Goal: Task Accomplishment & Management: Manage account settings

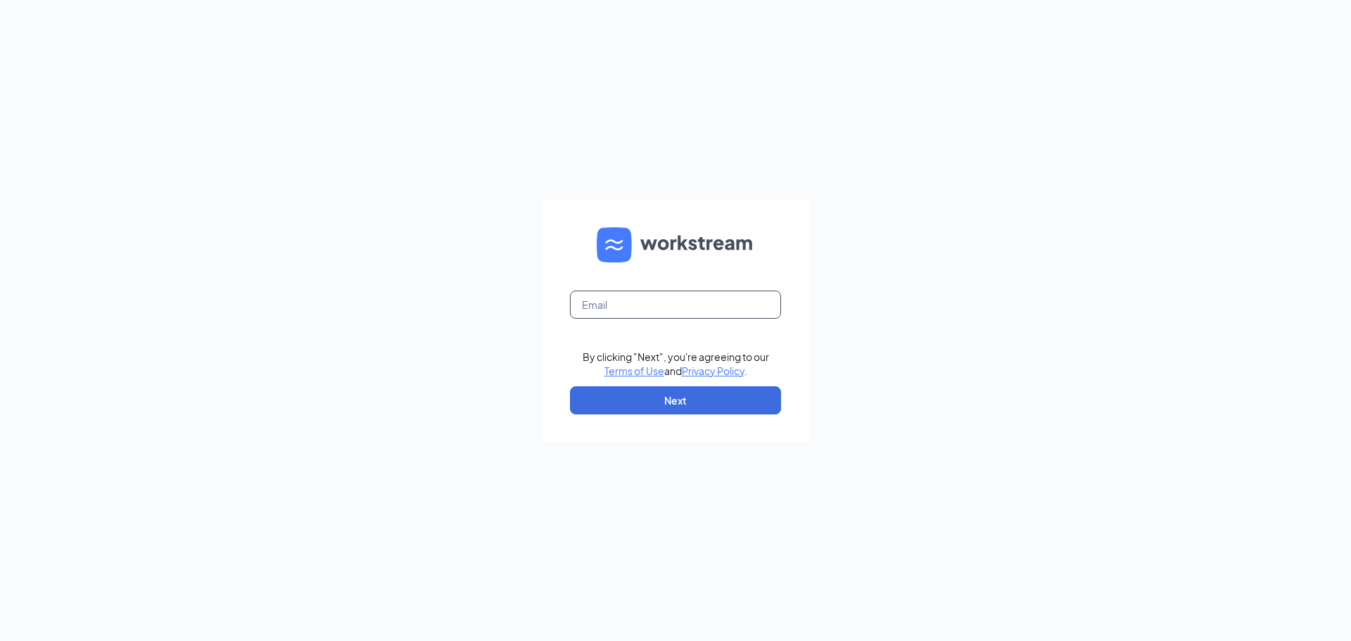
click at [685, 298] on input "text" at bounding box center [675, 305] width 211 height 28
click at [685, 298] on input "[DOMAIN_NAME]" at bounding box center [675, 305] width 211 height 28
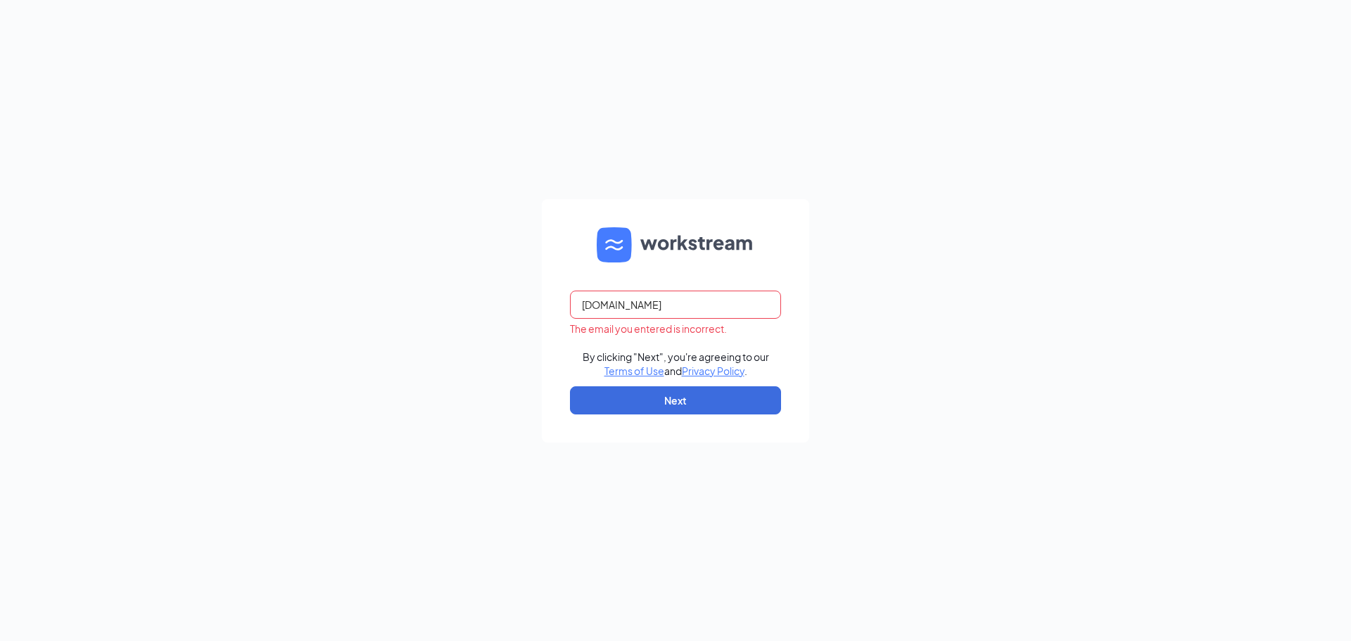
click at [585, 308] on input "[DOMAIN_NAME]" at bounding box center [675, 305] width 211 height 28
type input "[EMAIL_ADDRESS][DOMAIN_NAME]"
click at [713, 393] on button "Next" at bounding box center [675, 400] width 211 height 28
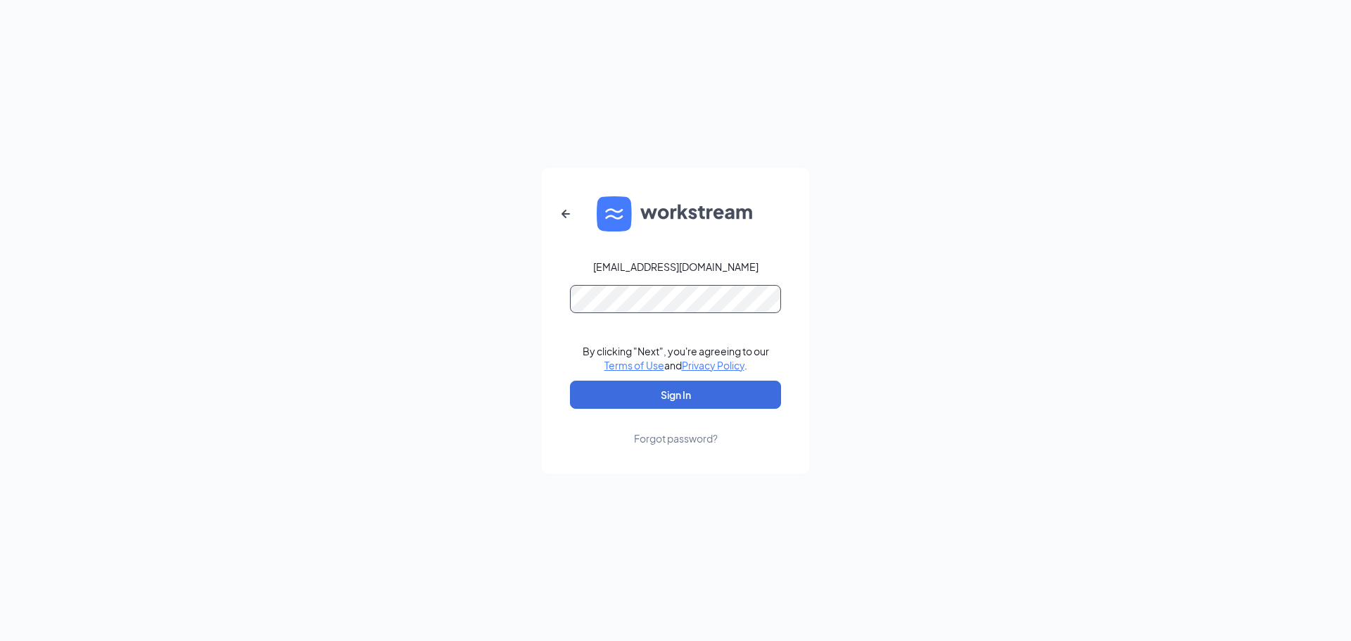
click at [570, 381] on button "Sign In" at bounding box center [675, 395] width 211 height 28
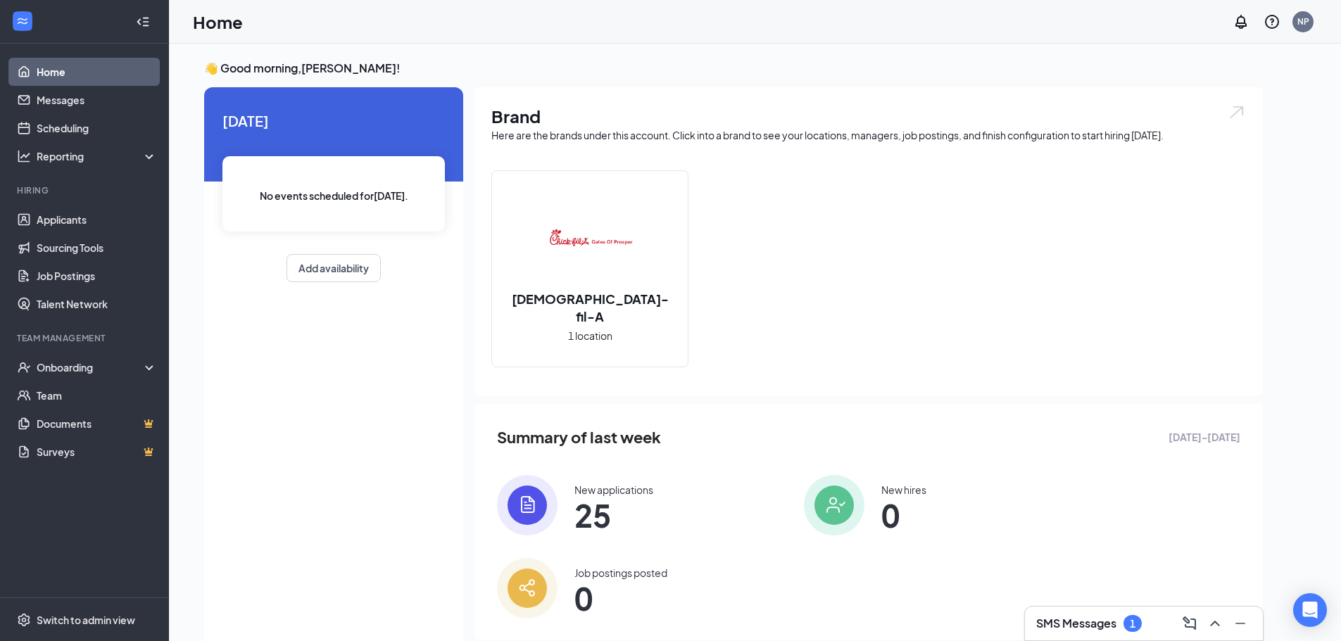
click at [1124, 616] on div "SMS Messages 1" at bounding box center [1089, 623] width 106 height 17
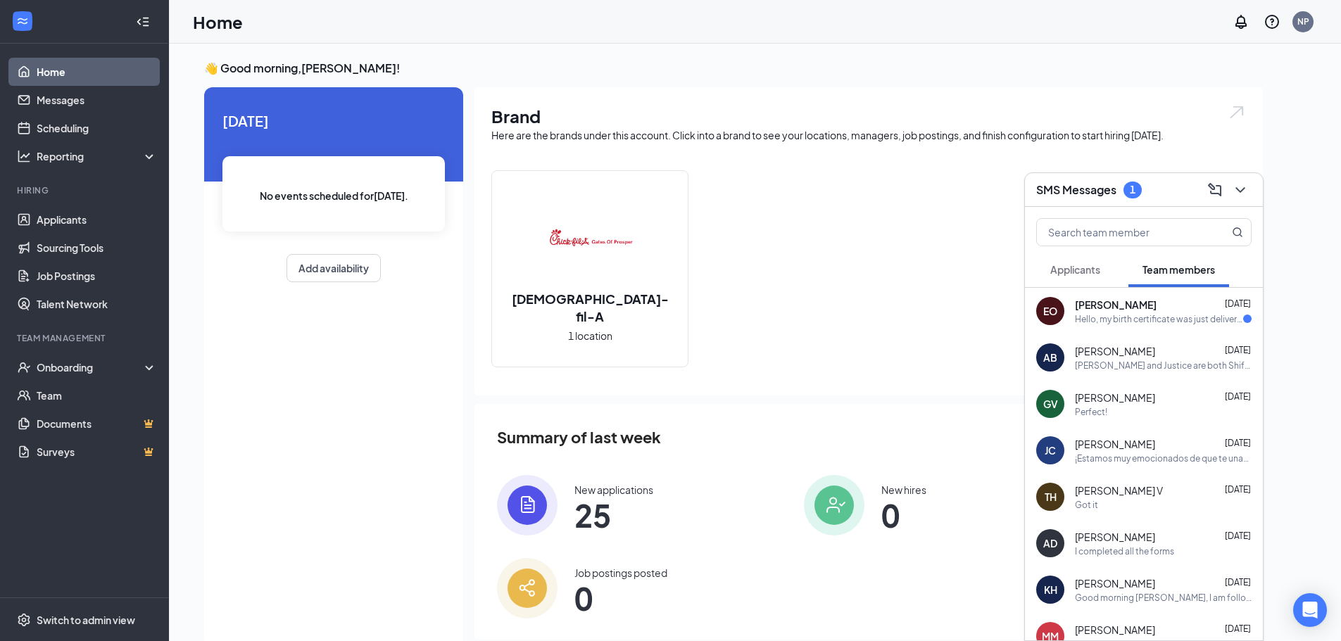
click at [1106, 301] on span "[PERSON_NAME]" at bounding box center [1116, 305] width 82 height 14
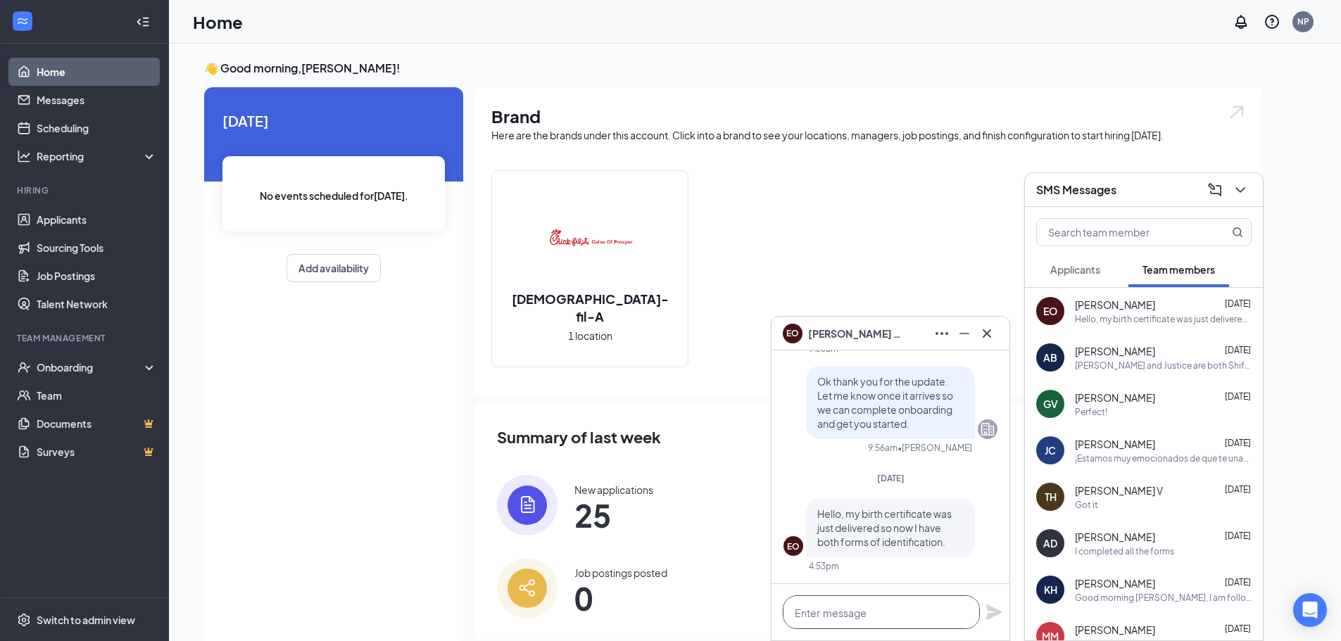
click at [869, 612] on textarea at bounding box center [881, 612] width 197 height 34
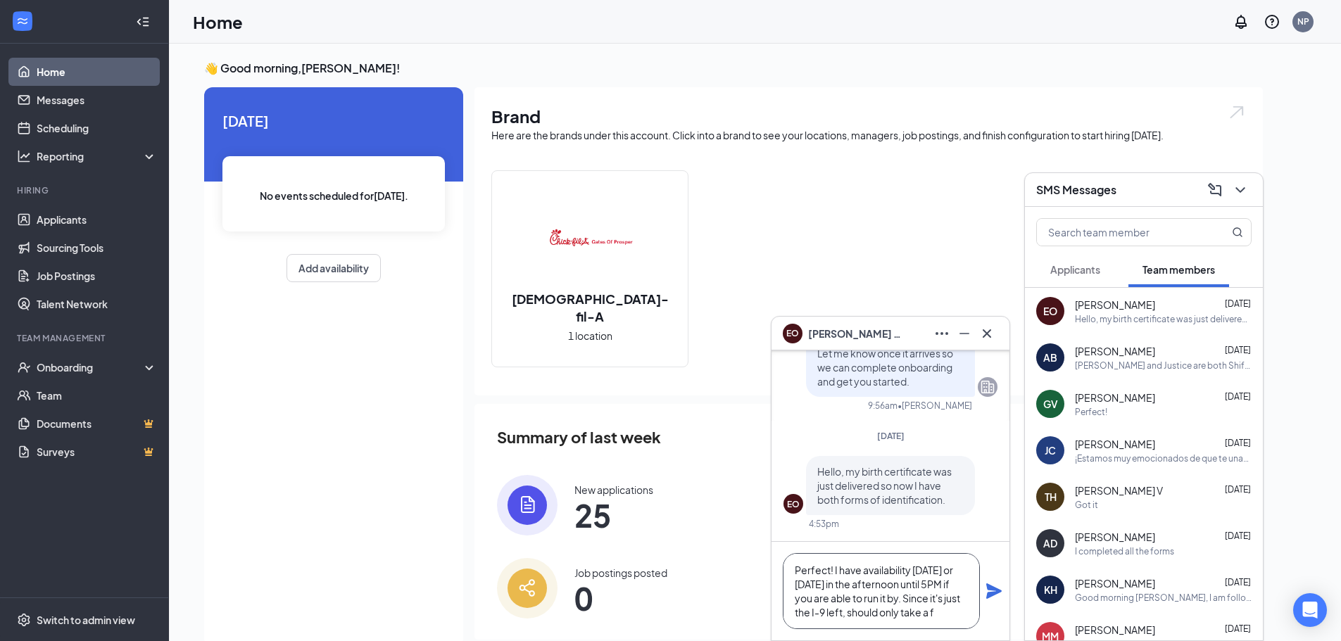
scroll to position [15, 0]
type textarea "Perfect! I have availability [DATE] or [DATE] in the afternoon until 5PM if you…"
click at [990, 588] on icon "Plane" at bounding box center [993, 590] width 15 height 15
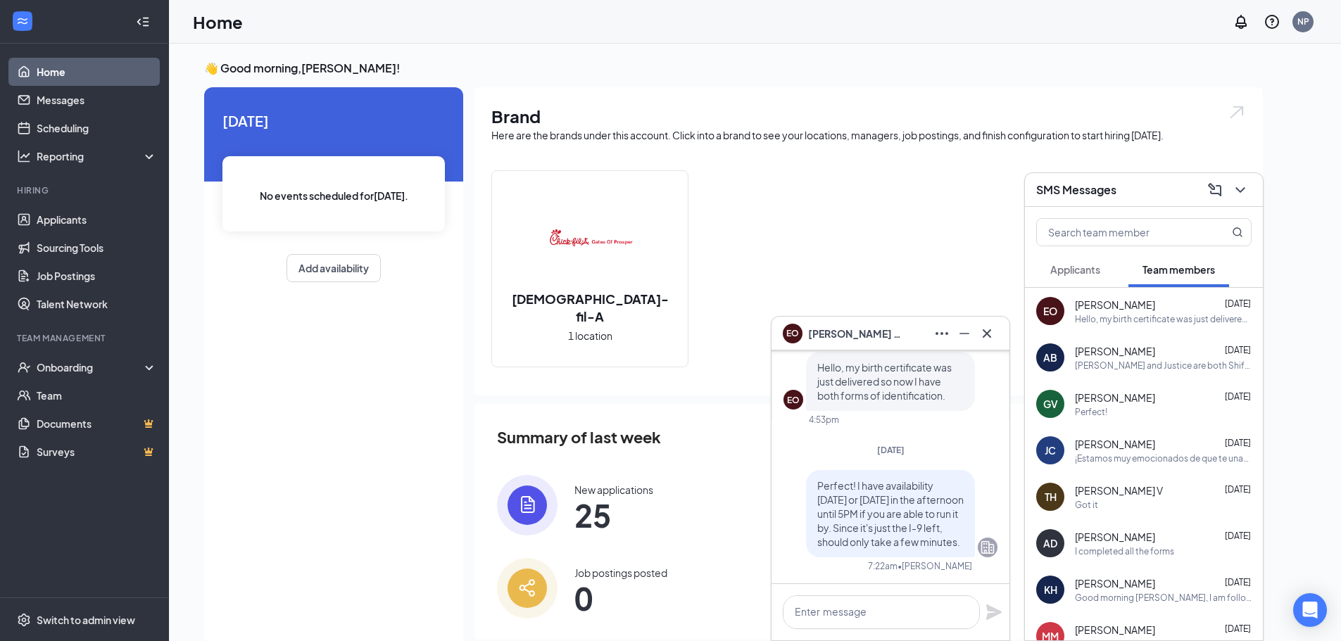
scroll to position [0, 0]
click at [994, 337] on icon "Cross" at bounding box center [986, 333] width 17 height 17
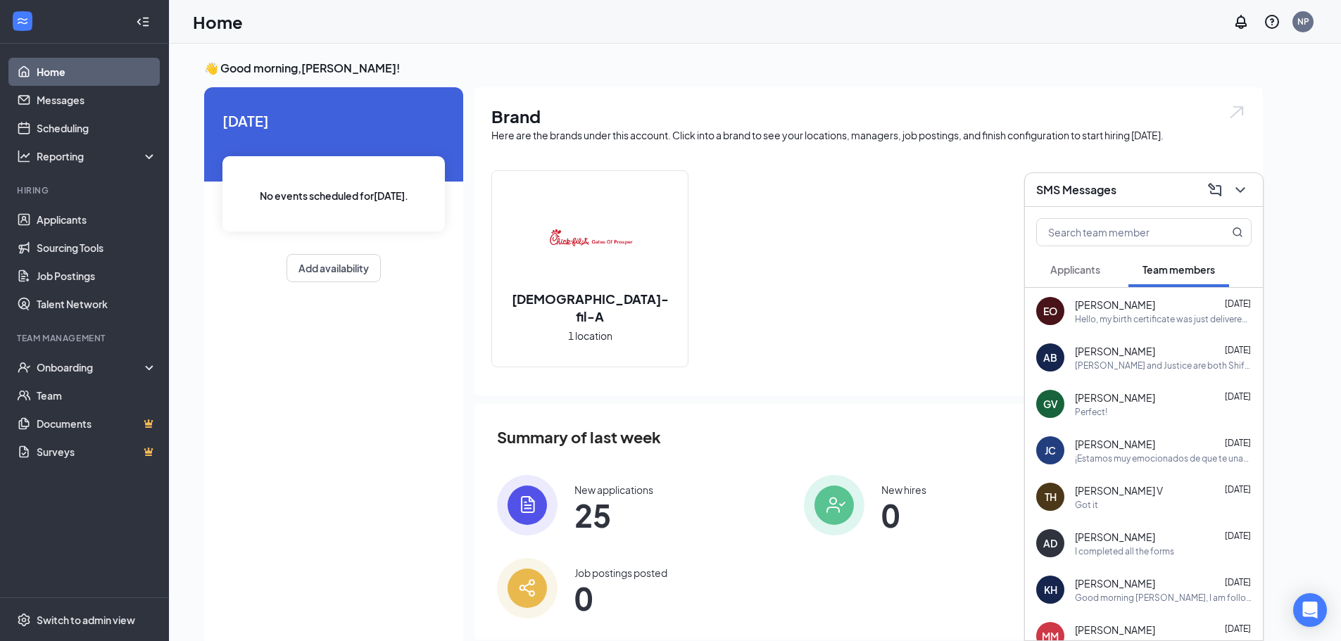
click at [1101, 191] on h3 "SMS Messages" at bounding box center [1076, 189] width 80 height 15
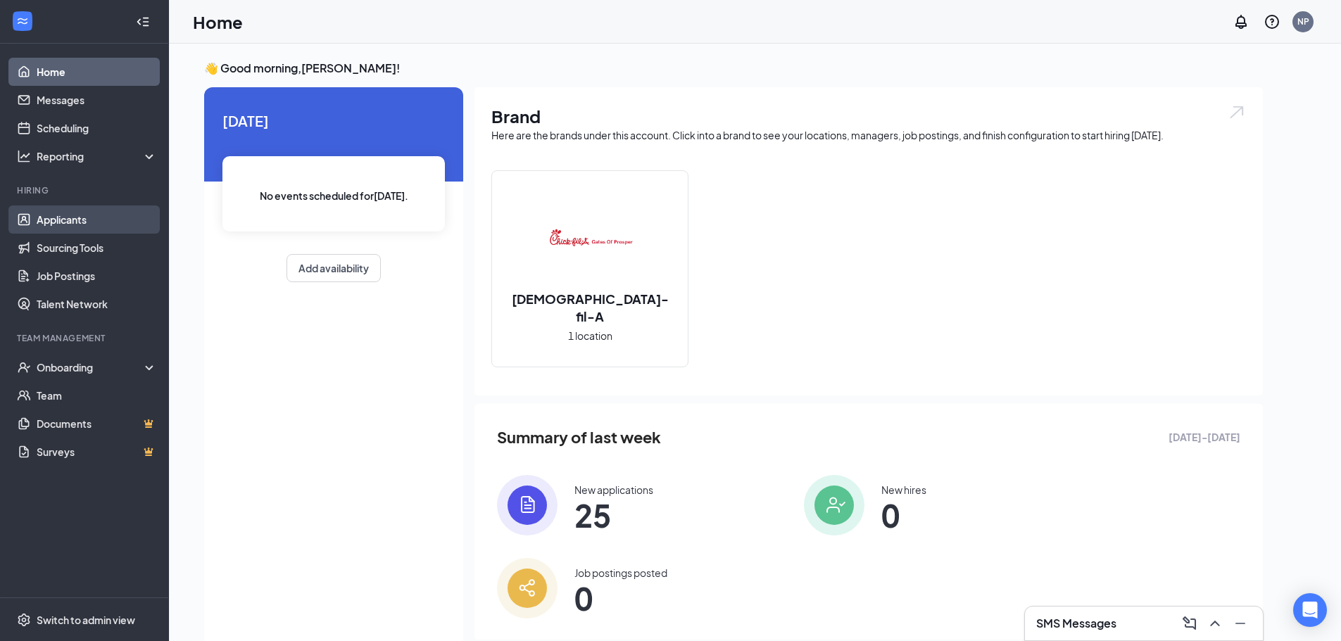
click at [75, 223] on link "Applicants" at bounding box center [97, 219] width 120 height 28
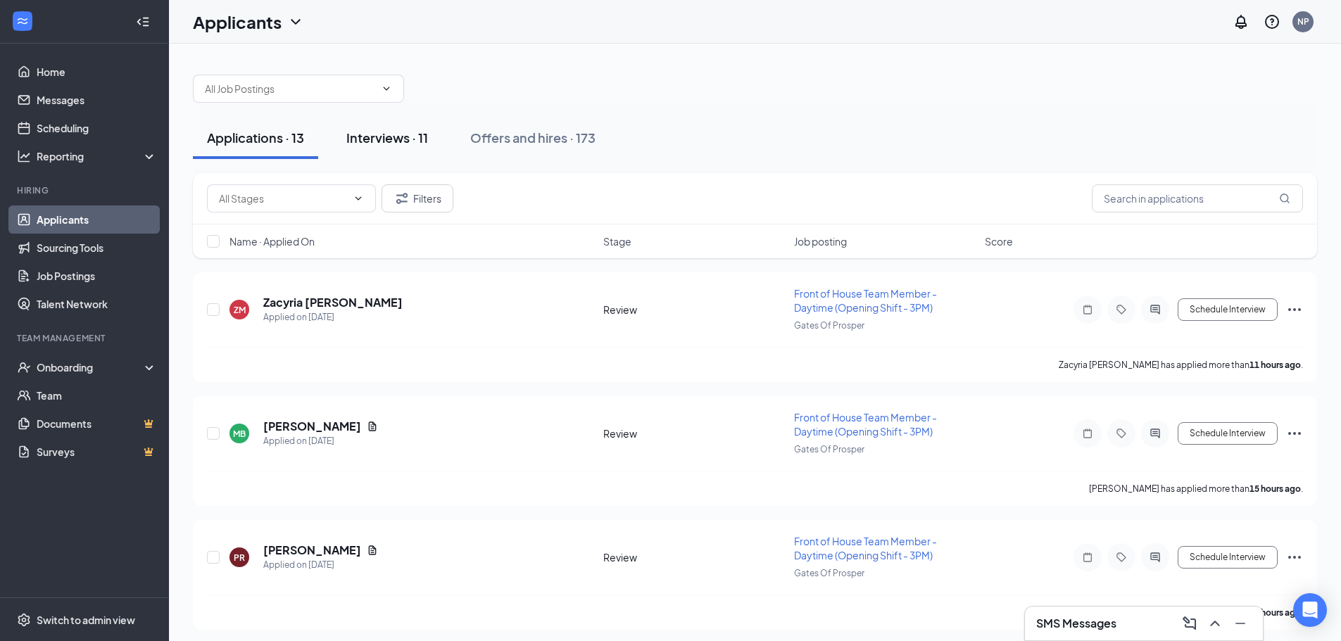
click at [392, 146] on div "Interviews · 11" at bounding box center [387, 138] width 82 height 18
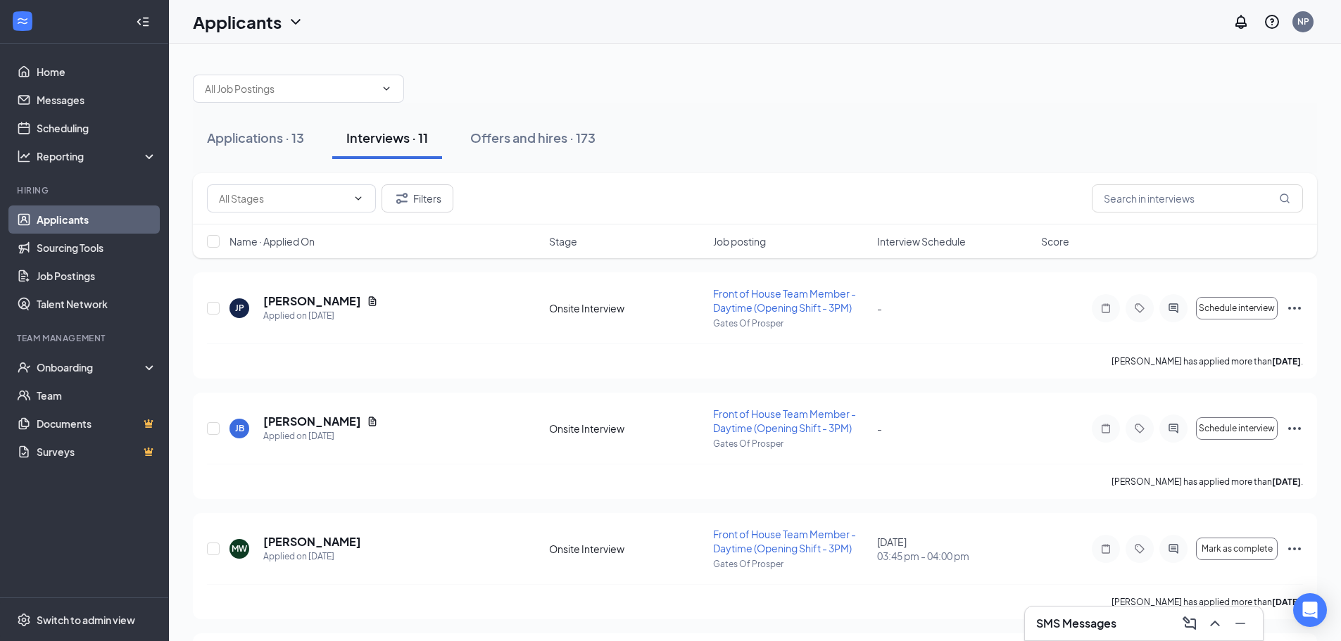
click at [931, 243] on span "Interview Schedule" at bounding box center [921, 241] width 89 height 14
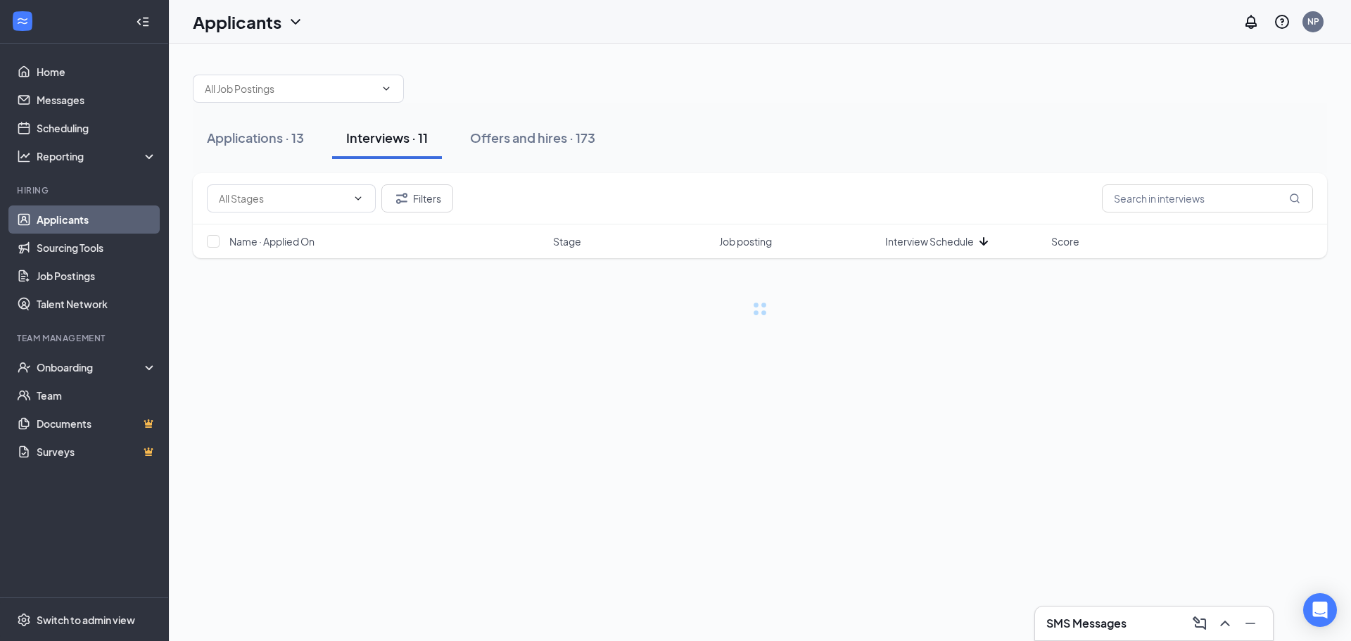
click at [931, 243] on span "Interview Schedule" at bounding box center [929, 241] width 89 height 14
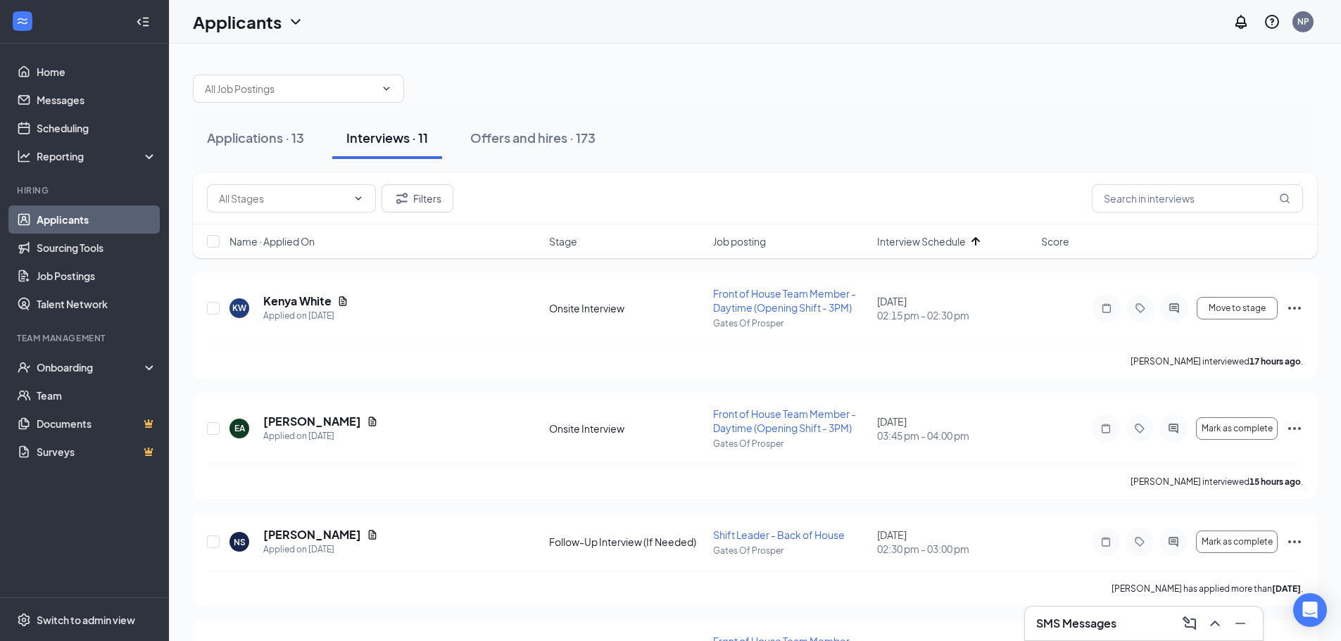
click at [1086, 610] on div "SMS Messages" at bounding box center [1144, 624] width 238 height 34
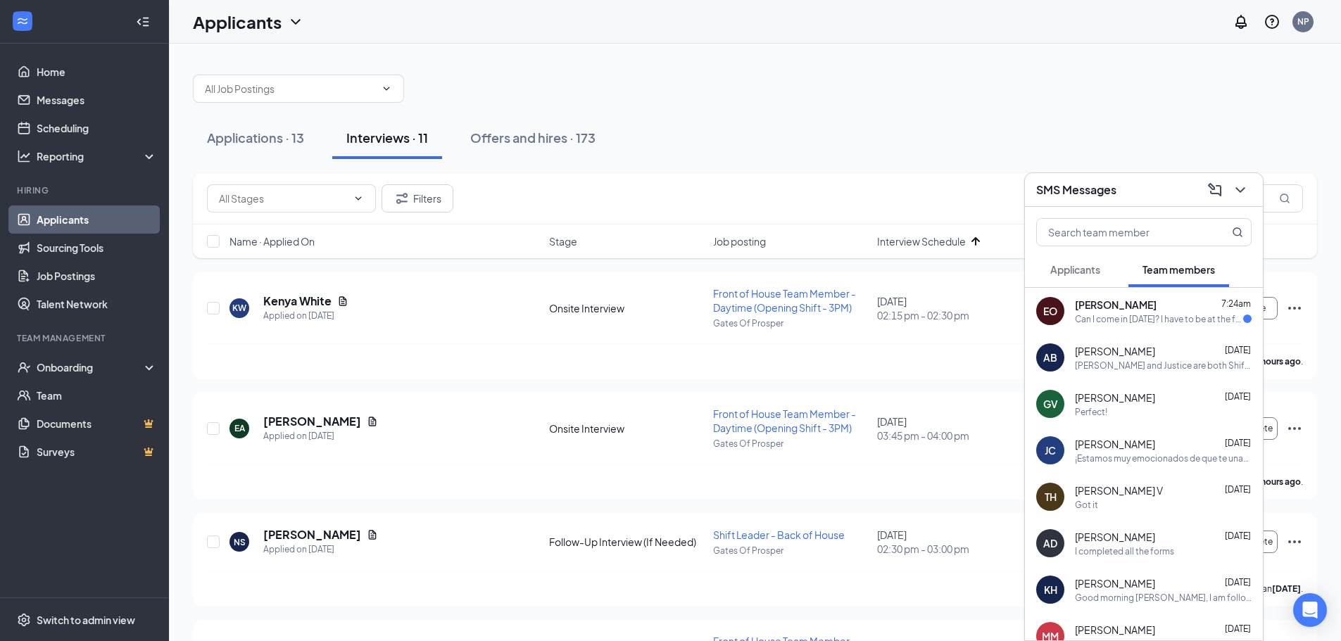
click at [1150, 308] on span "[PERSON_NAME]" at bounding box center [1116, 305] width 82 height 14
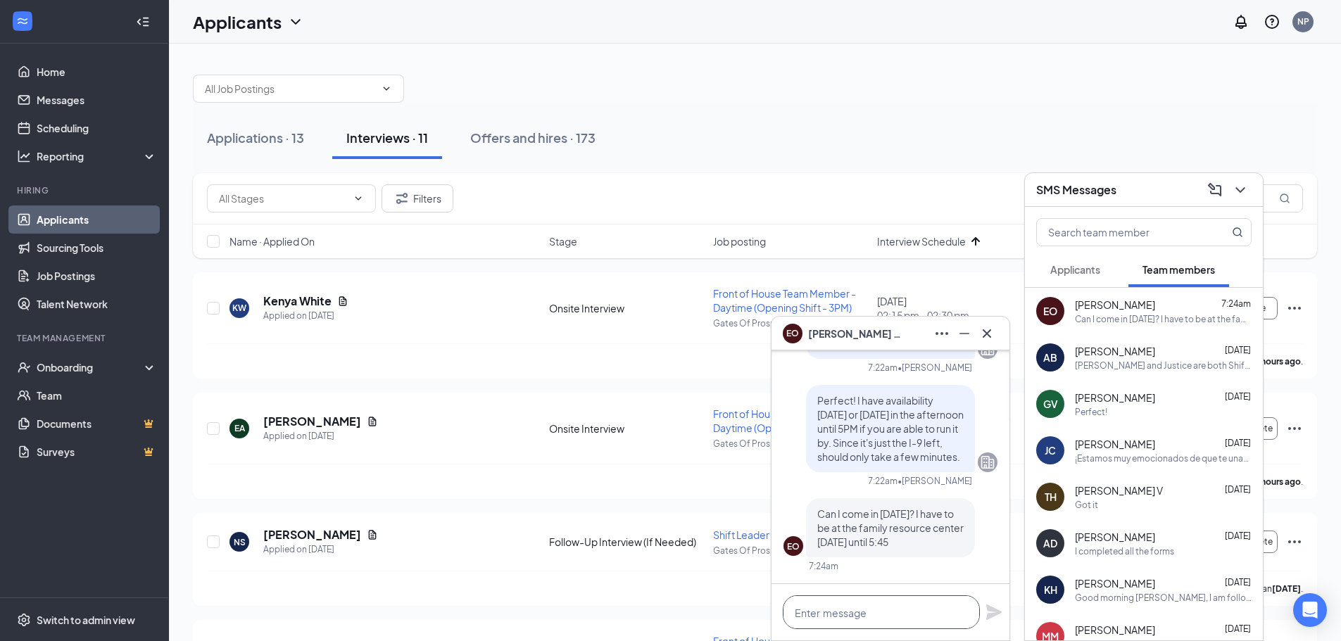
click at [852, 615] on textarea at bounding box center [881, 612] width 197 height 34
type textarea "That will work!"
click at [994, 610] on icon "Plane" at bounding box center [993, 611] width 15 height 15
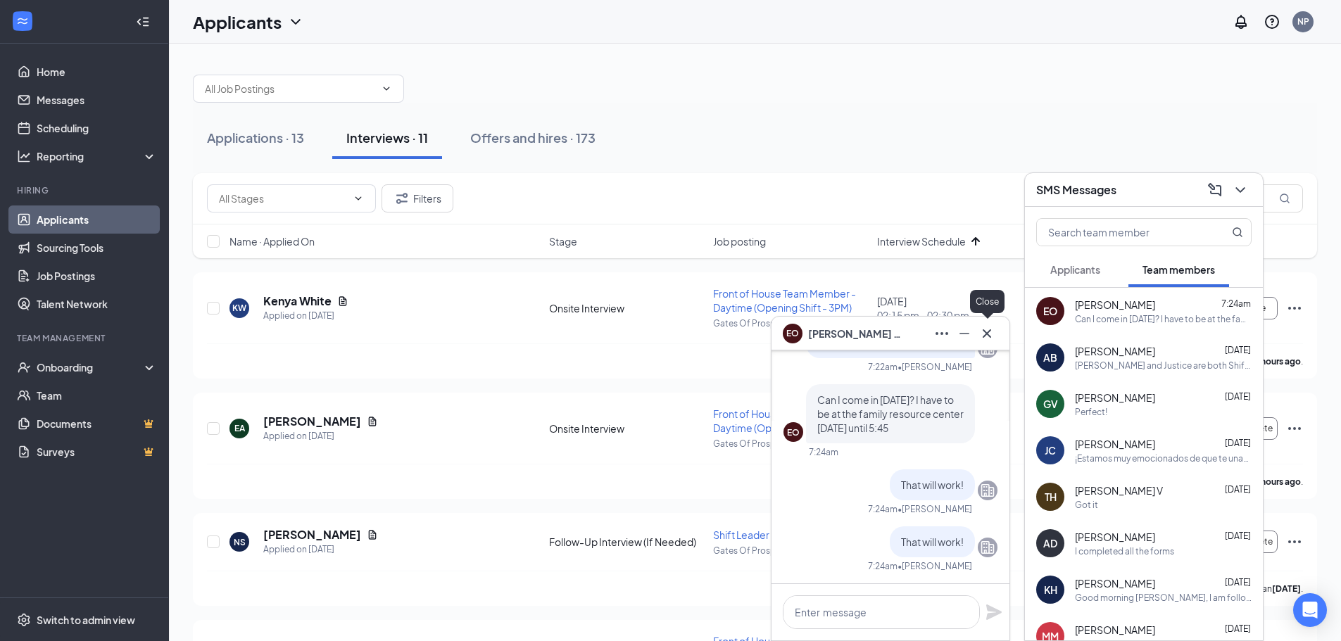
click at [984, 338] on icon "Cross" at bounding box center [986, 333] width 17 height 17
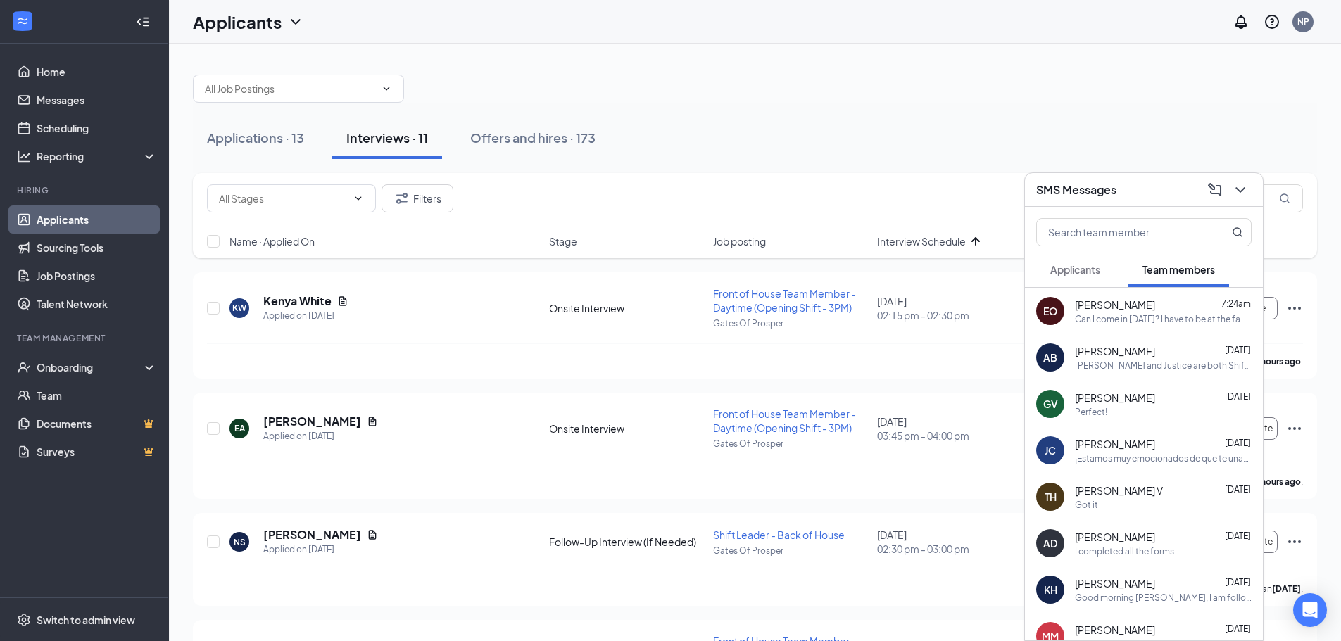
click at [1086, 210] on div at bounding box center [1144, 229] width 238 height 45
click at [1098, 192] on h3 "SMS Messages" at bounding box center [1076, 189] width 80 height 15
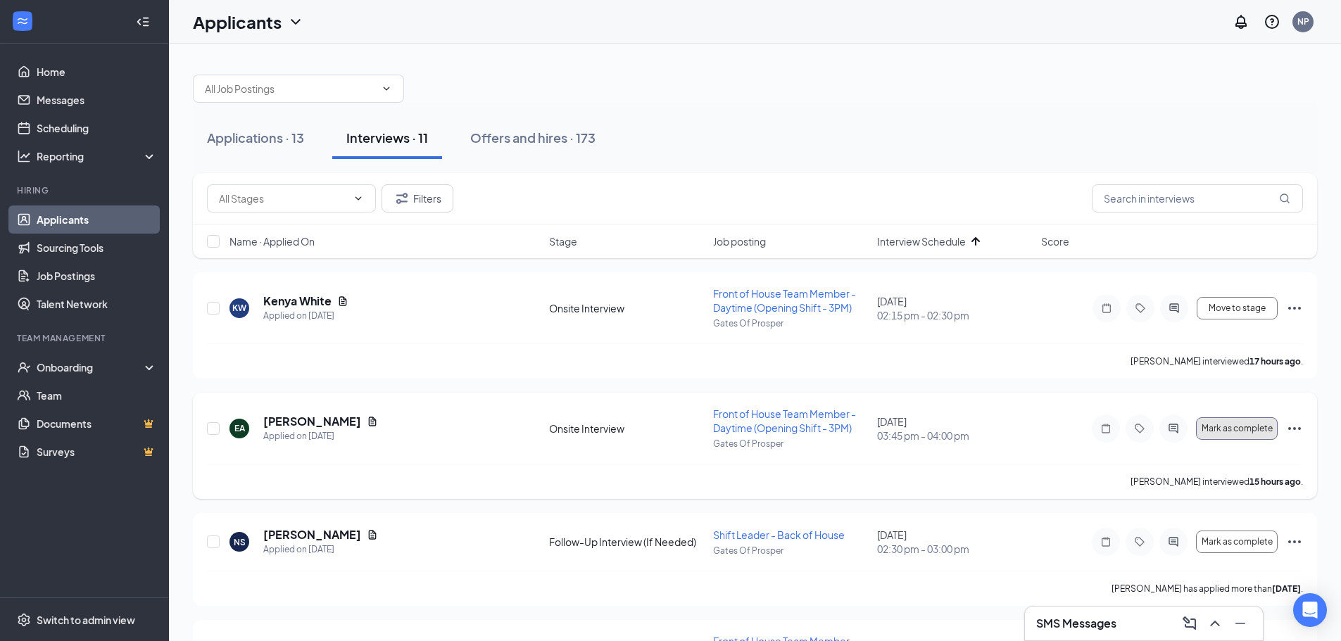
click at [1258, 434] on button "Mark as complete" at bounding box center [1237, 428] width 82 height 23
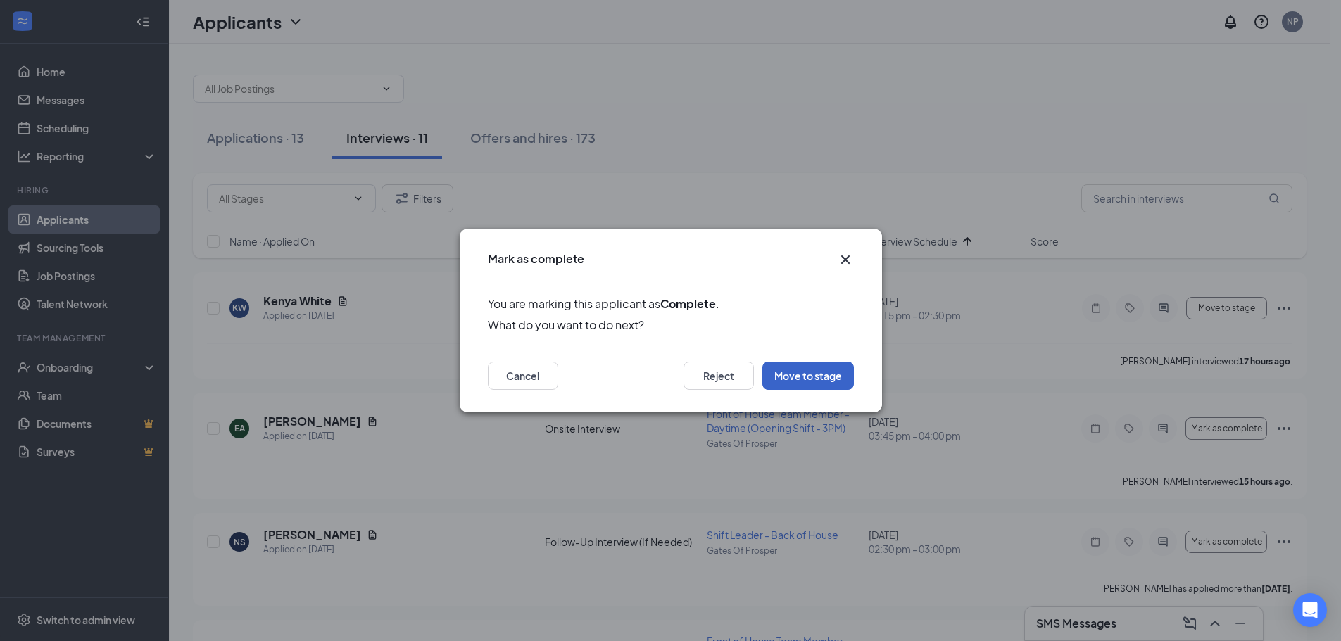
click at [825, 379] on button "Move to stage" at bounding box center [807, 376] width 91 height 28
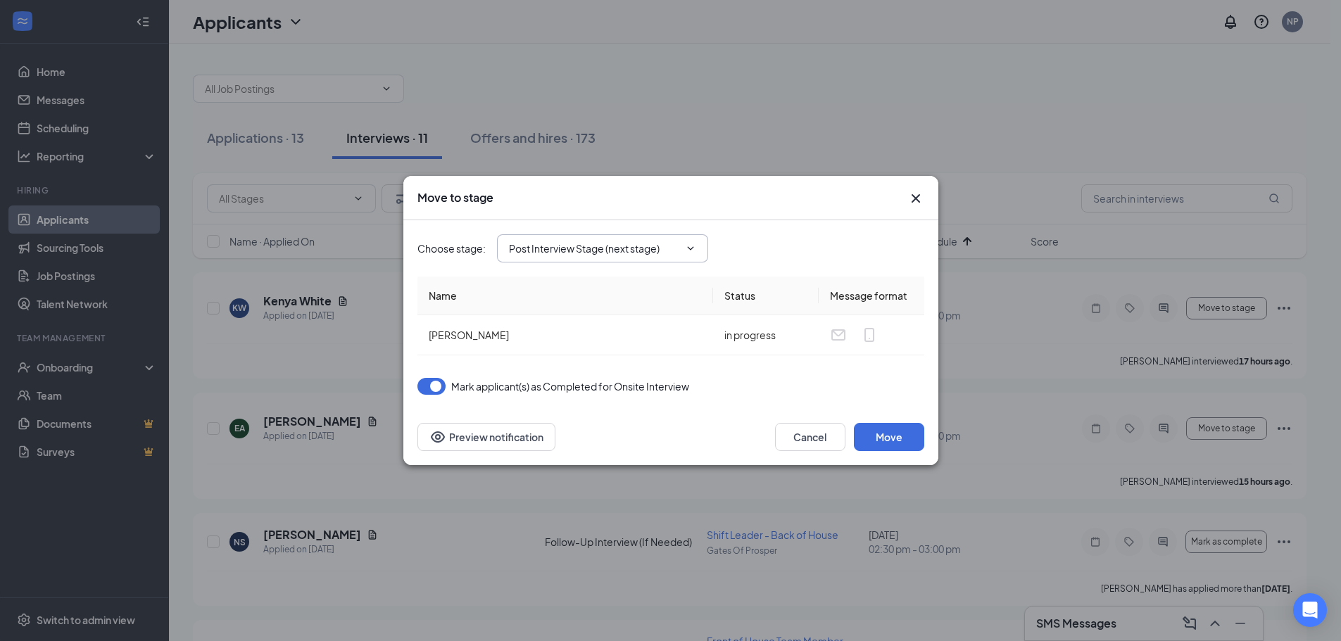
click at [676, 257] on span "Post Interview Stage (next stage)" at bounding box center [602, 248] width 211 height 28
click at [693, 250] on icon "ChevronDown" at bounding box center [690, 248] width 11 height 11
click at [609, 253] on input "Post Interview Stage (next stage)" at bounding box center [594, 248] width 170 height 15
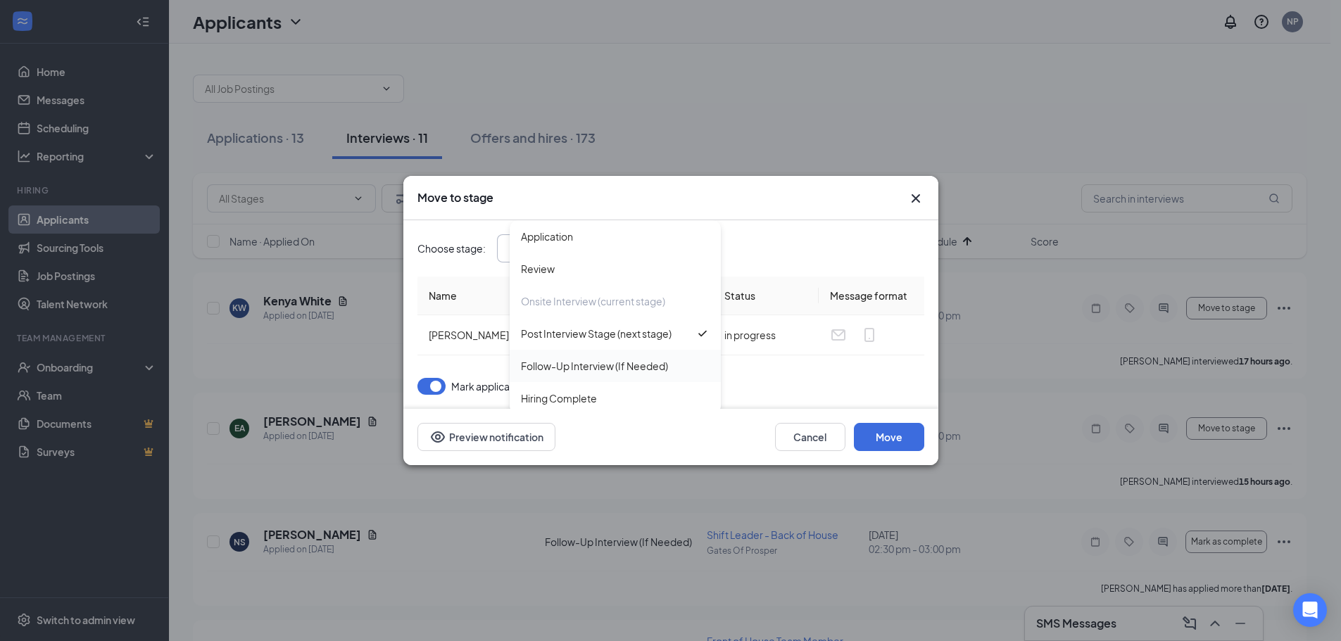
click at [603, 362] on div "Follow-Up Interview (If Needed)" at bounding box center [594, 365] width 147 height 15
type input "Follow-Up Interview (If Needed)"
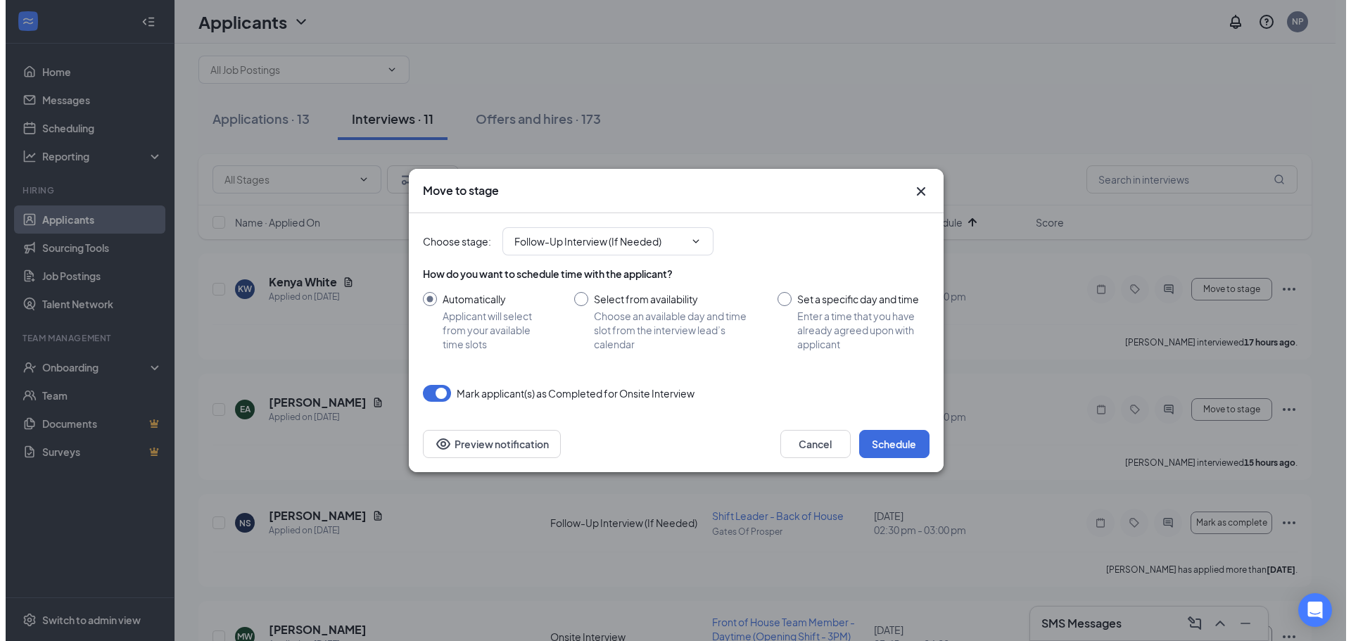
scroll to position [0, 0]
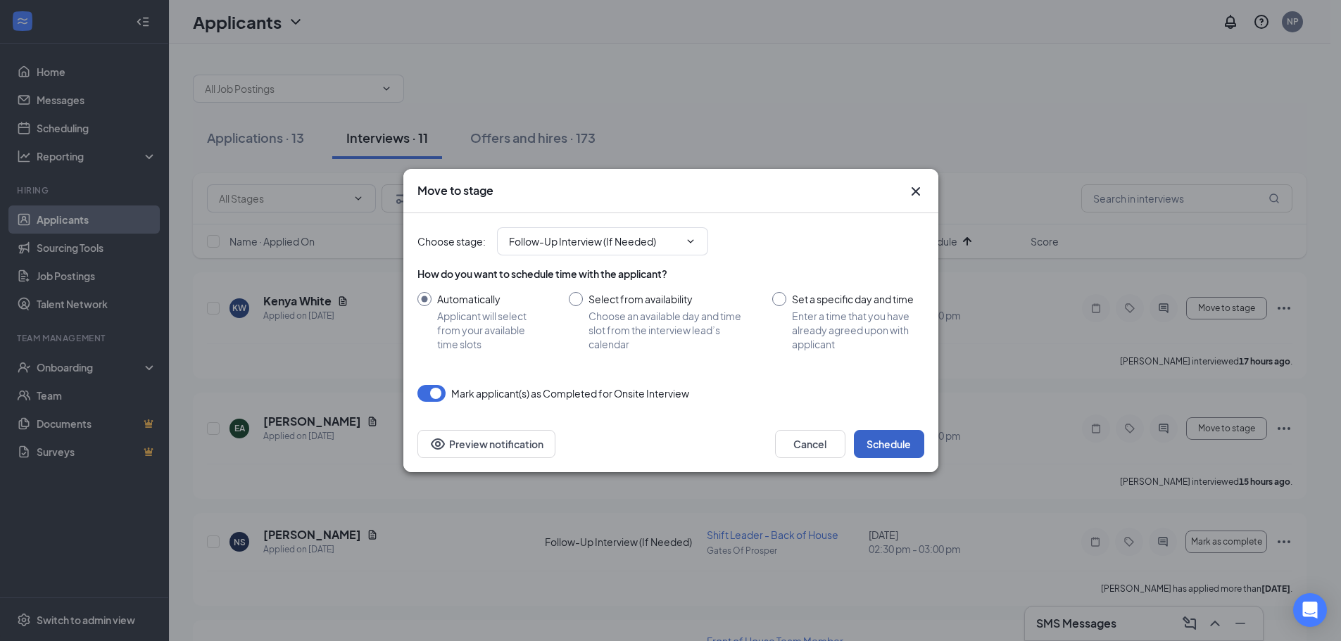
click at [903, 445] on button "Schedule" at bounding box center [889, 444] width 70 height 28
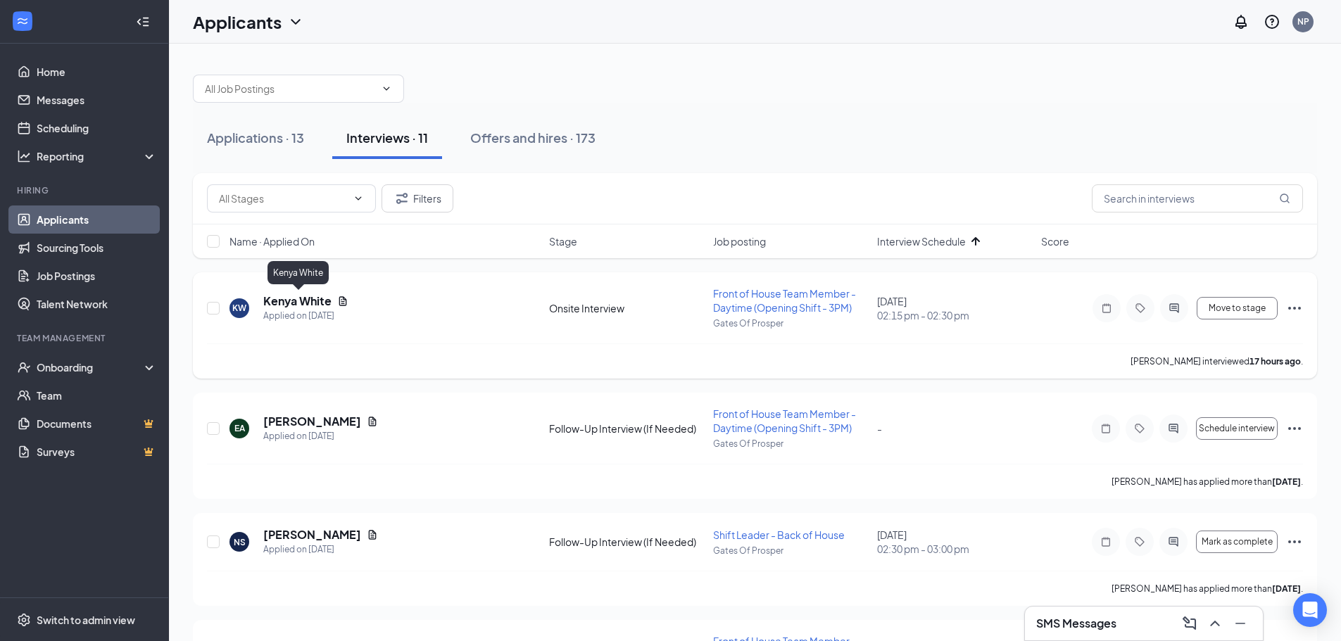
click at [303, 302] on h5 "Kenya White" at bounding box center [297, 300] width 68 height 15
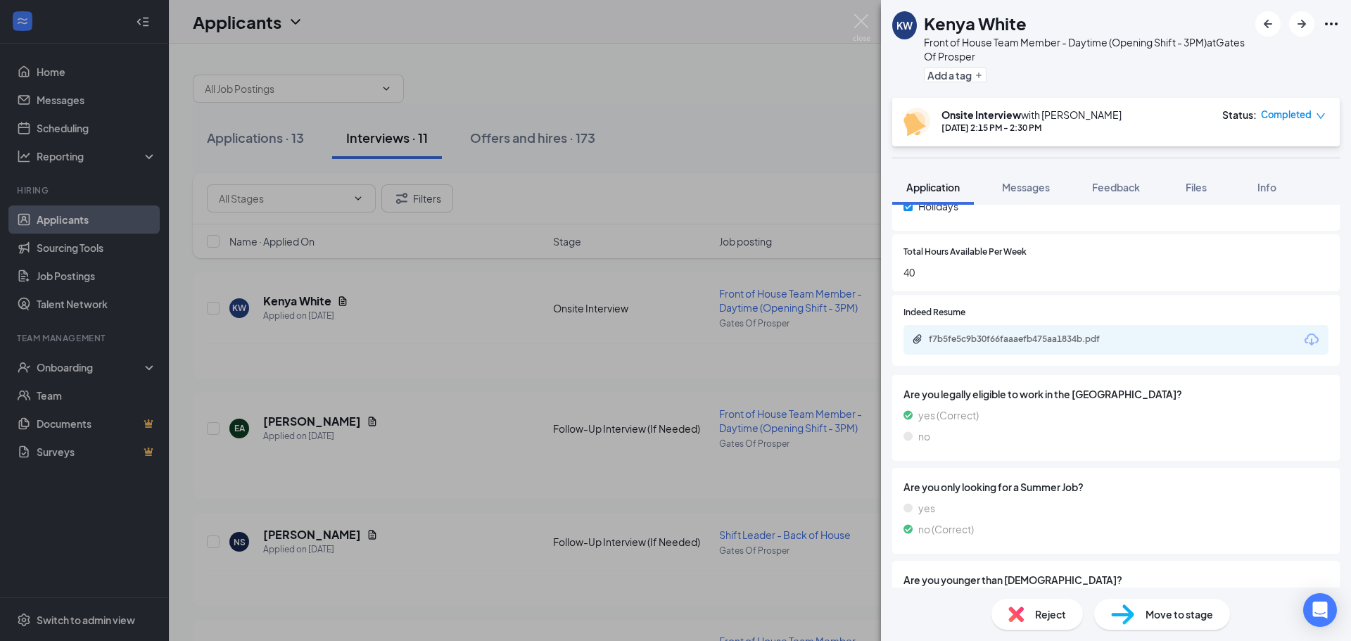
scroll to position [774, 0]
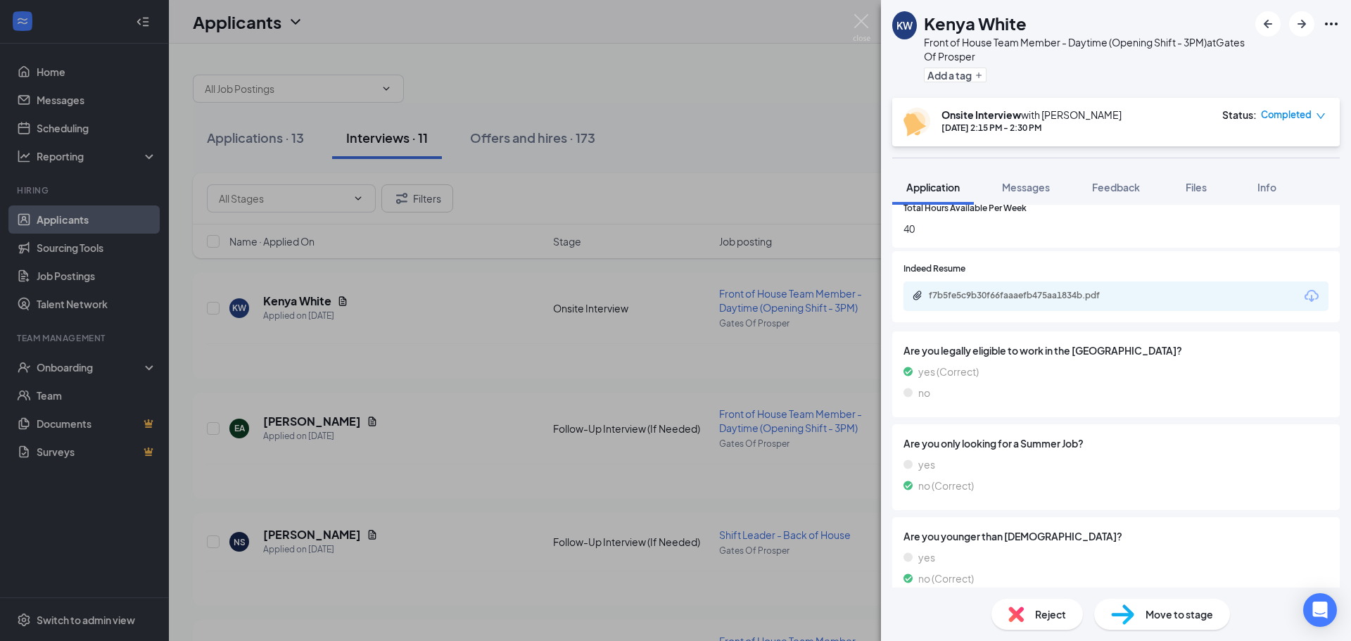
click at [1062, 296] on div "f7b5fe5c9b30f66faaaefb475aa1834b.pdf" at bounding box center [1027, 295] width 197 height 11
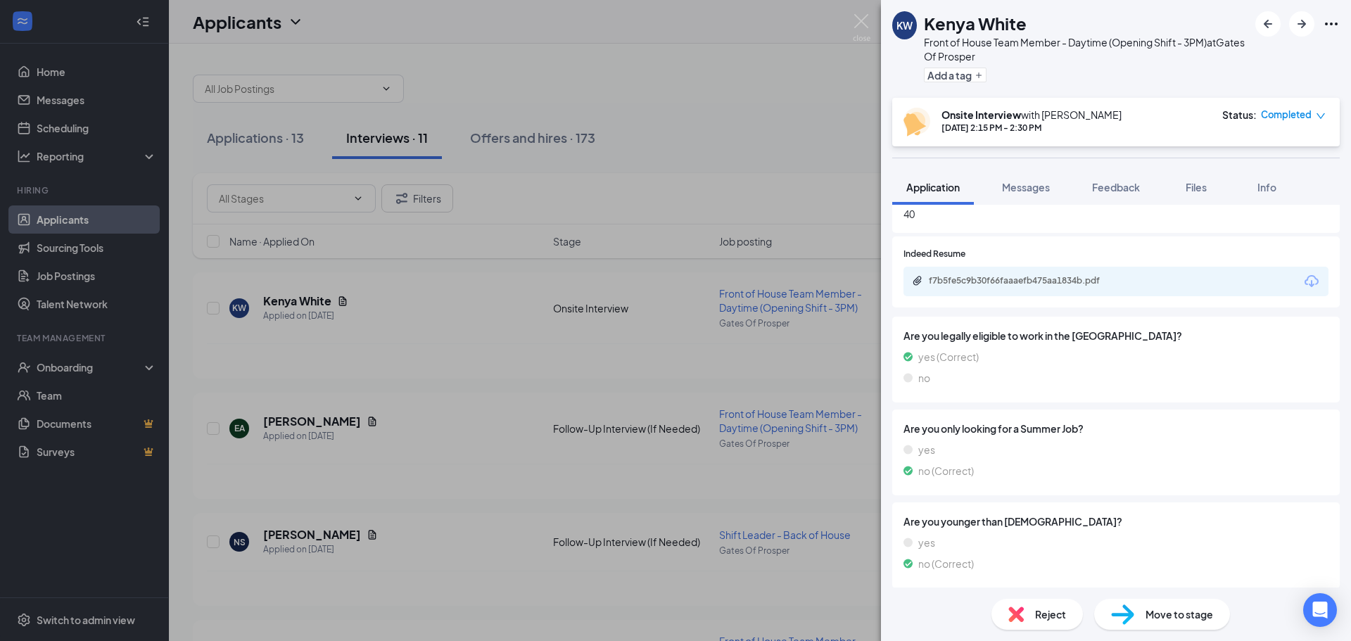
scroll to position [793, 0]
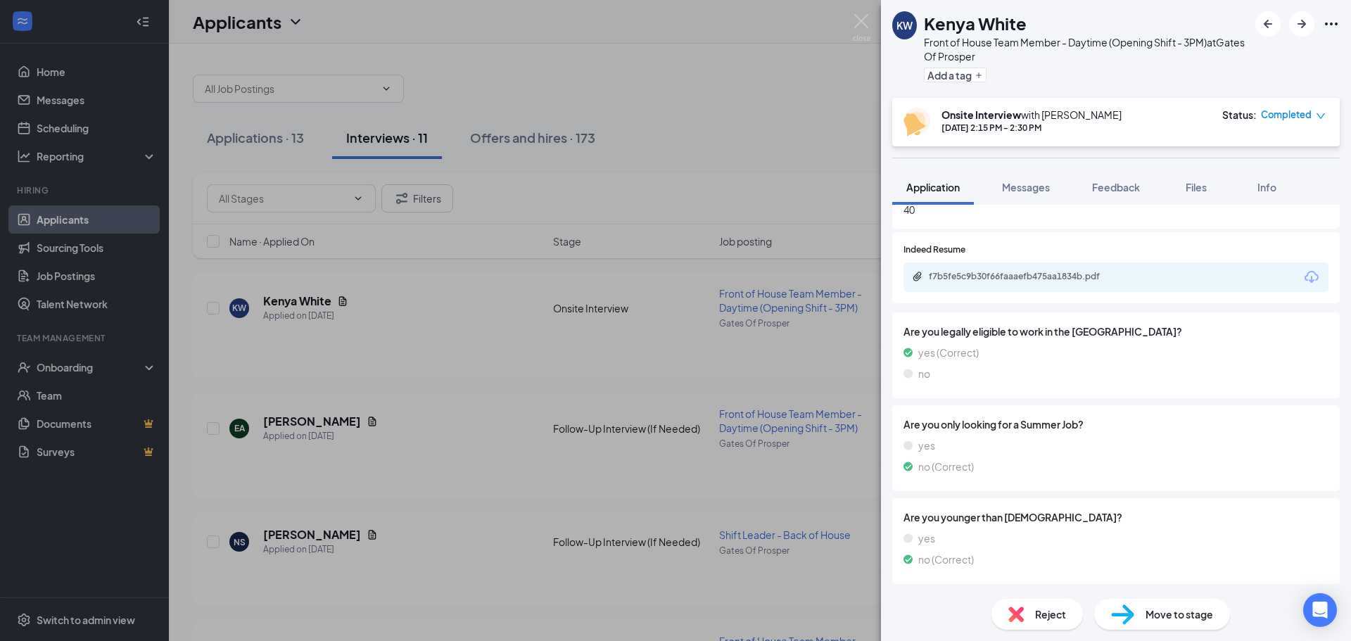
click at [1052, 613] on span "Reject" at bounding box center [1050, 614] width 31 height 15
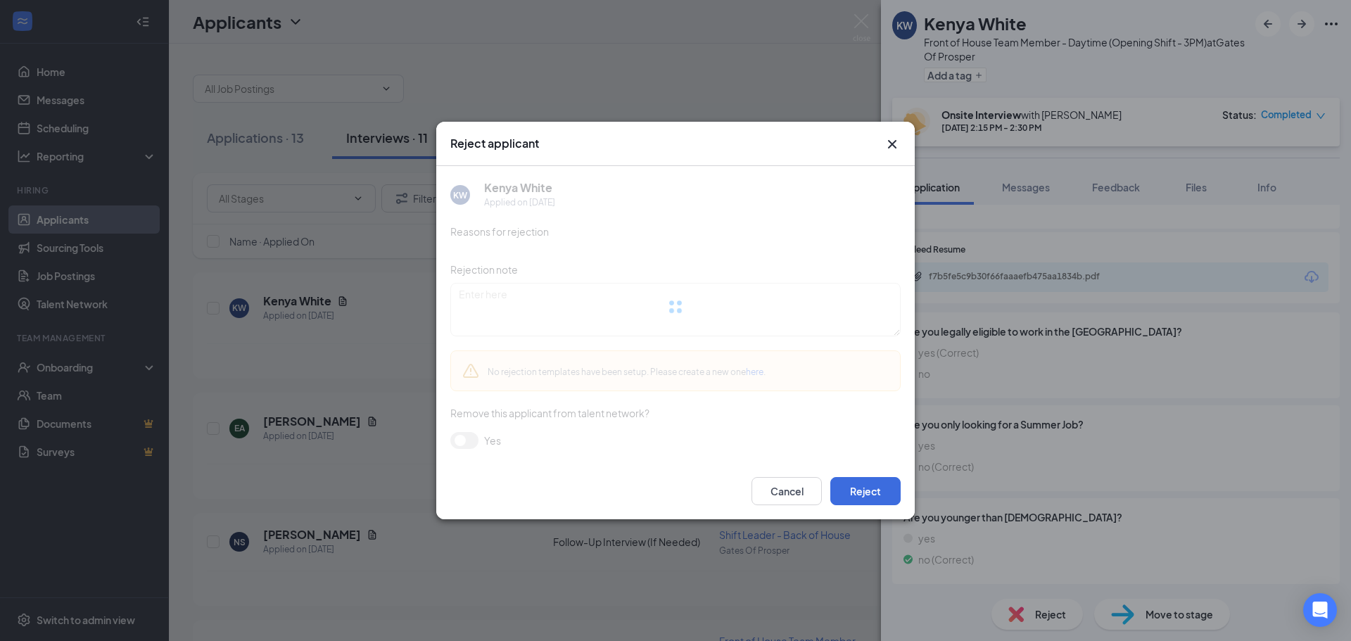
scroll to position [787, 0]
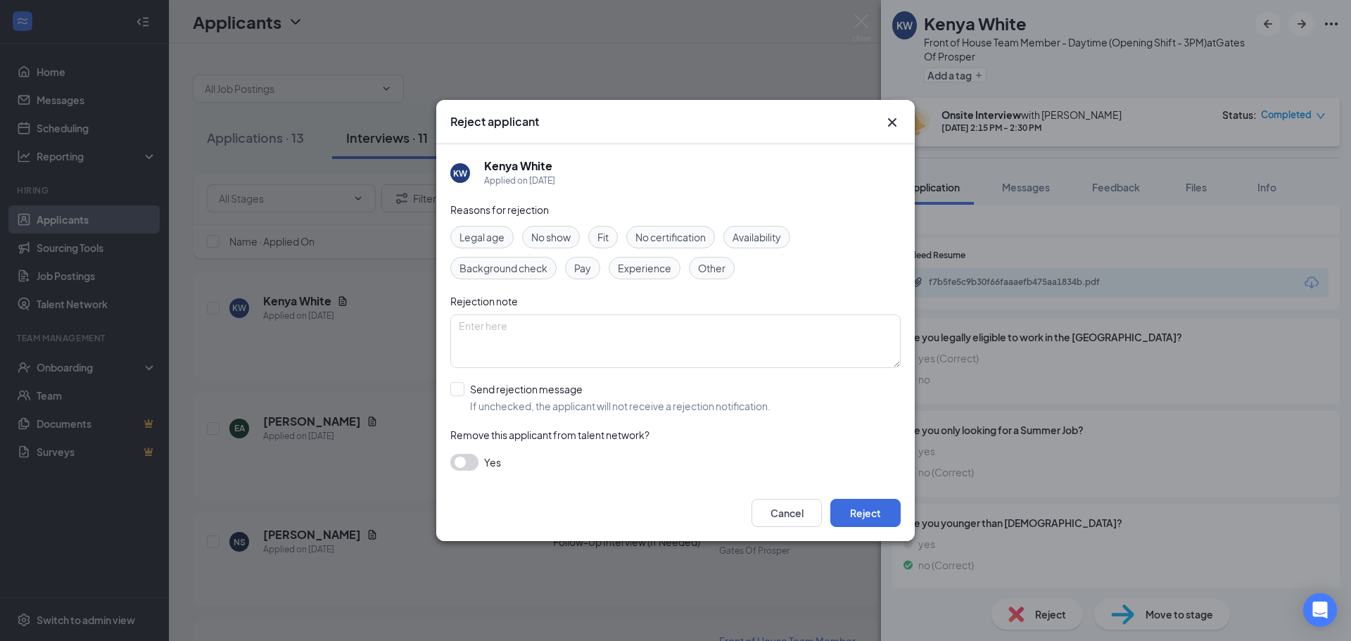
click at [597, 242] on div "Fit" at bounding box center [603, 237] width 30 height 23
click at [546, 410] on input "Send rejection message If unchecked, the applicant will not receive a rejection…" at bounding box center [610, 397] width 320 height 31
checkbox input "true"
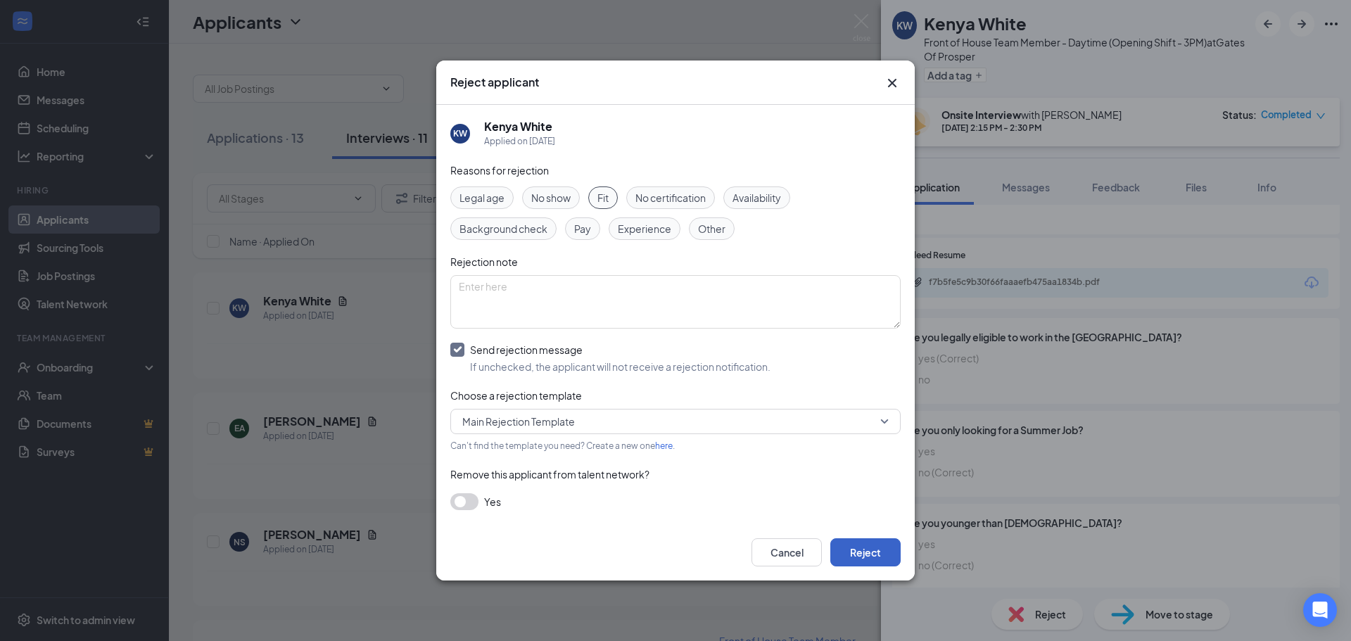
click at [868, 555] on button "Reject" at bounding box center [865, 552] width 70 height 28
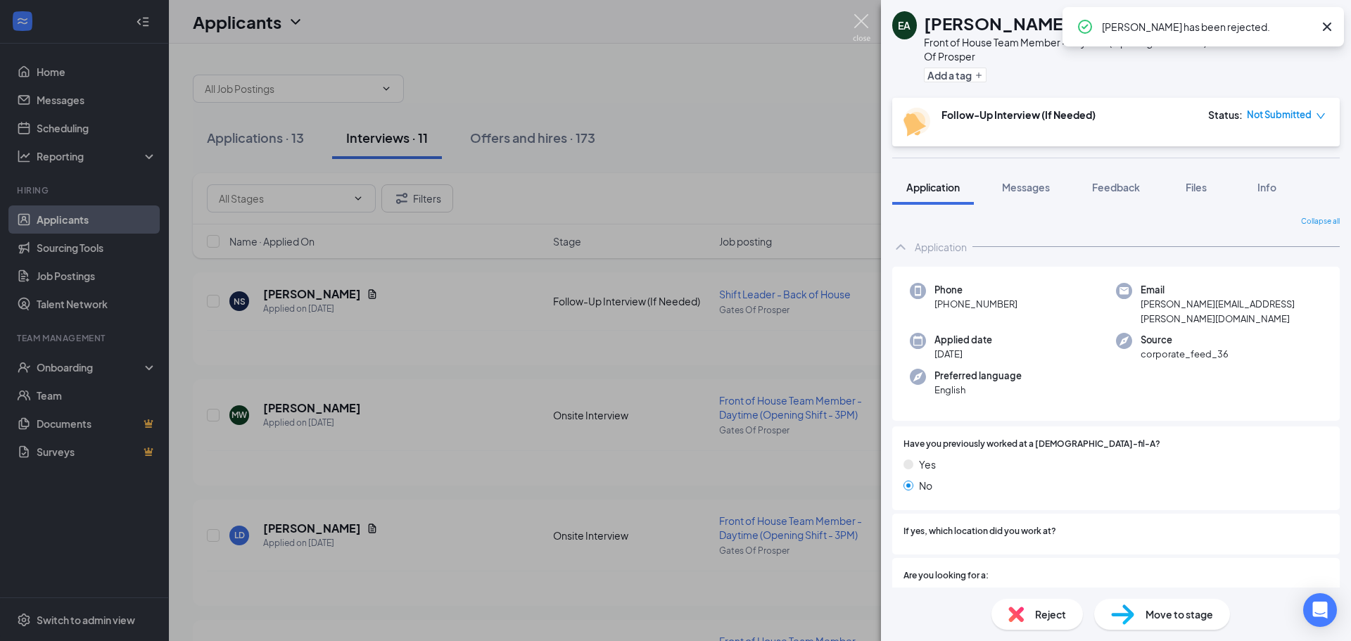
click at [863, 20] on img at bounding box center [862, 27] width 18 height 27
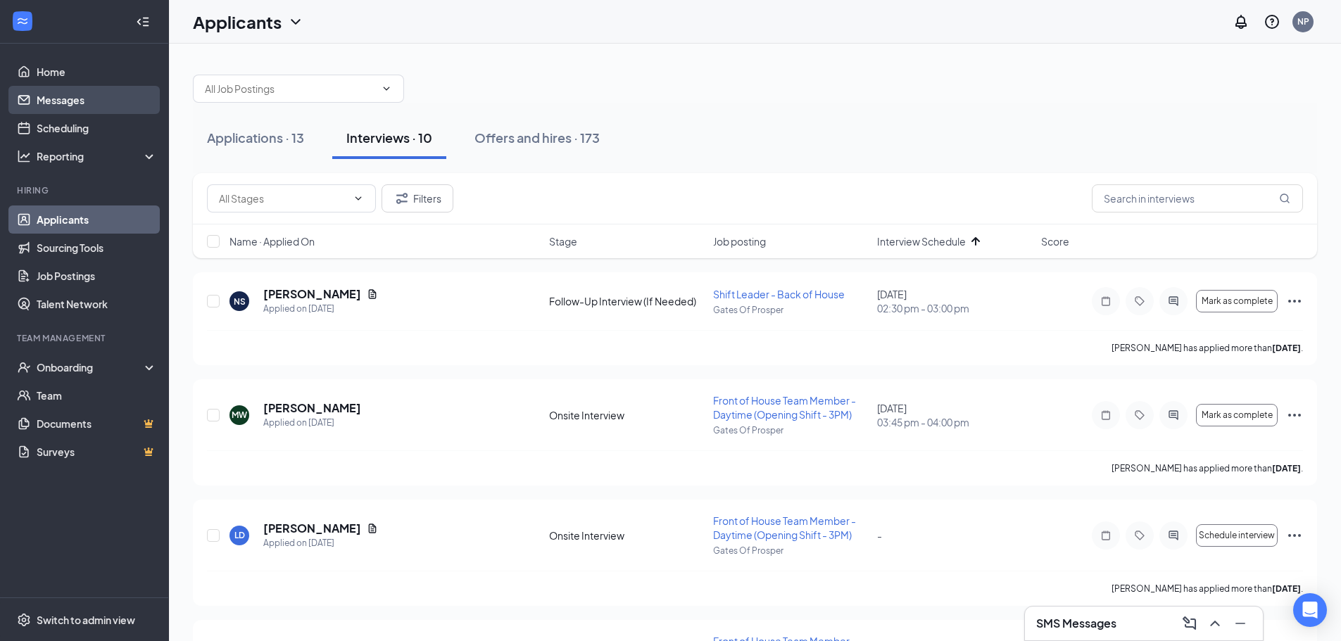
drag, startPoint x: 66, startPoint y: 96, endPoint x: 109, endPoint y: 100, distance: 43.1
click at [66, 96] on link "Messages" at bounding box center [97, 100] width 120 height 28
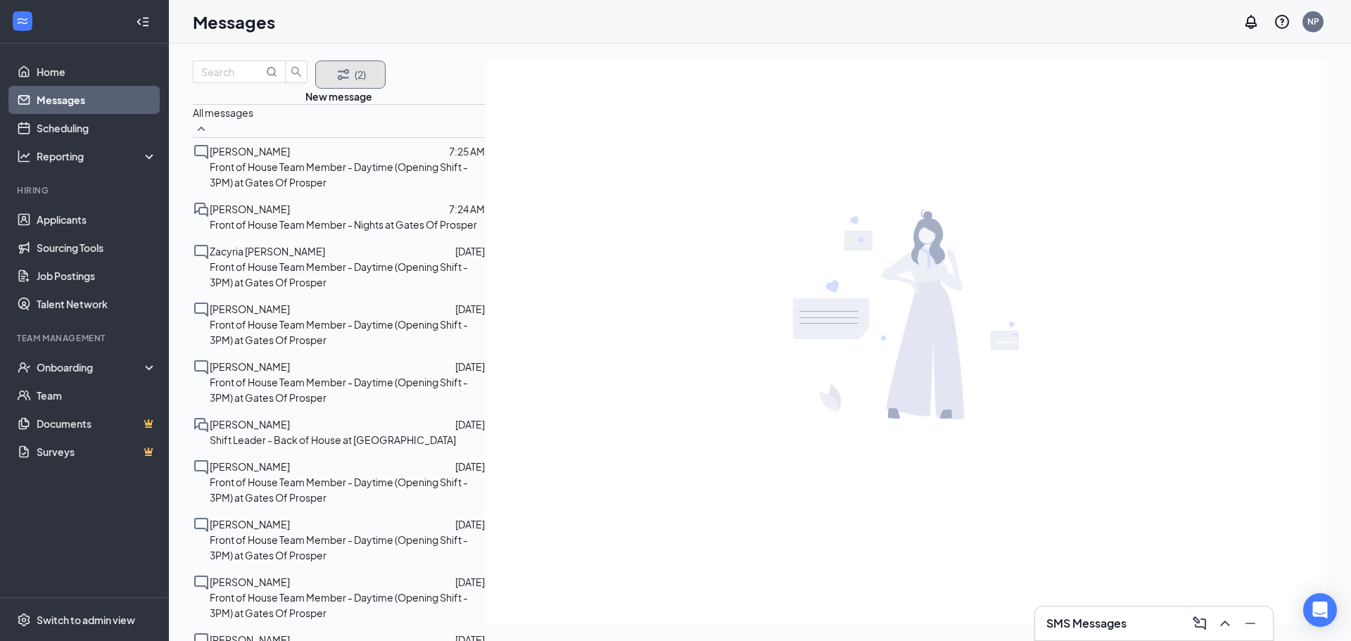
click at [348, 89] on button "(2)" at bounding box center [350, 75] width 70 height 28
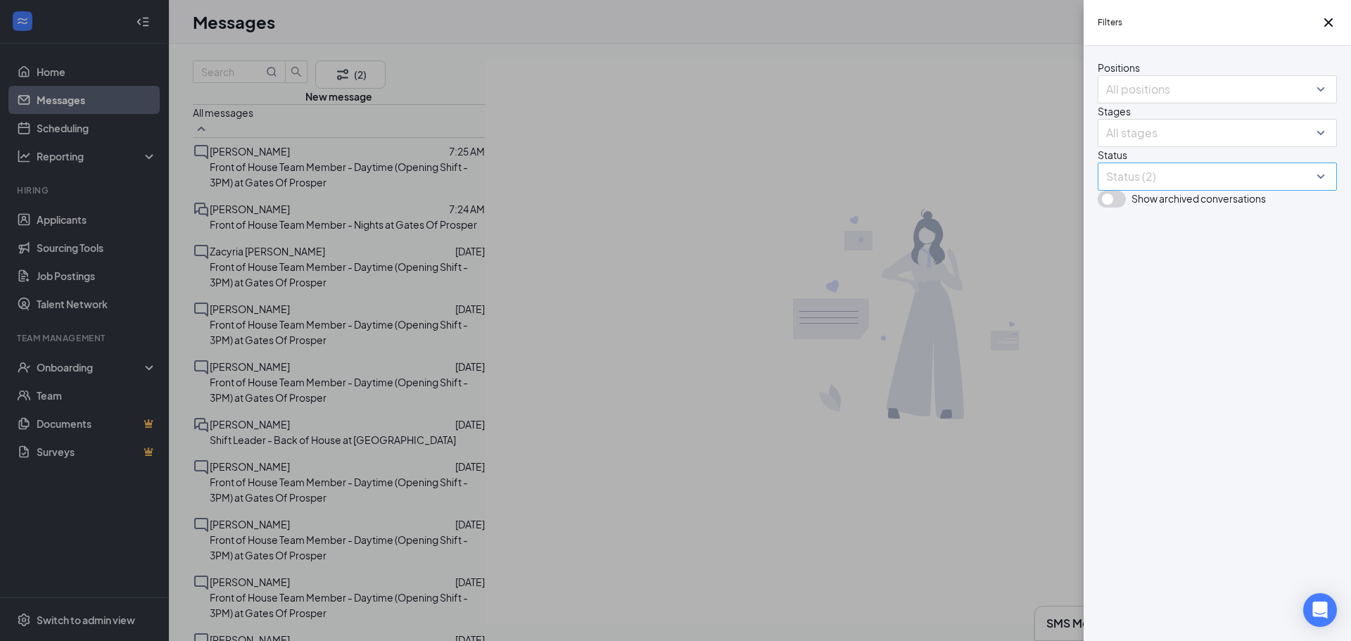
click at [1172, 188] on div at bounding box center [1210, 176] width 218 height 23
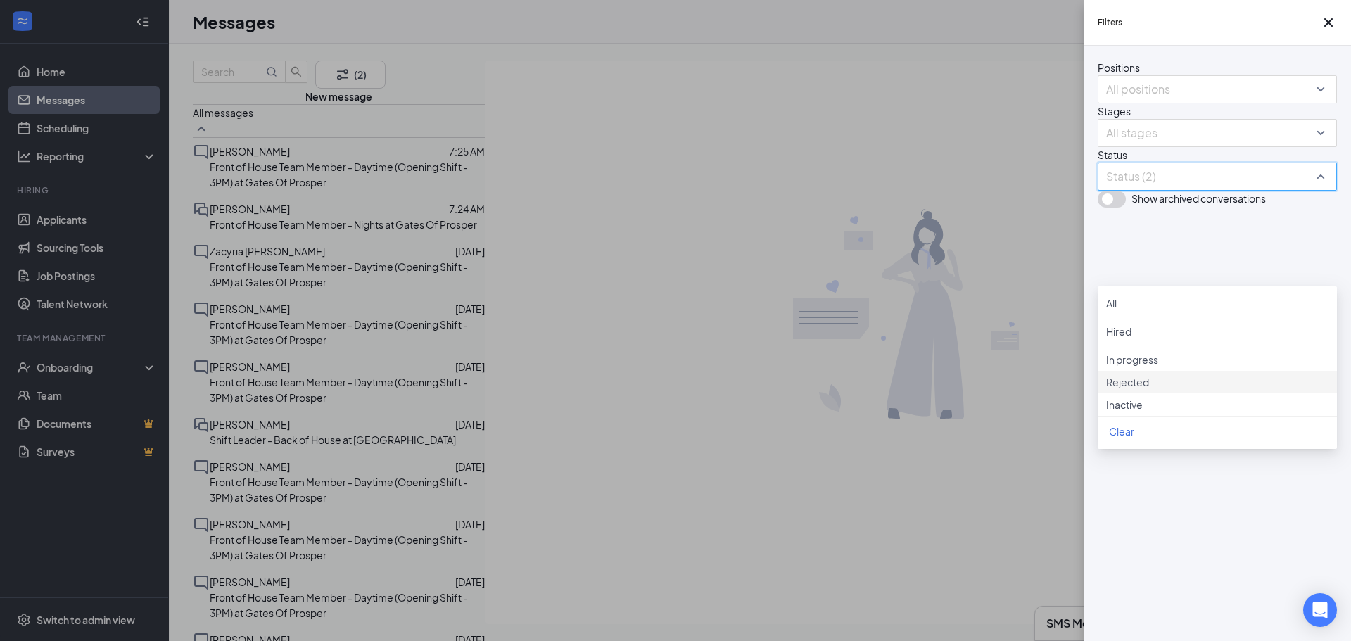
click at [1146, 388] on span "Rejected" at bounding box center [1127, 382] width 43 height 13
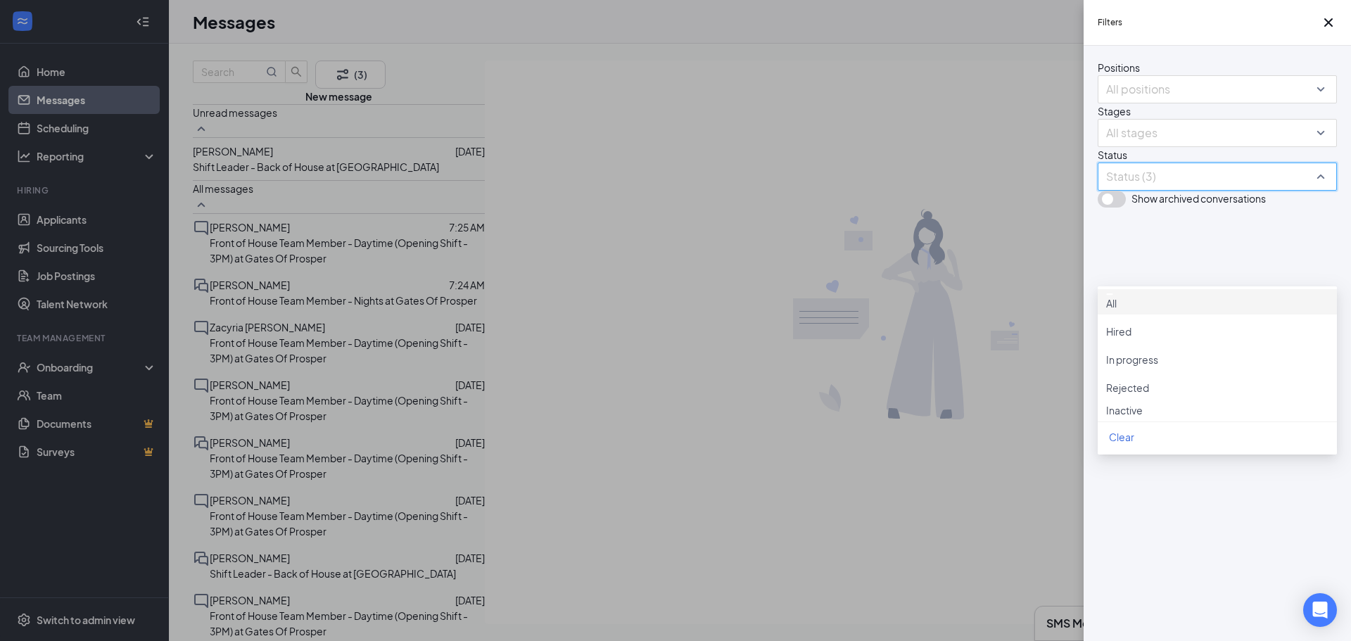
click at [612, 213] on div "Filters Positions All positions Stages All stages Status Status (3) Show archiv…" at bounding box center [675, 320] width 1351 height 641
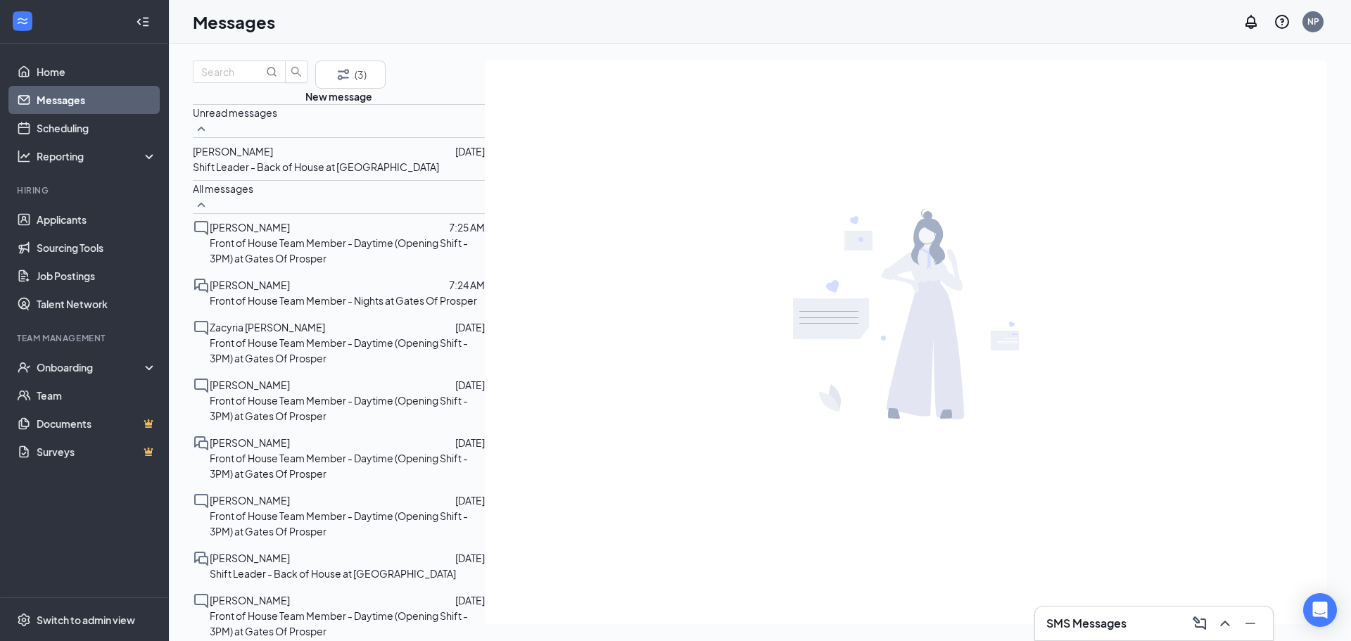
click at [285, 175] on p "Shift Leader - Back of House at [GEOGRAPHIC_DATA]" at bounding box center [316, 166] width 246 height 15
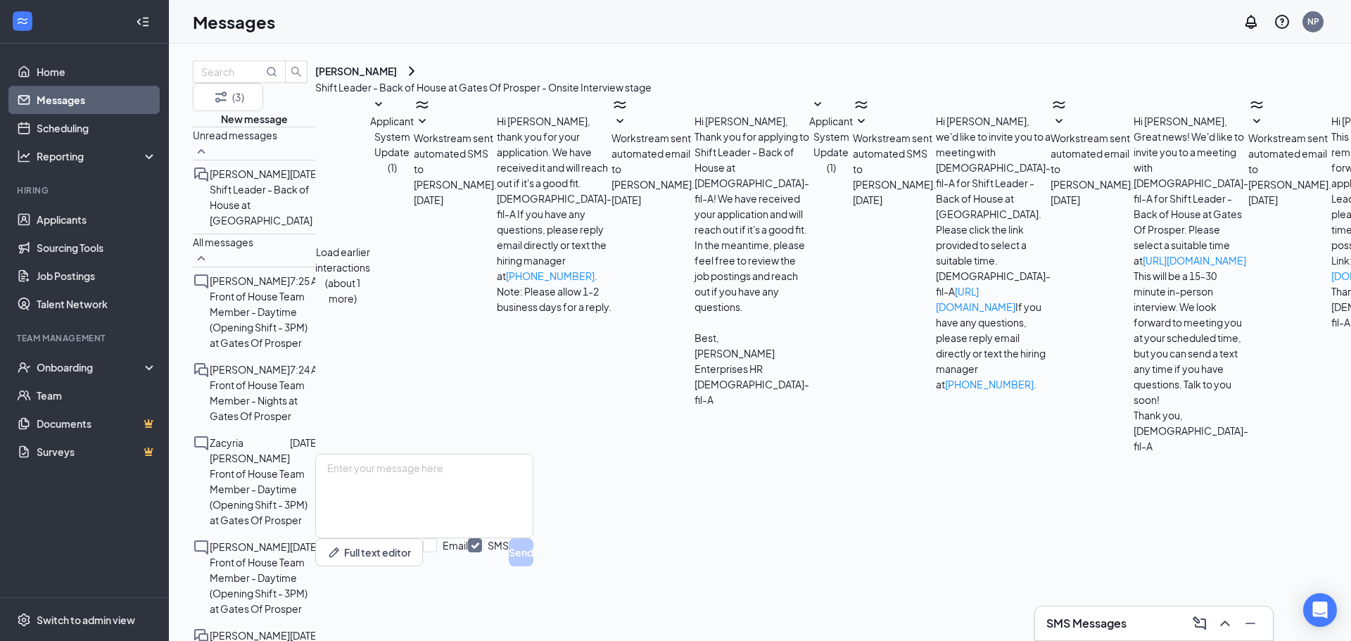
scroll to position [352, 0]
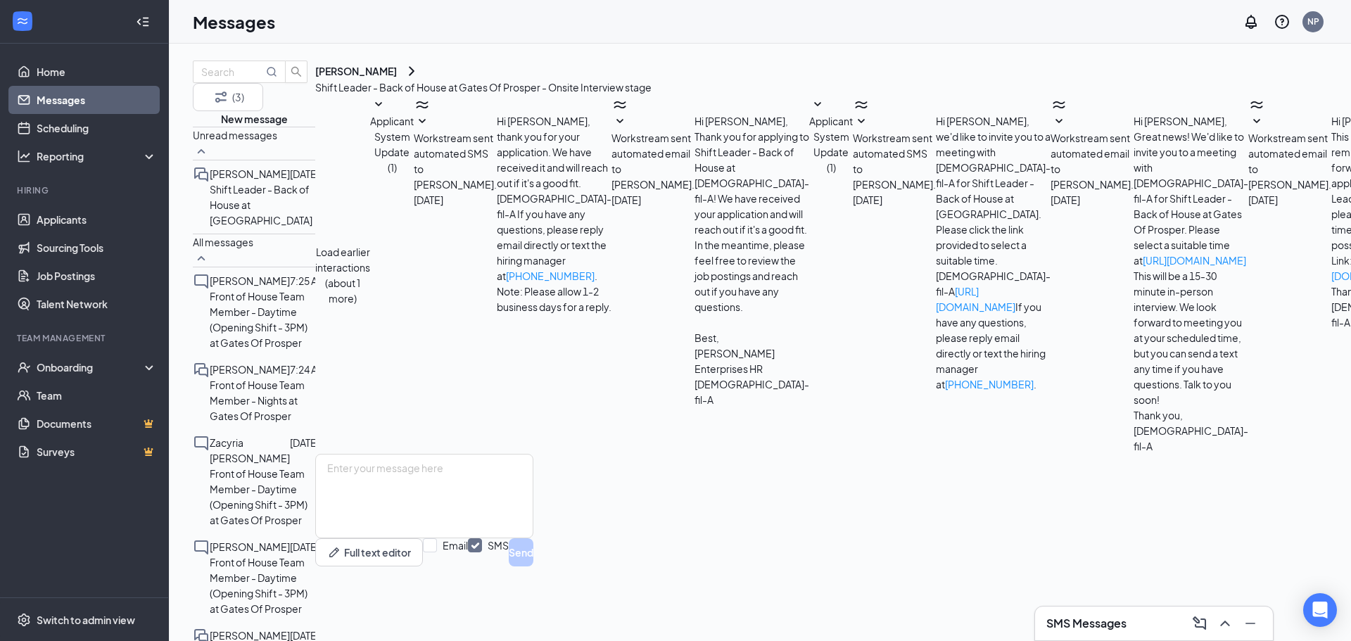
click at [809, 113] on icon "SmallChevronDown" at bounding box center [817, 104] width 17 height 17
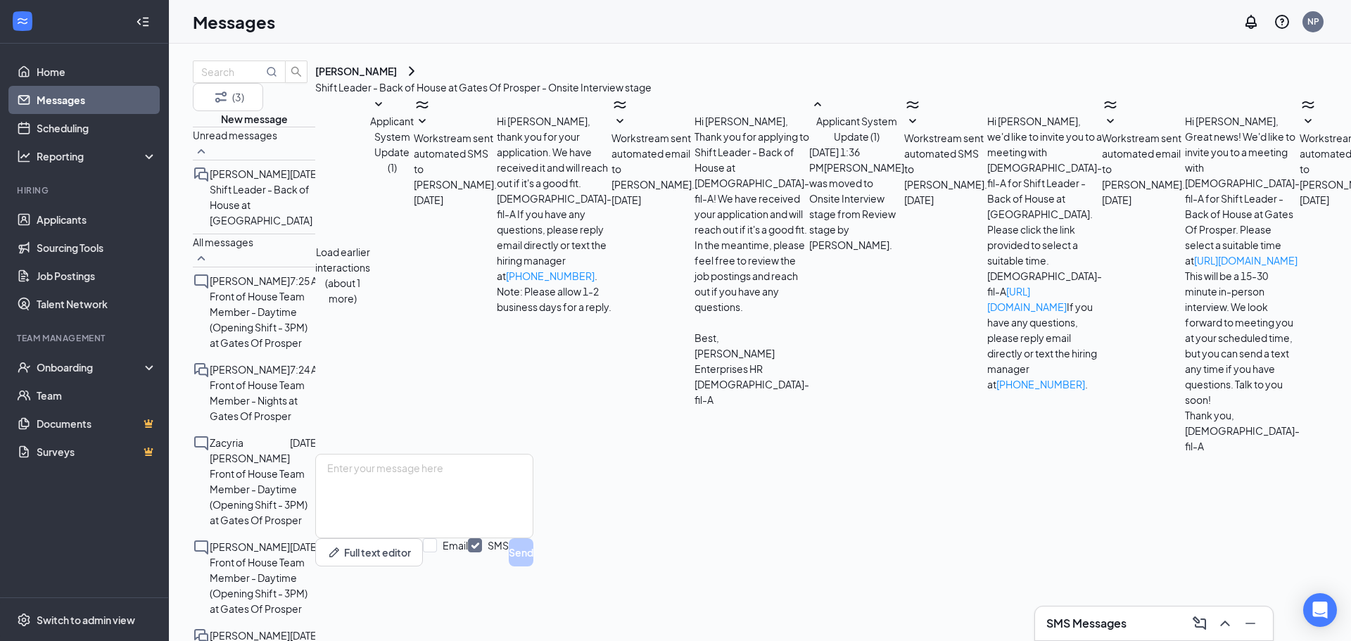
scroll to position [97, 0]
click at [904, 297] on div "Workstream sent automated SMS to [PERSON_NAME]. [DATE] Hi [PERSON_NAME], we'd l…" at bounding box center [1003, 252] width 198 height 279
click at [904, 191] on span "Workstream sent automated SMS to [PERSON_NAME]." at bounding box center [945, 161] width 83 height 59
click at [1300, 191] on span "Workstream sent automated email to [PERSON_NAME]." at bounding box center [1341, 161] width 83 height 59
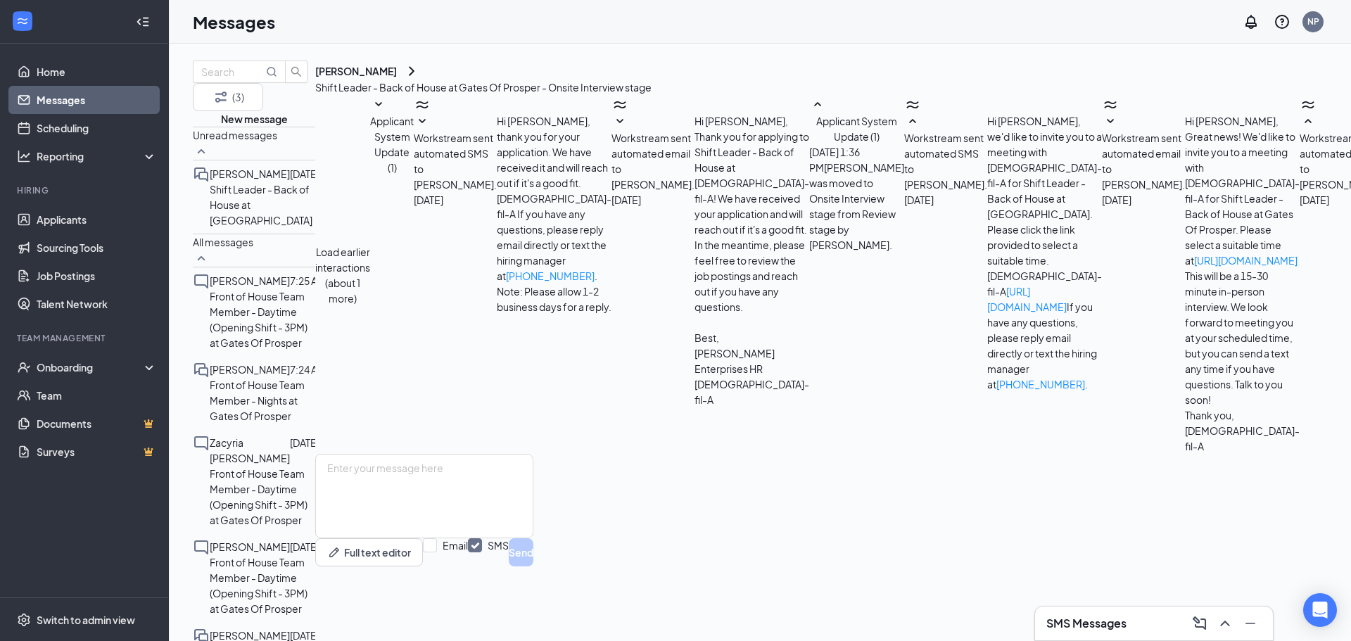
scroll to position [379, 0]
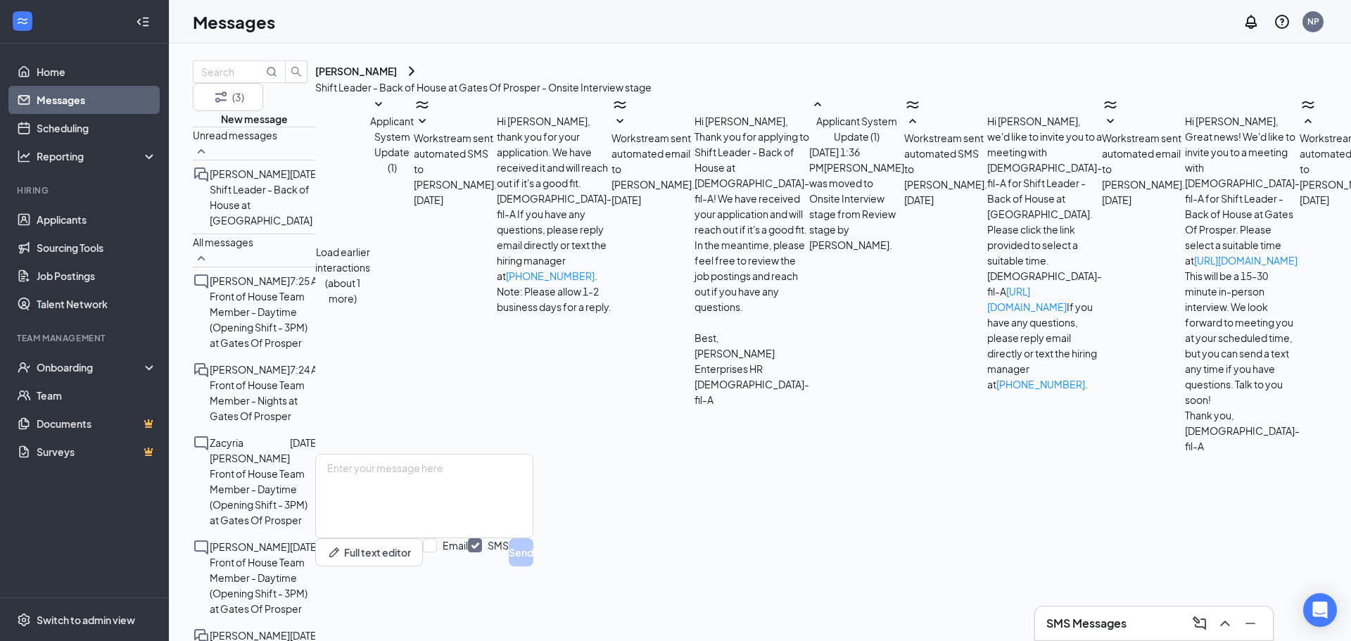
click at [315, 160] on div "Unread messages" at bounding box center [254, 144] width 122 height 34
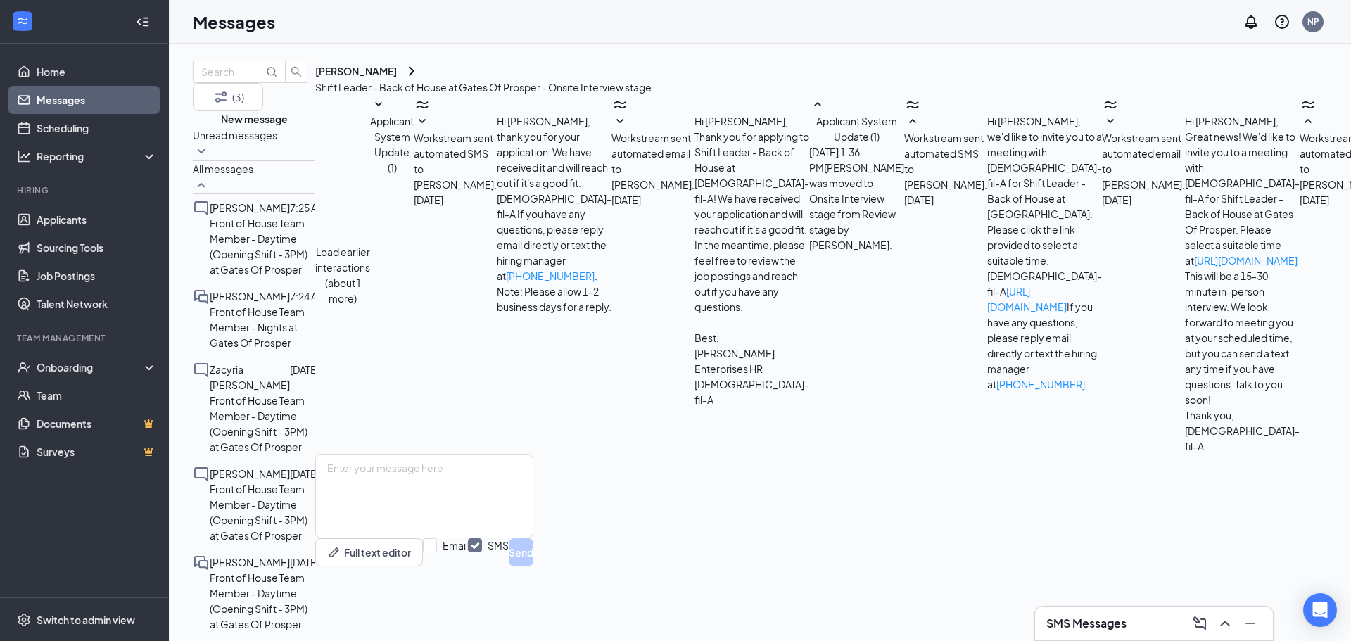
click at [315, 160] on div "Unread messages" at bounding box center [254, 144] width 122 height 34
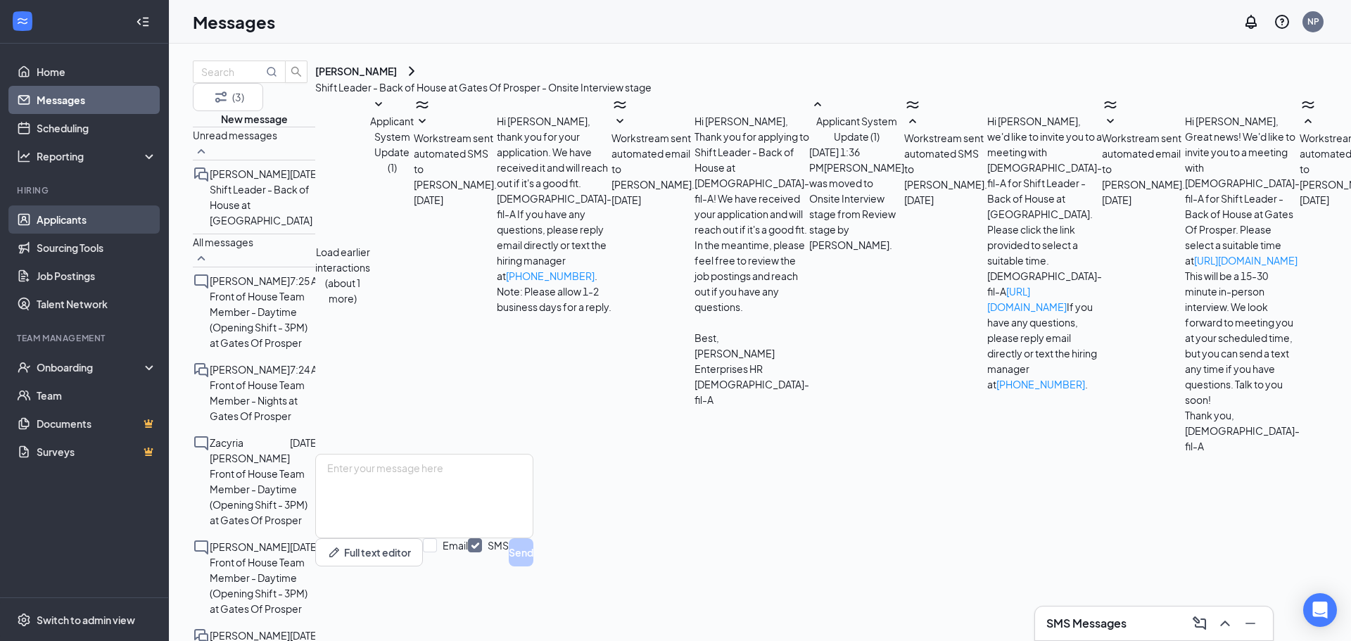
click at [61, 214] on link "Applicants" at bounding box center [97, 219] width 120 height 28
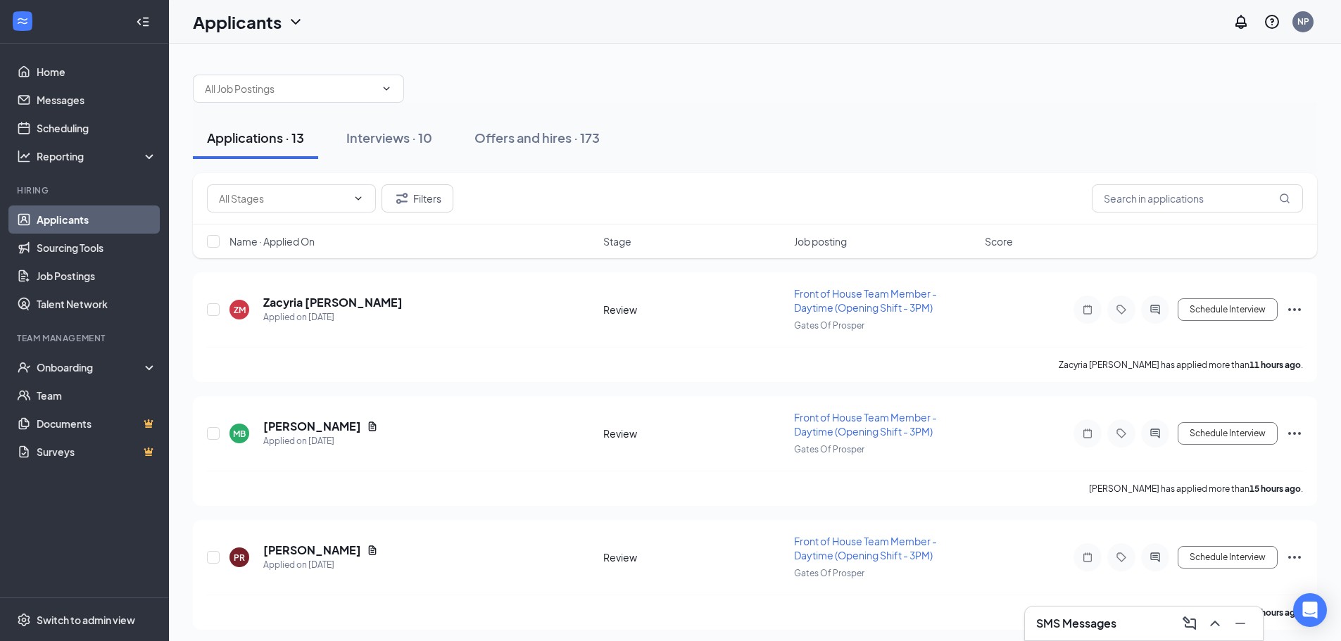
click at [303, 246] on span "Name · Applied On" at bounding box center [271, 241] width 85 height 14
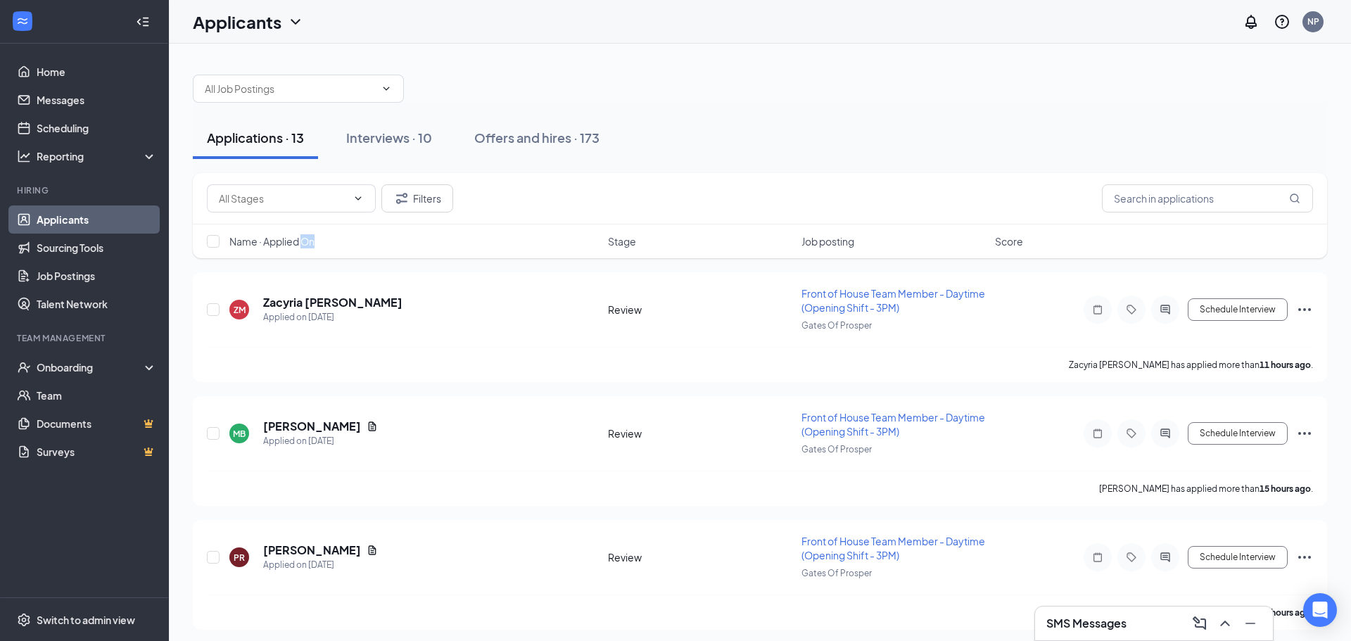
click at [303, 246] on span "Name · Applied On" at bounding box center [271, 241] width 85 height 14
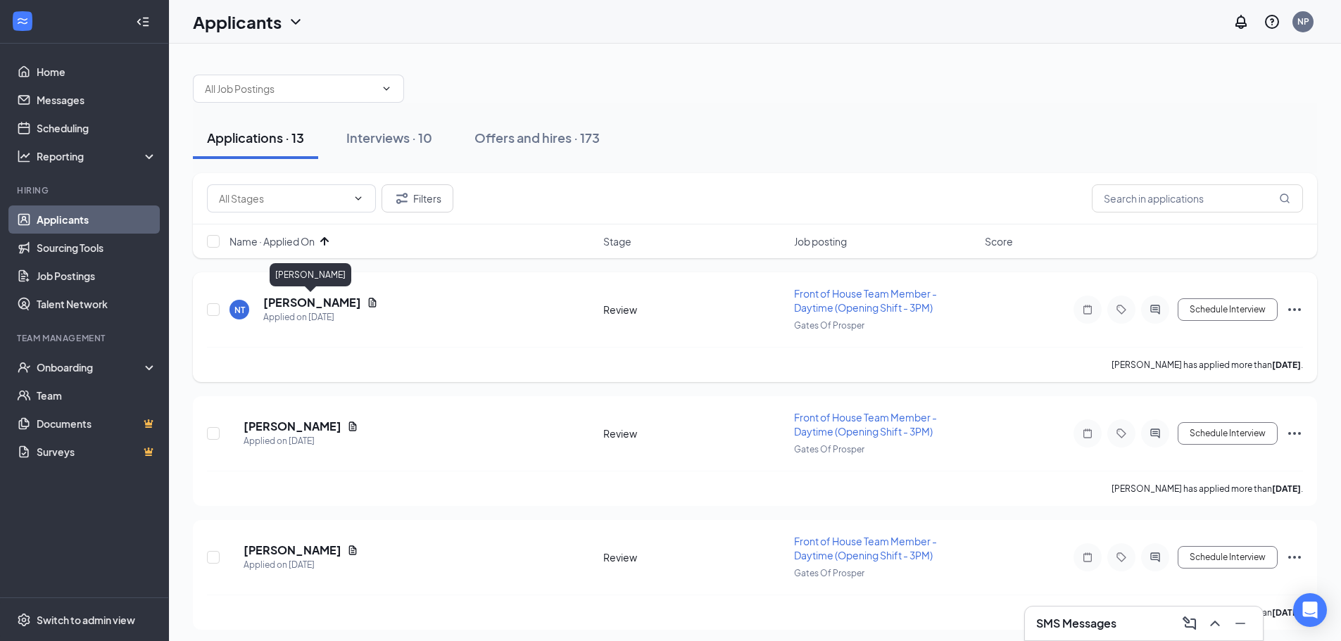
click at [317, 309] on h5 "[PERSON_NAME]" at bounding box center [312, 302] width 98 height 15
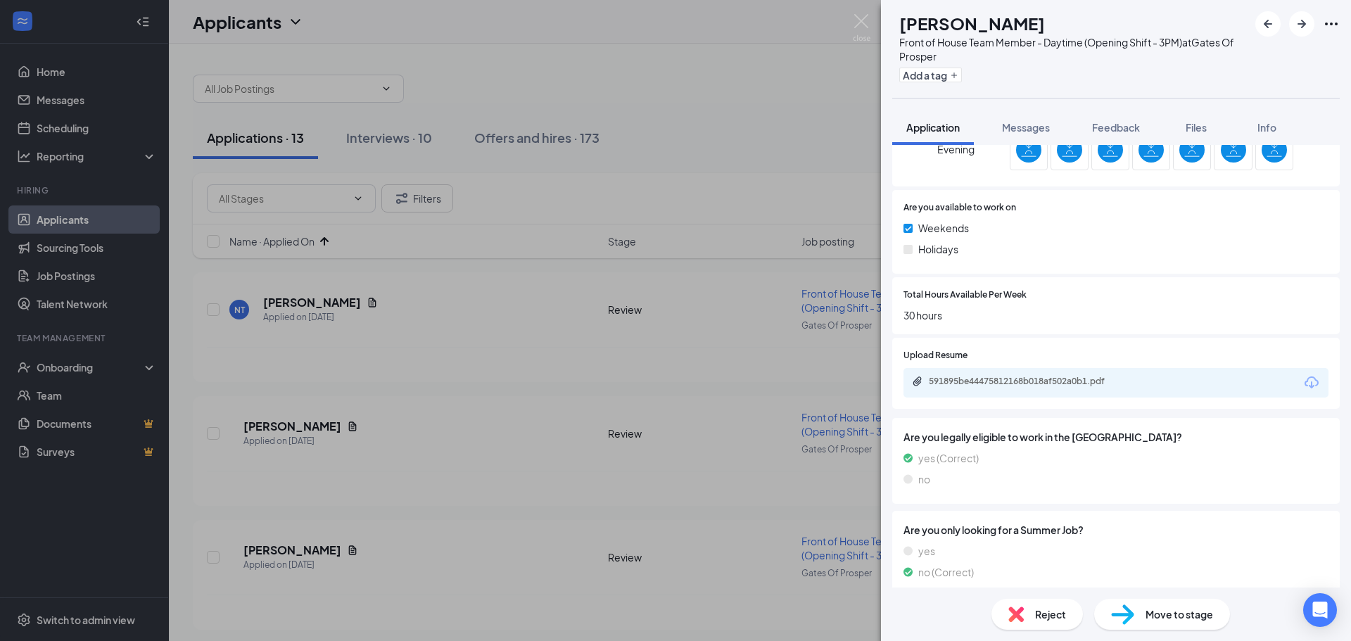
scroll to position [683, 0]
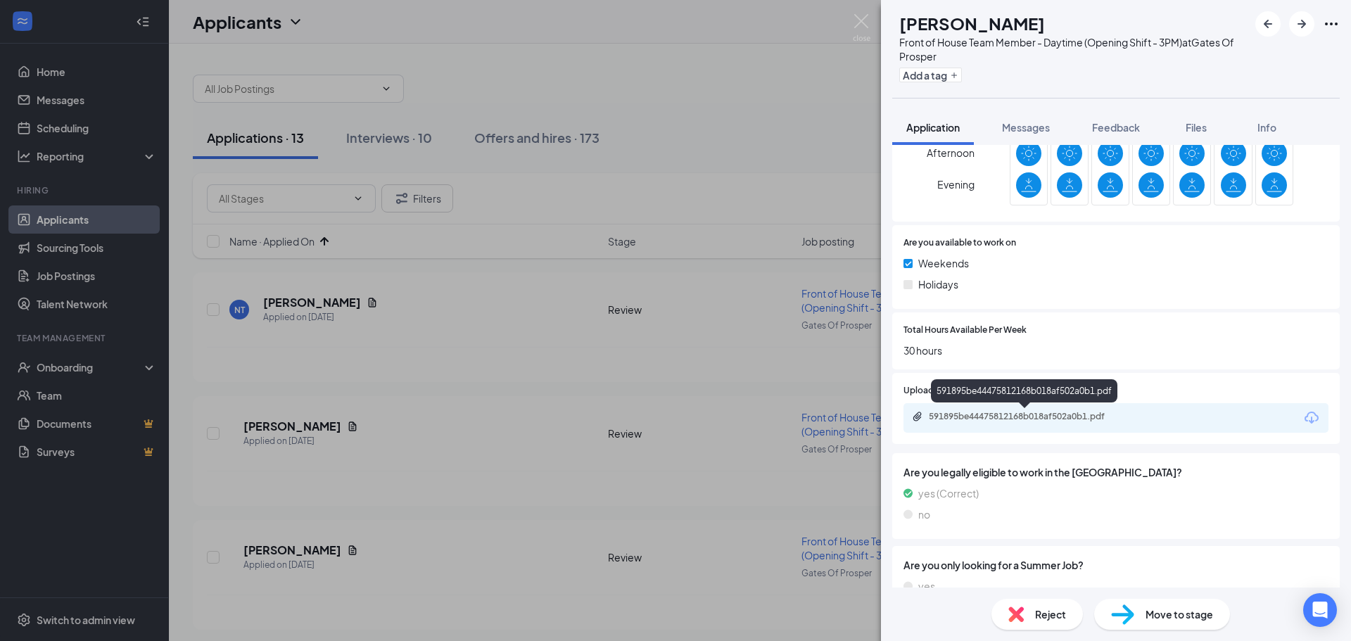
click at [1011, 420] on div "591895be44475812168b018af502a0b1.pdf" at bounding box center [1027, 416] width 197 height 11
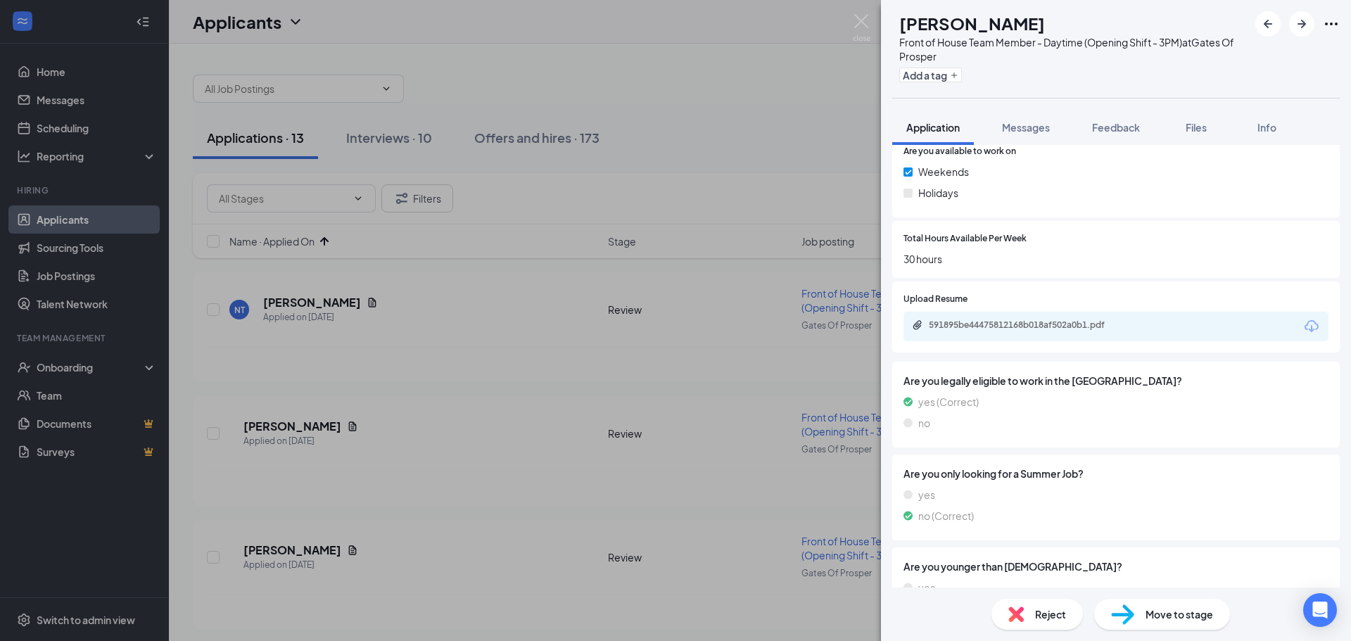
scroll to position [823, 0]
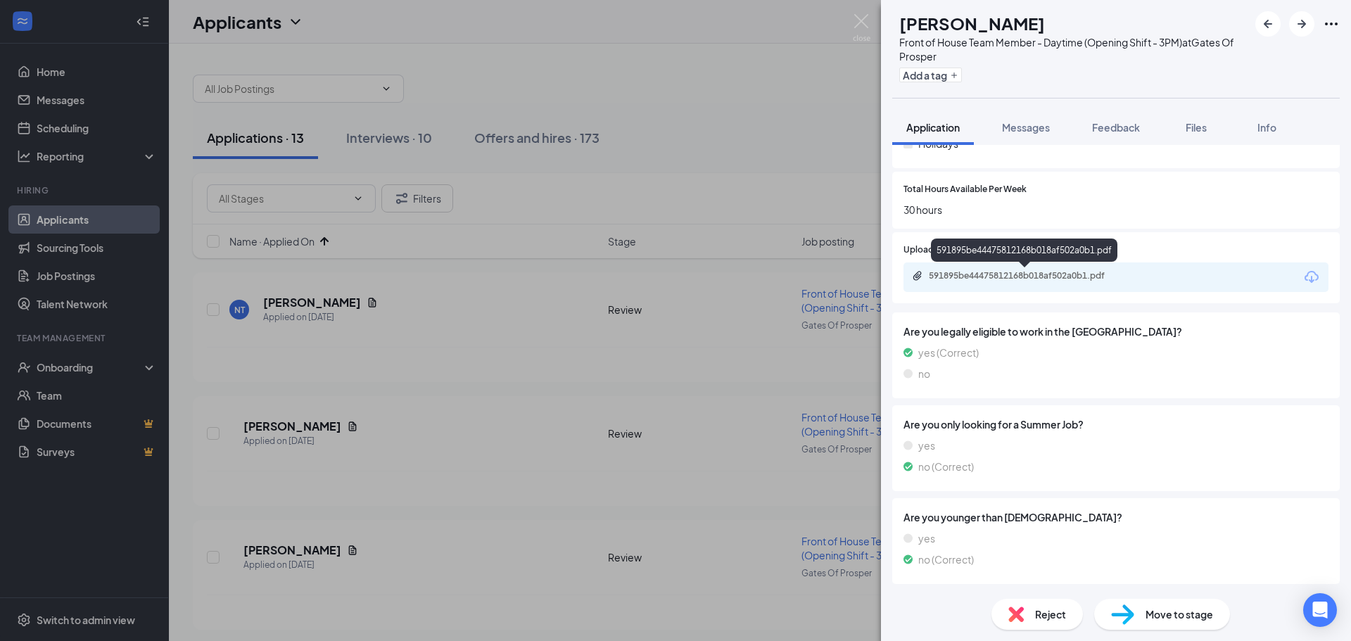
click at [1015, 272] on div "591895be44475812168b018af502a0b1.pdf" at bounding box center [1027, 275] width 197 height 11
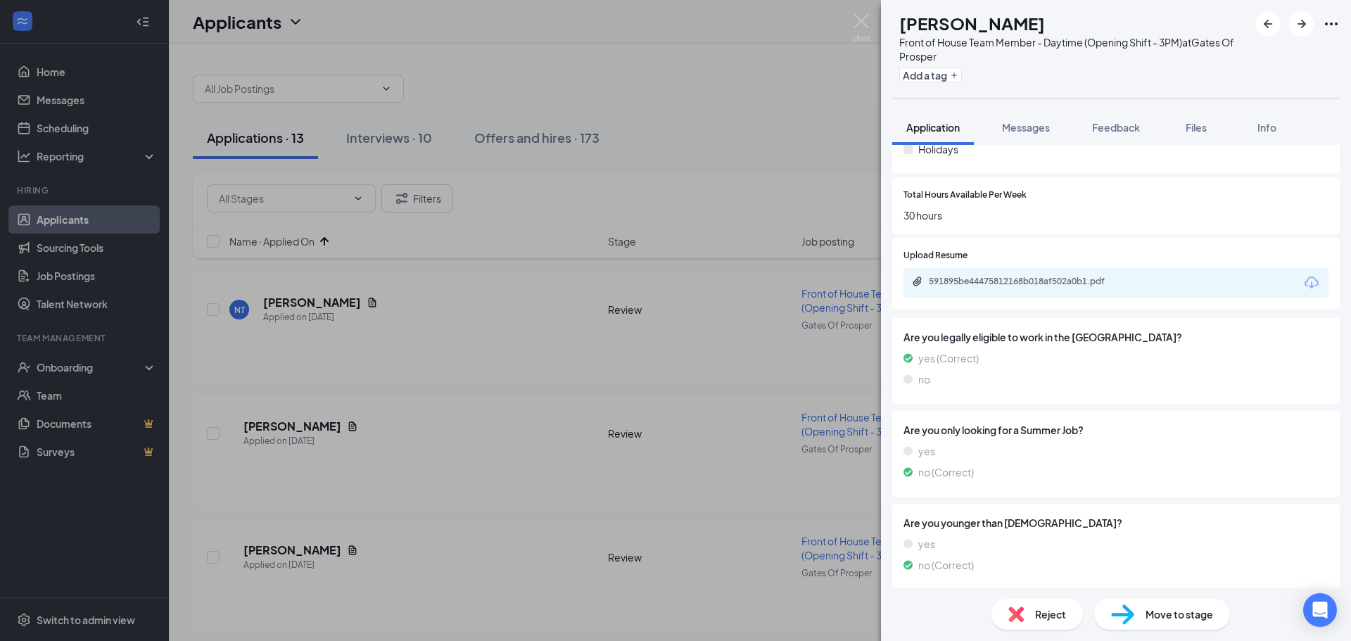
click at [1170, 625] on div "Move to stage" at bounding box center [1162, 614] width 136 height 31
type input "Onsite Interview (next stage)"
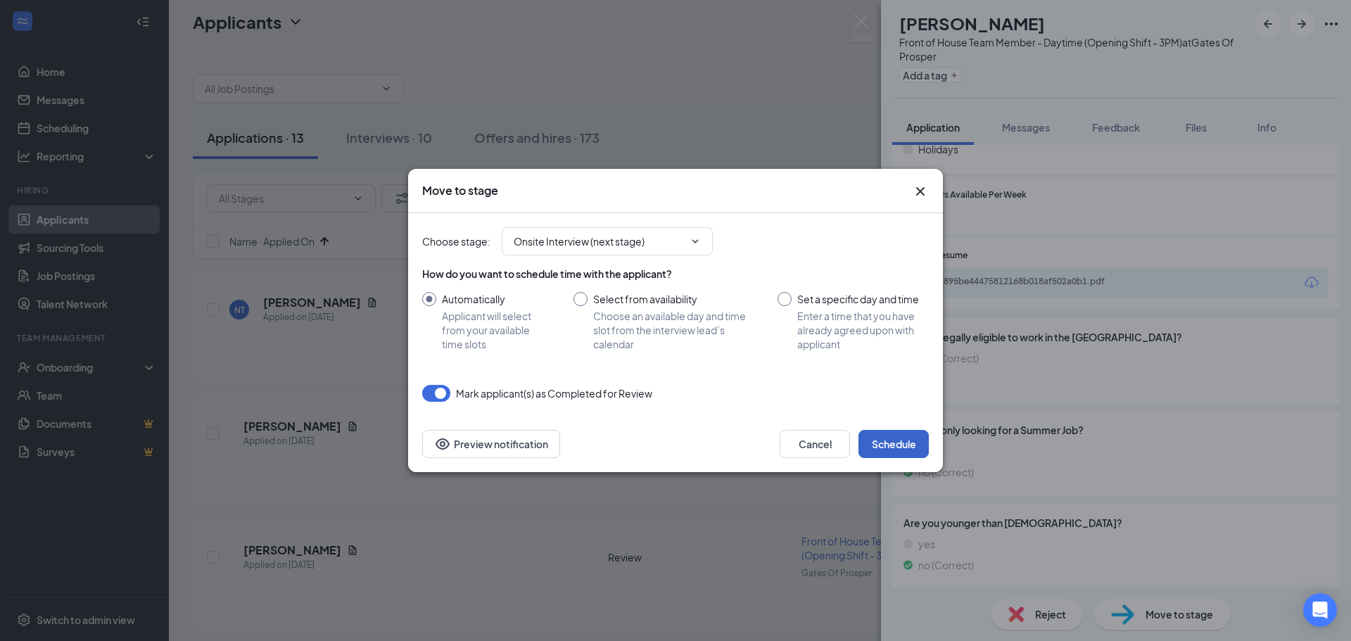
click at [897, 447] on button "Schedule" at bounding box center [894, 444] width 70 height 28
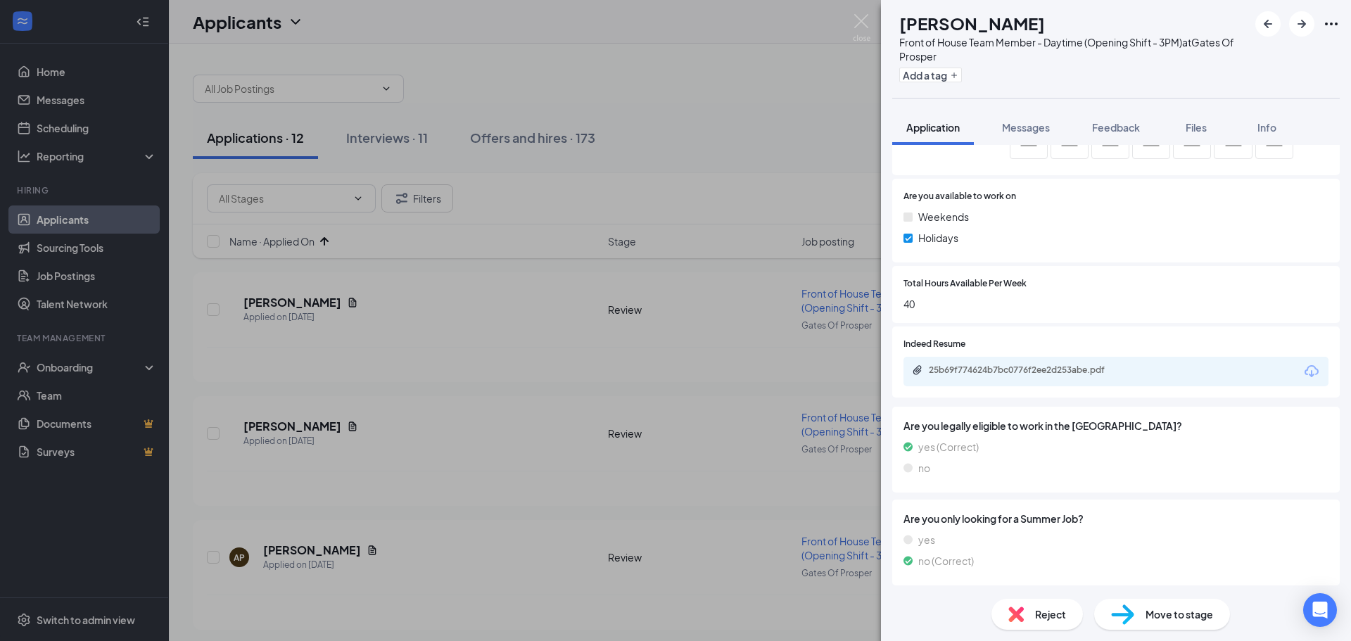
scroll to position [704, 0]
click at [1072, 374] on div "25b69f774624b7bc0776f2ee2d253abe.pdf" at bounding box center [1116, 368] width 425 height 30
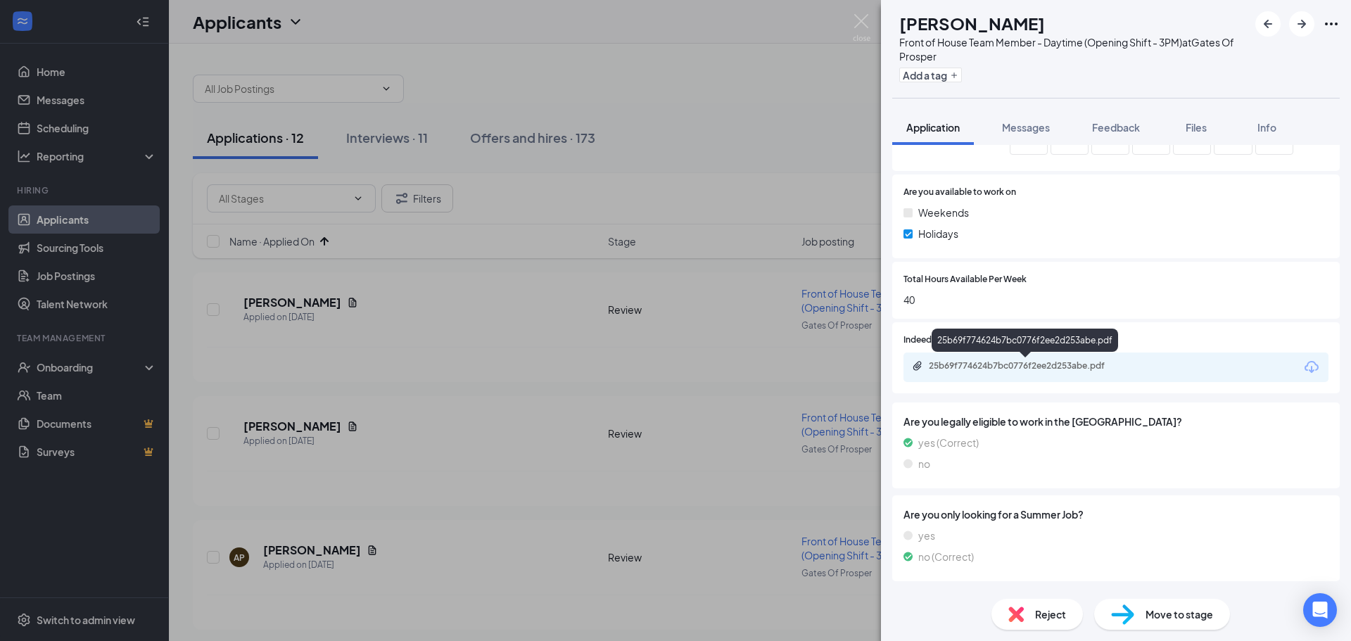
click at [1077, 365] on div "25b69f774624b7bc0776f2ee2d253abe.pdf" at bounding box center [1027, 365] width 197 height 11
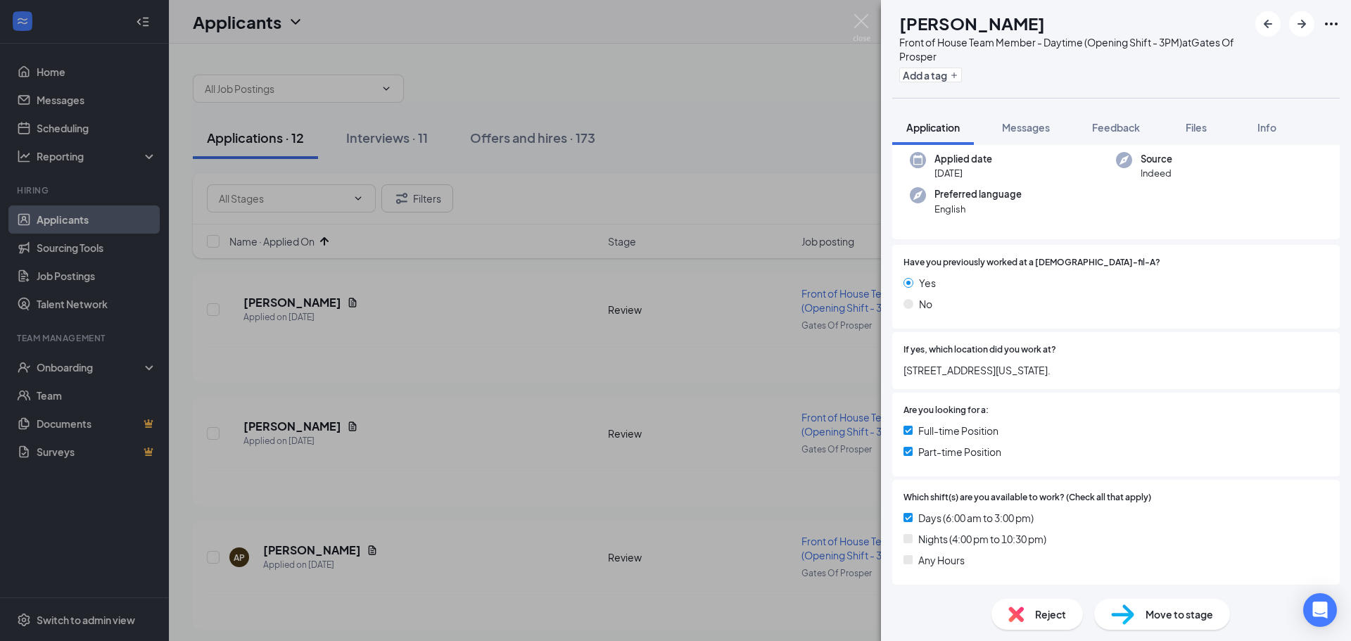
scroll to position [0, 0]
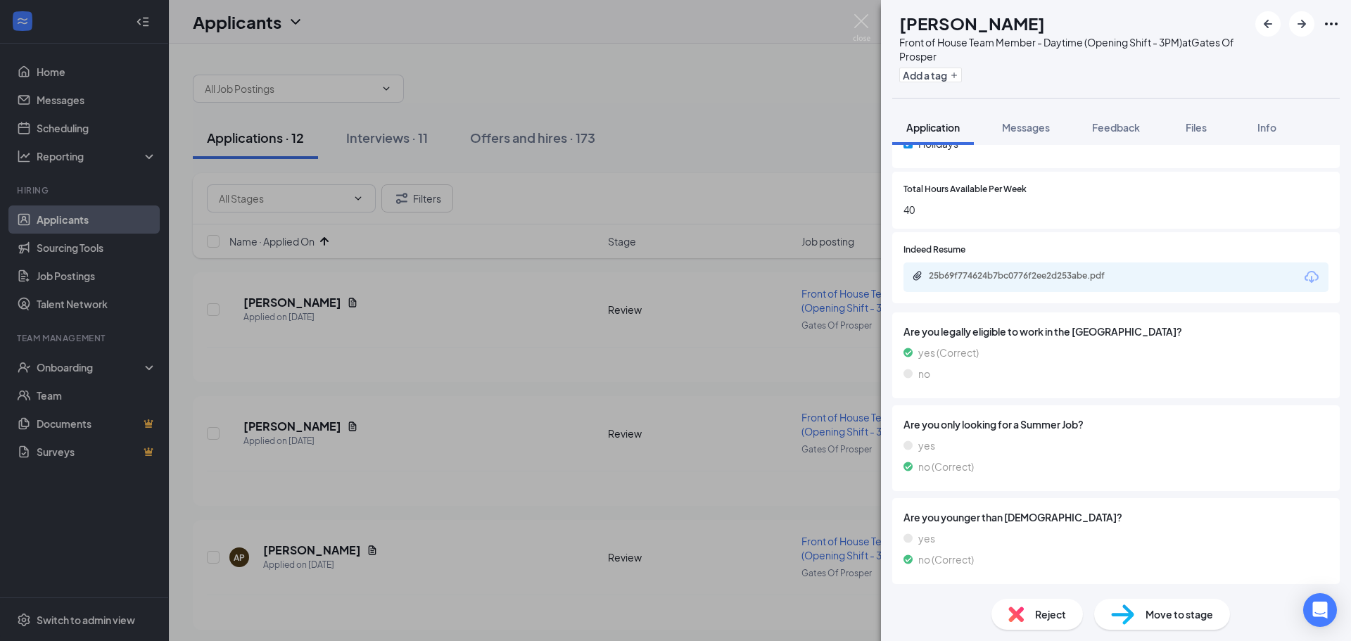
click at [1181, 606] on div "Move to stage" at bounding box center [1162, 614] width 136 height 31
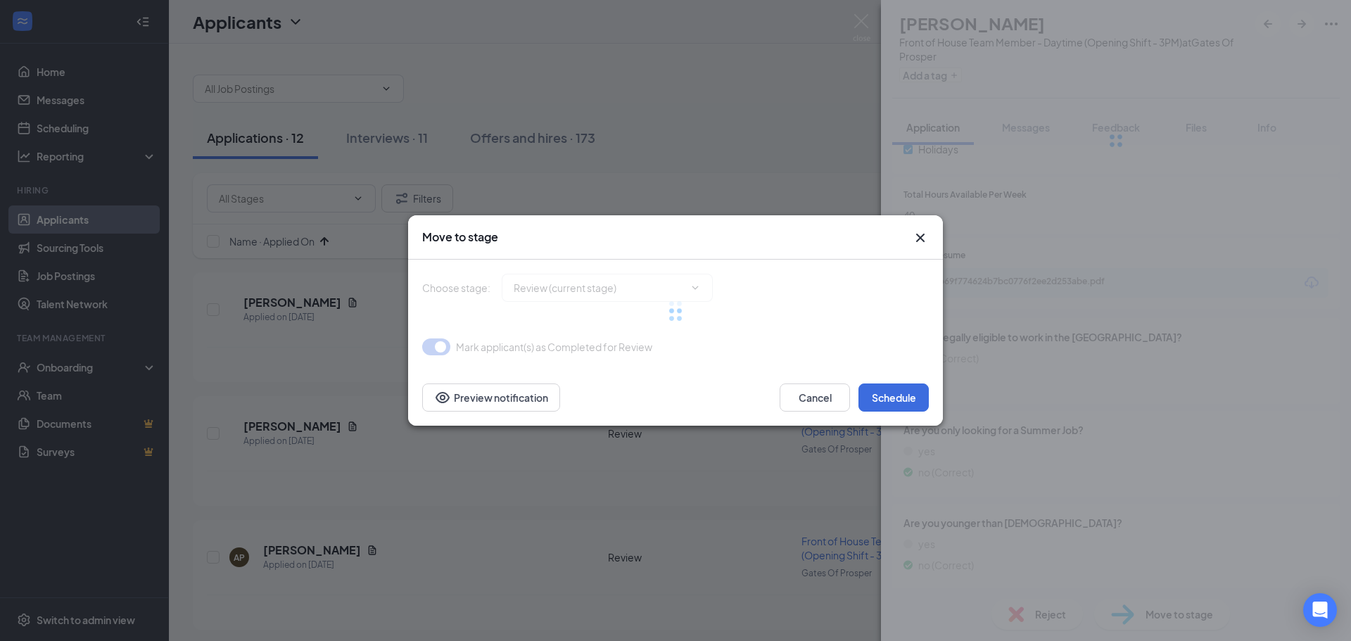
type input "Onsite Interview (next stage)"
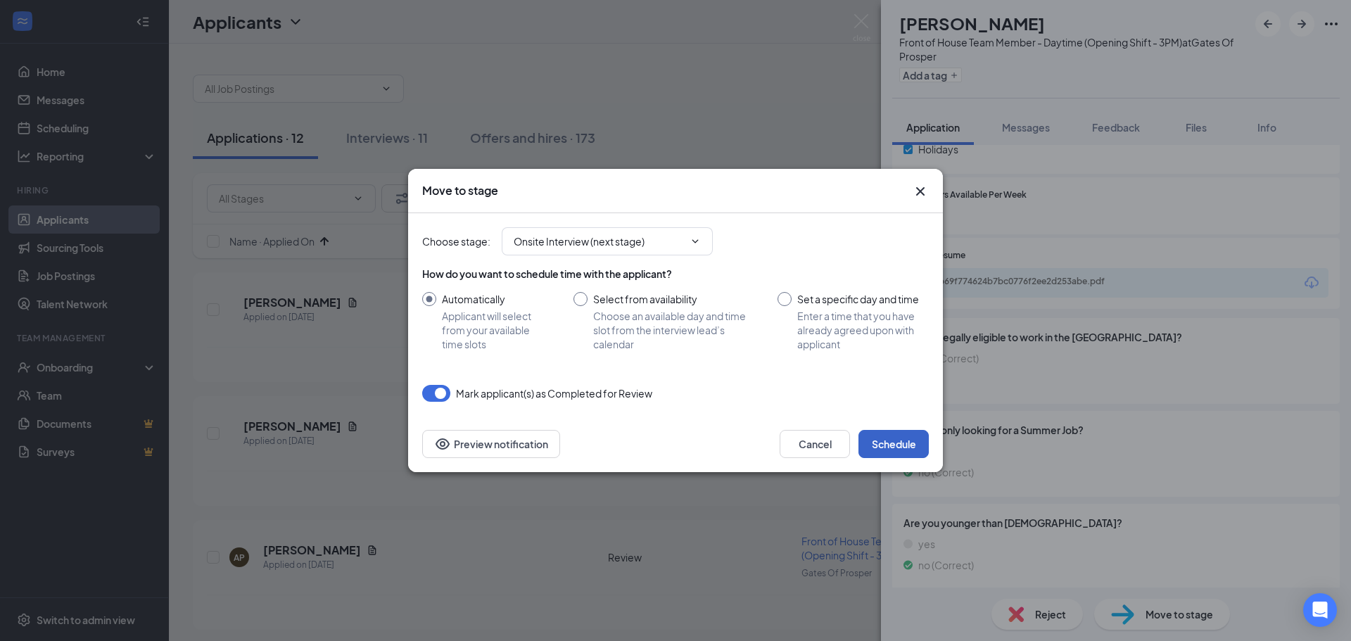
click at [923, 436] on button "Schedule" at bounding box center [894, 444] width 70 height 28
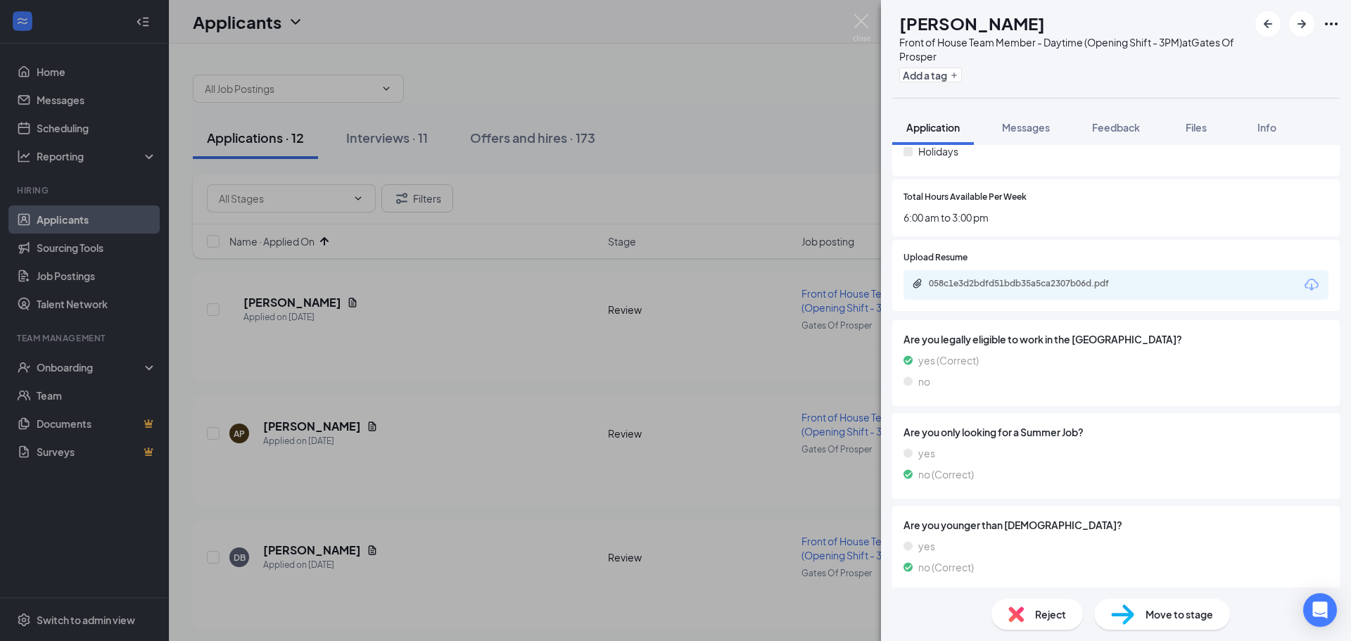
scroll to position [823, 0]
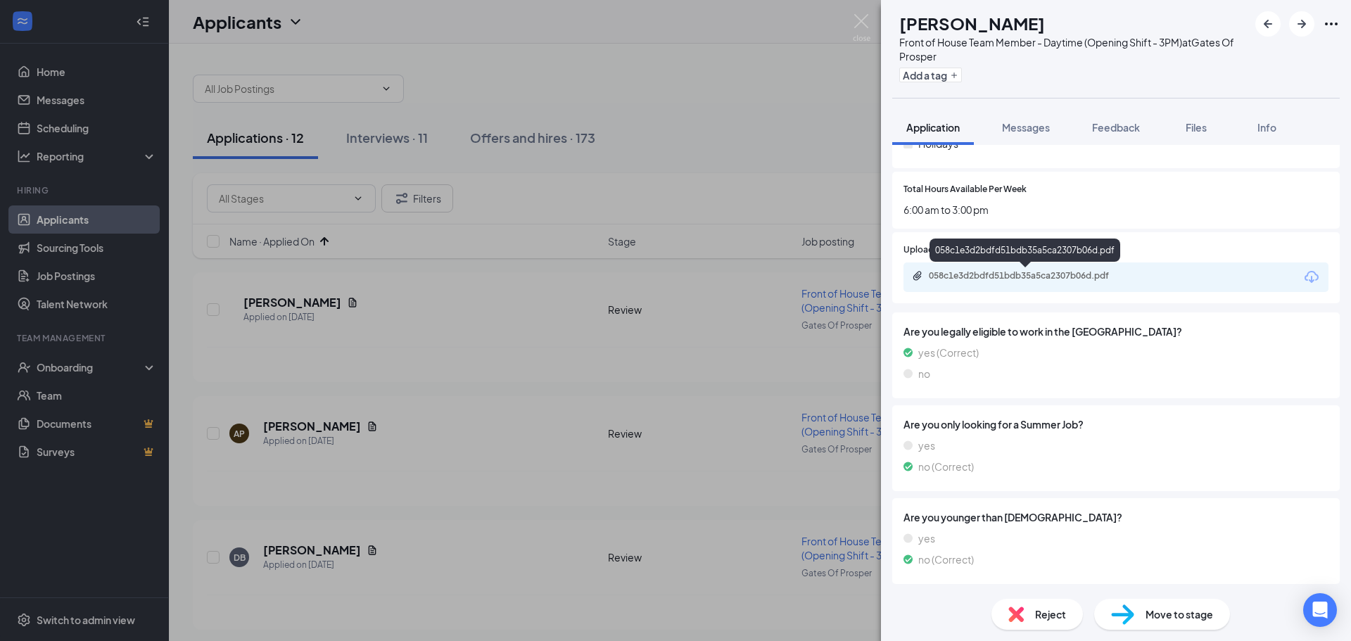
click at [1028, 281] on div "058c1e3d2bdfd51bdb35a5ca2307b06d.pdf" at bounding box center [1027, 275] width 197 height 11
click at [1167, 614] on span "Move to stage" at bounding box center [1180, 614] width 68 height 15
type input "Onsite Interview (next stage)"
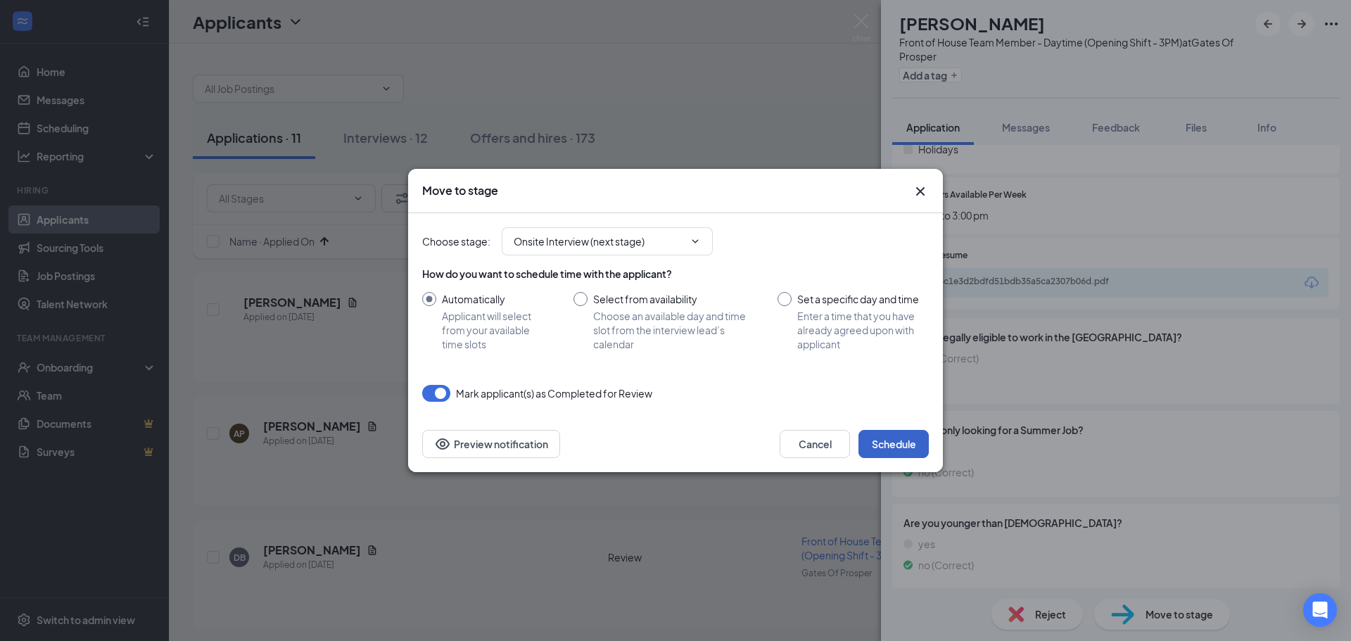
click at [901, 448] on button "Schedule" at bounding box center [894, 444] width 70 height 28
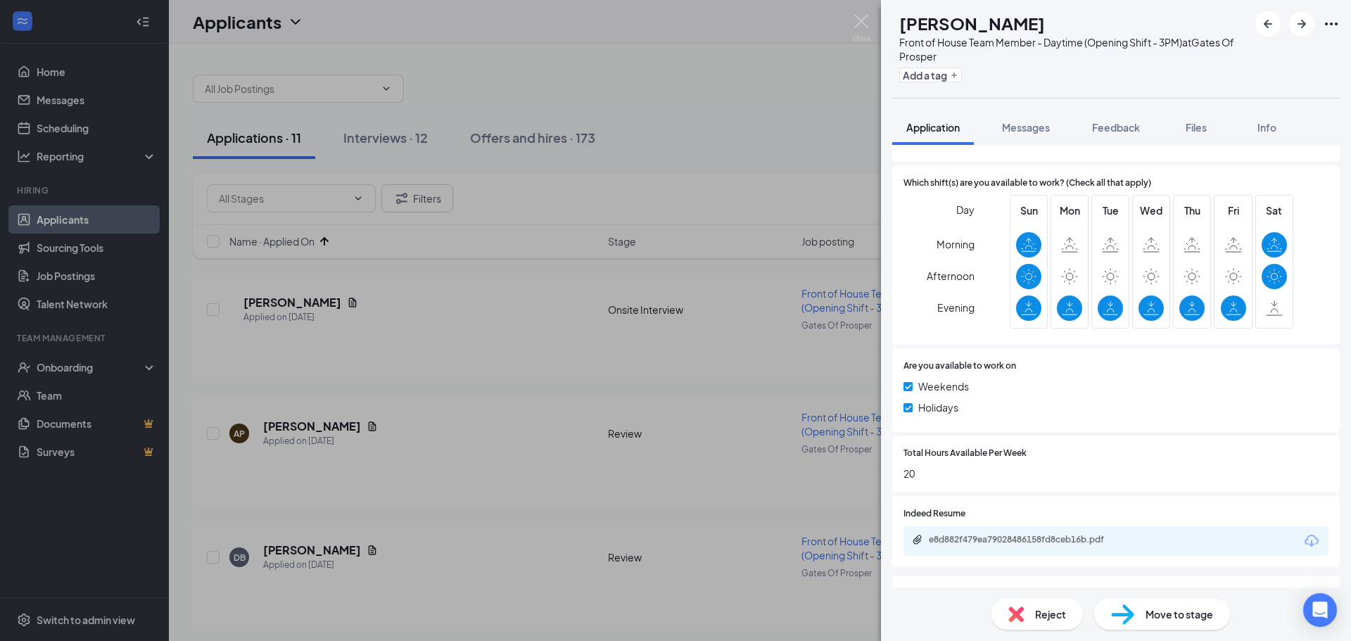
scroll to position [563, 0]
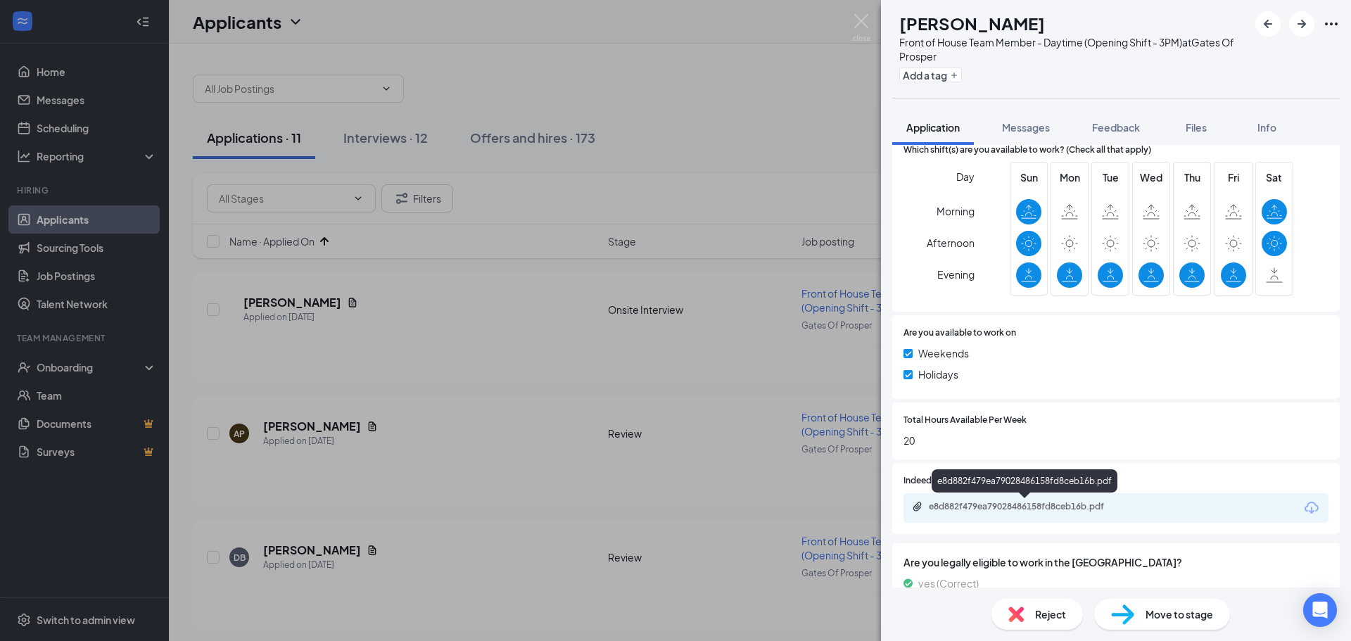
click at [1081, 512] on div "e8d882f479ea79028486158fd8ceb16b.pdf" at bounding box center [1027, 506] width 197 height 11
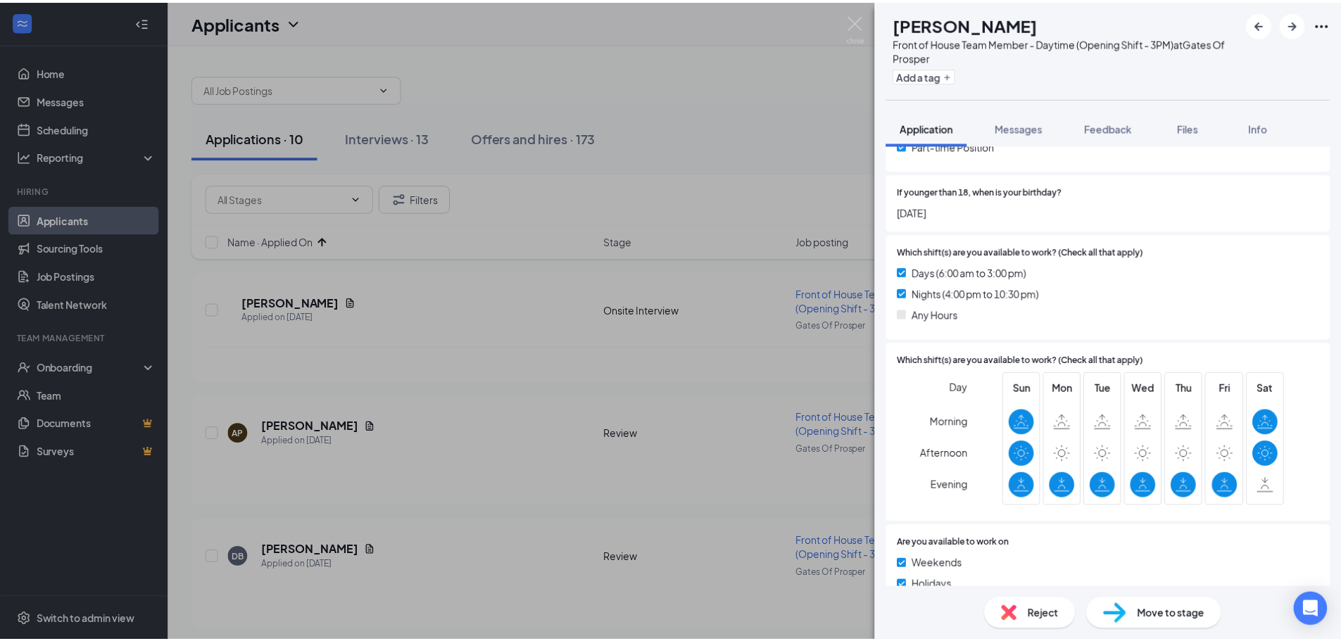
scroll to position [301, 0]
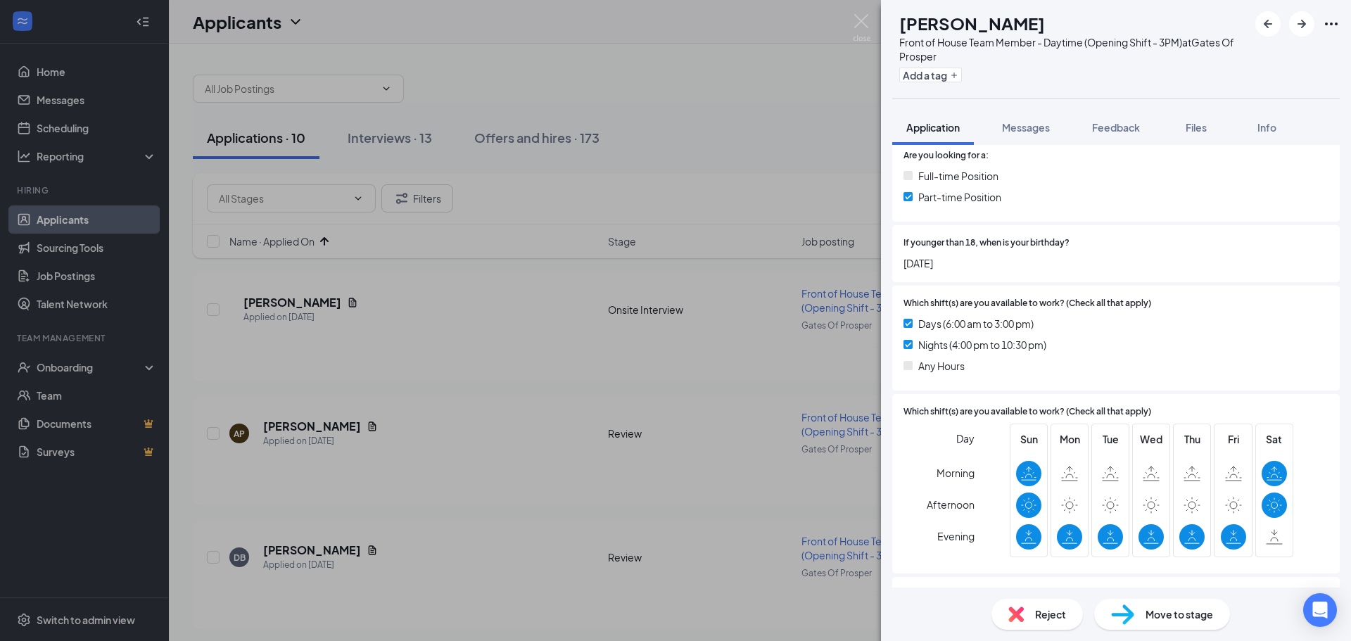
click at [852, 21] on div "AP [PERSON_NAME] Front of House Team Member - Daytime (Opening Shift - 3PM) at …" at bounding box center [675, 320] width 1351 height 641
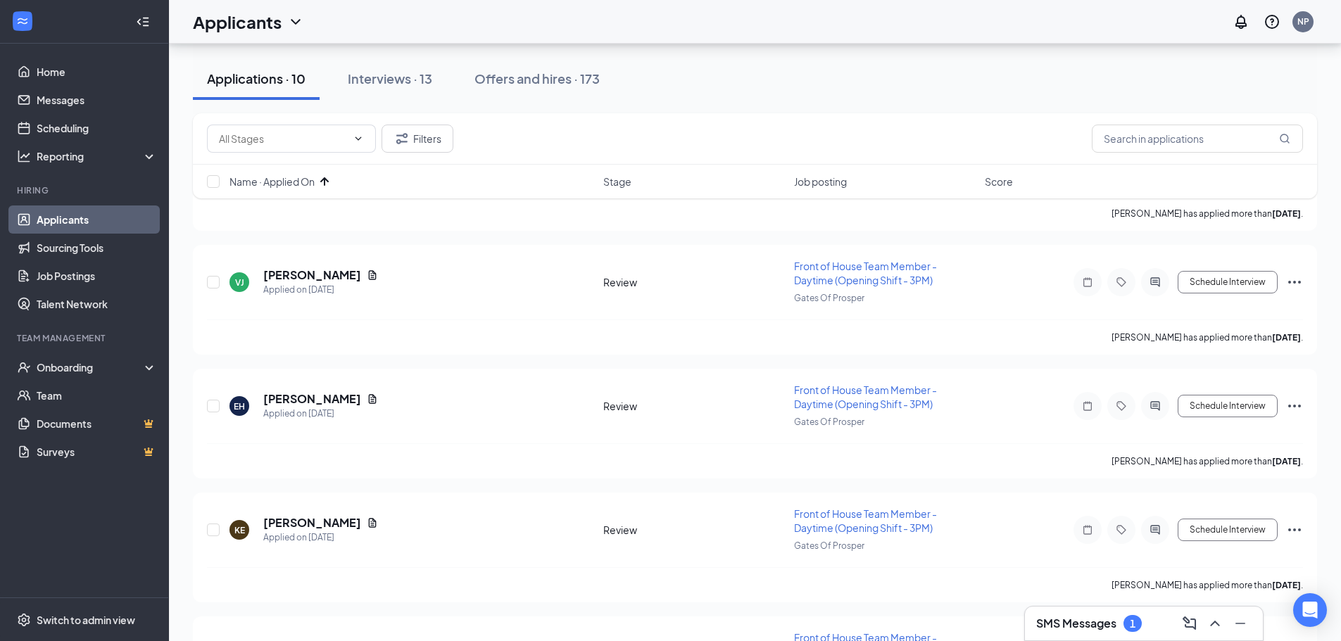
scroll to position [281, 0]
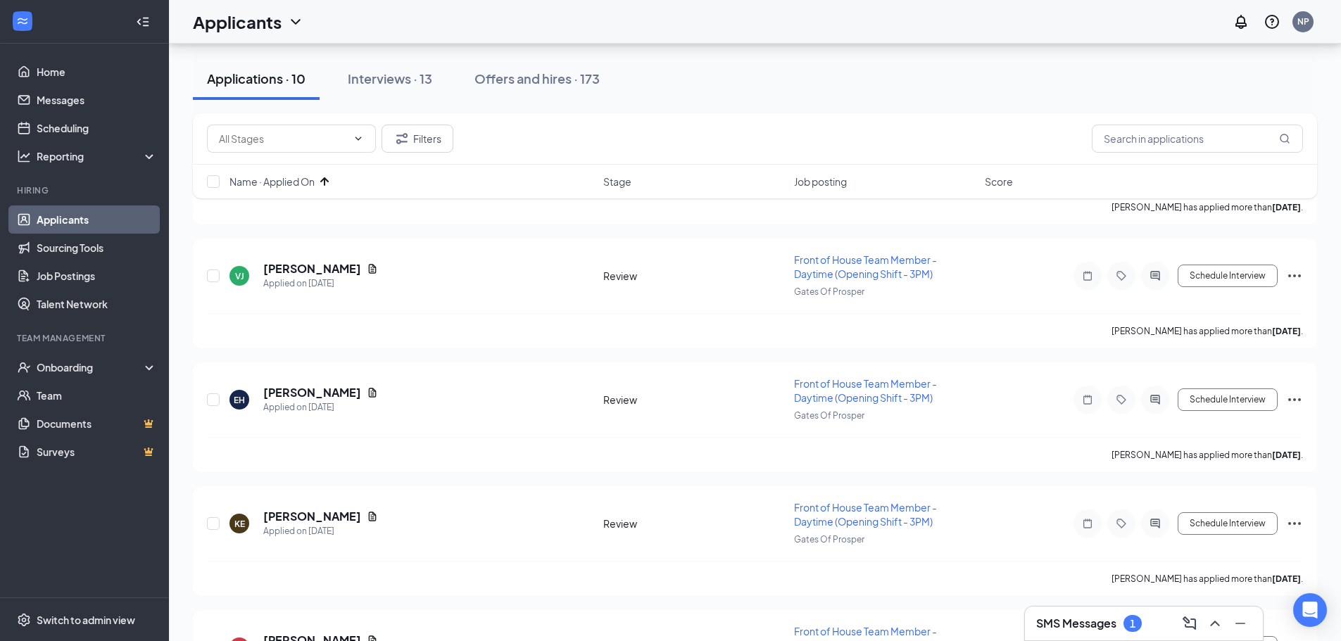
click at [1104, 628] on h3 "SMS Messages" at bounding box center [1076, 623] width 80 height 15
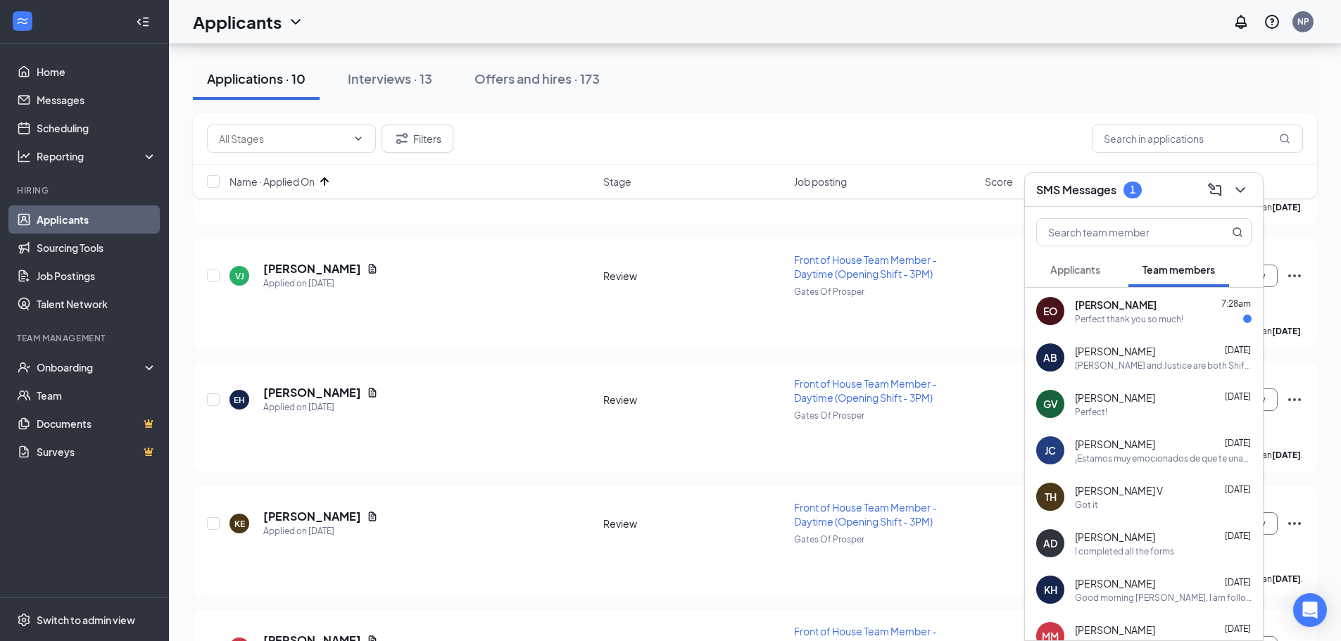
click at [1146, 318] on div "Perfect thank you so much!" at bounding box center [1129, 319] width 108 height 12
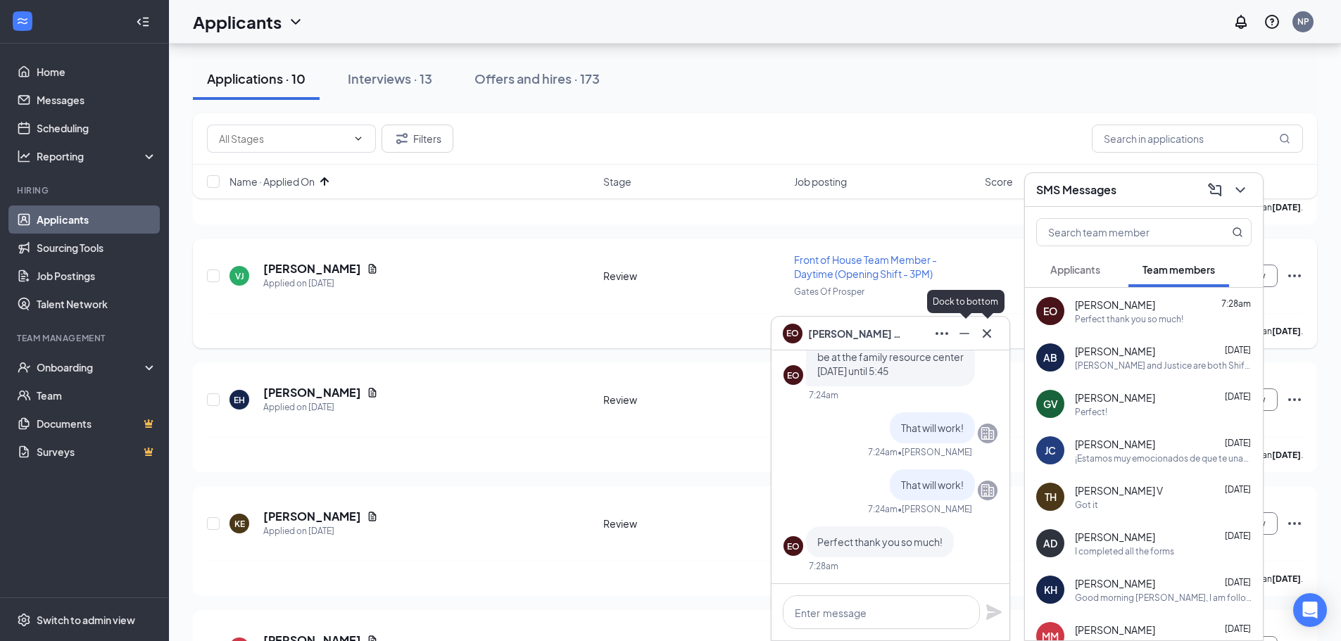
click at [984, 332] on icon "Cross" at bounding box center [986, 333] width 17 height 17
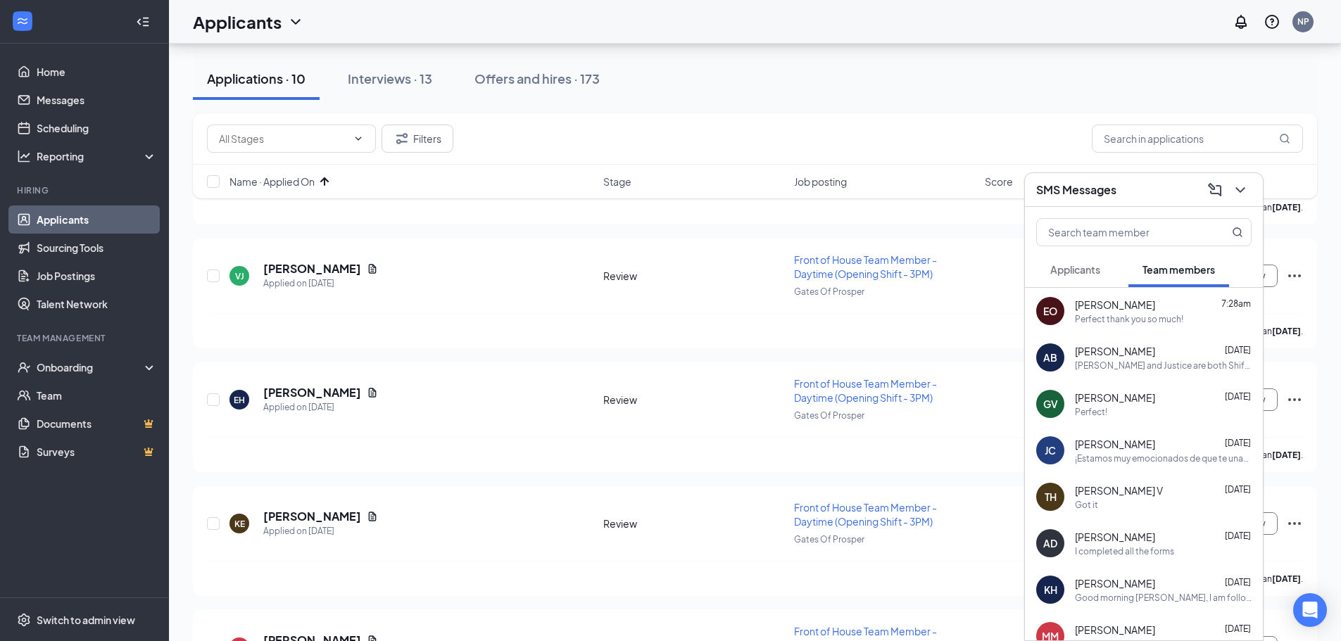
click at [1125, 189] on div "SMS Messages" at bounding box center [1143, 190] width 215 height 22
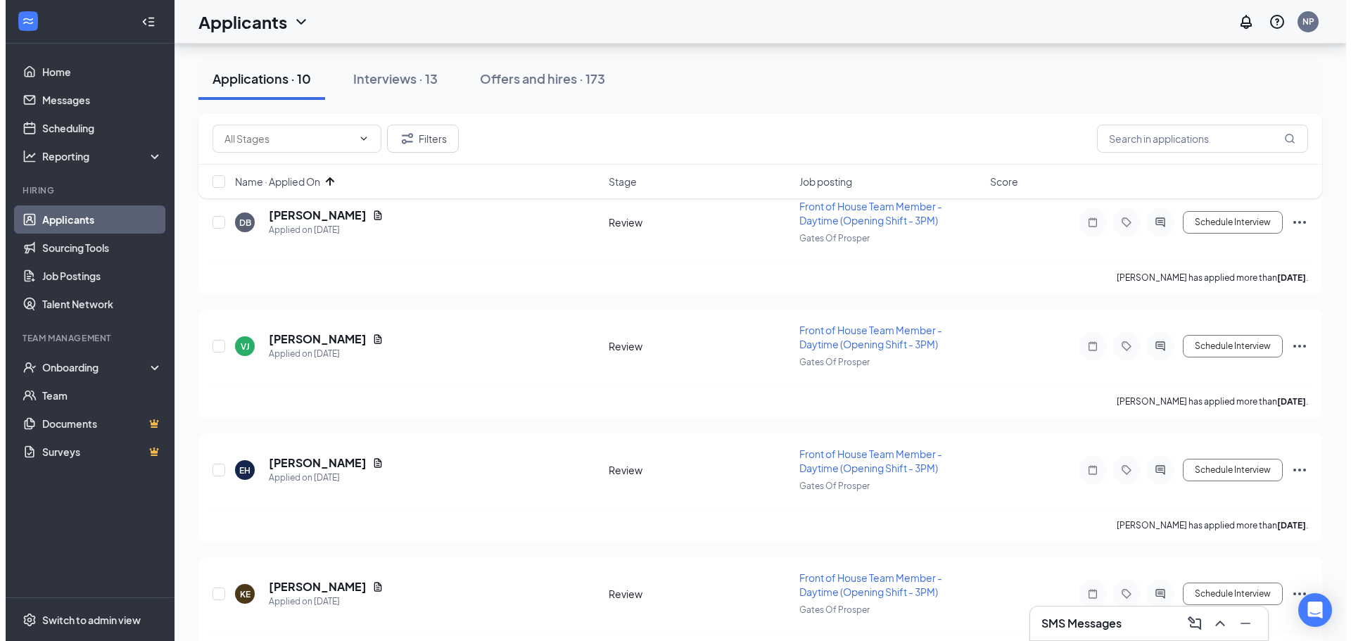
scroll to position [0, 0]
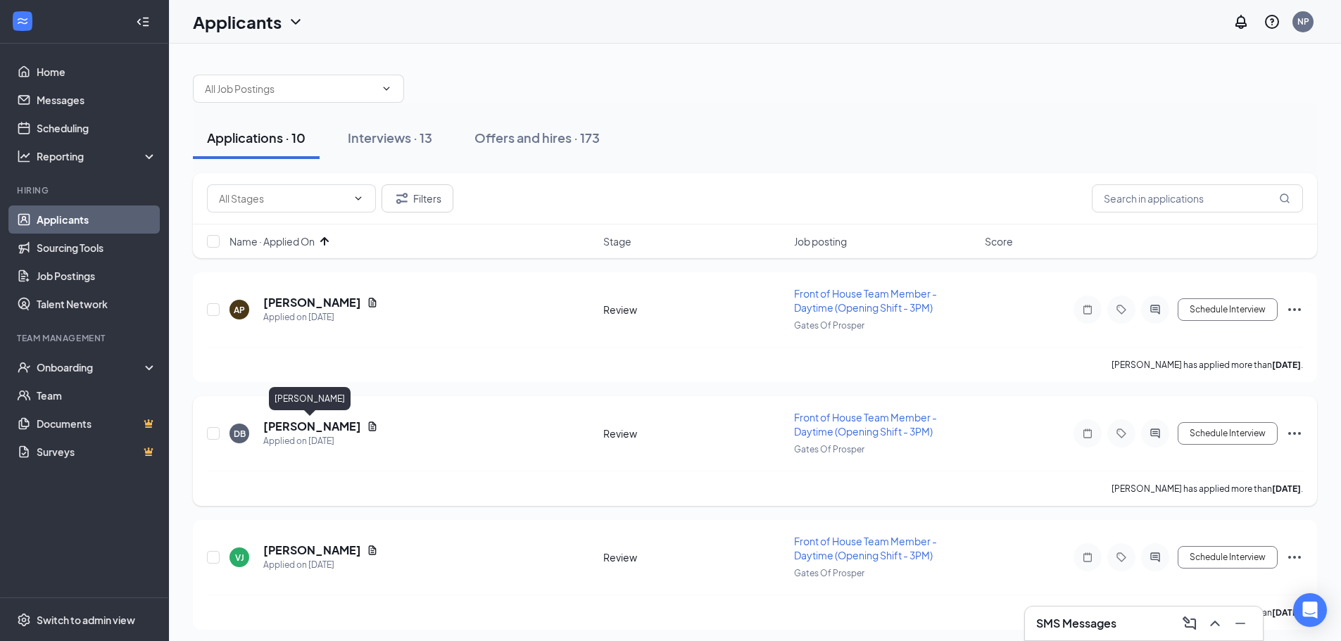
click at [319, 430] on h5 "[PERSON_NAME]" at bounding box center [312, 426] width 98 height 15
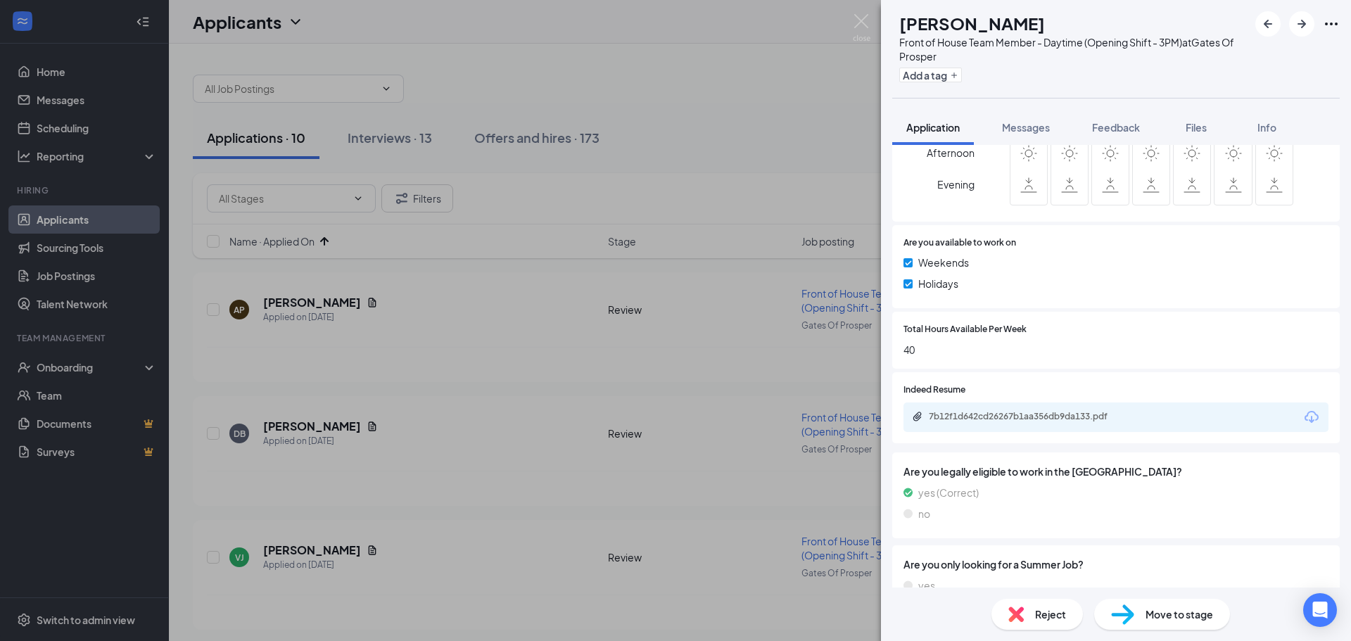
scroll to position [633, 0]
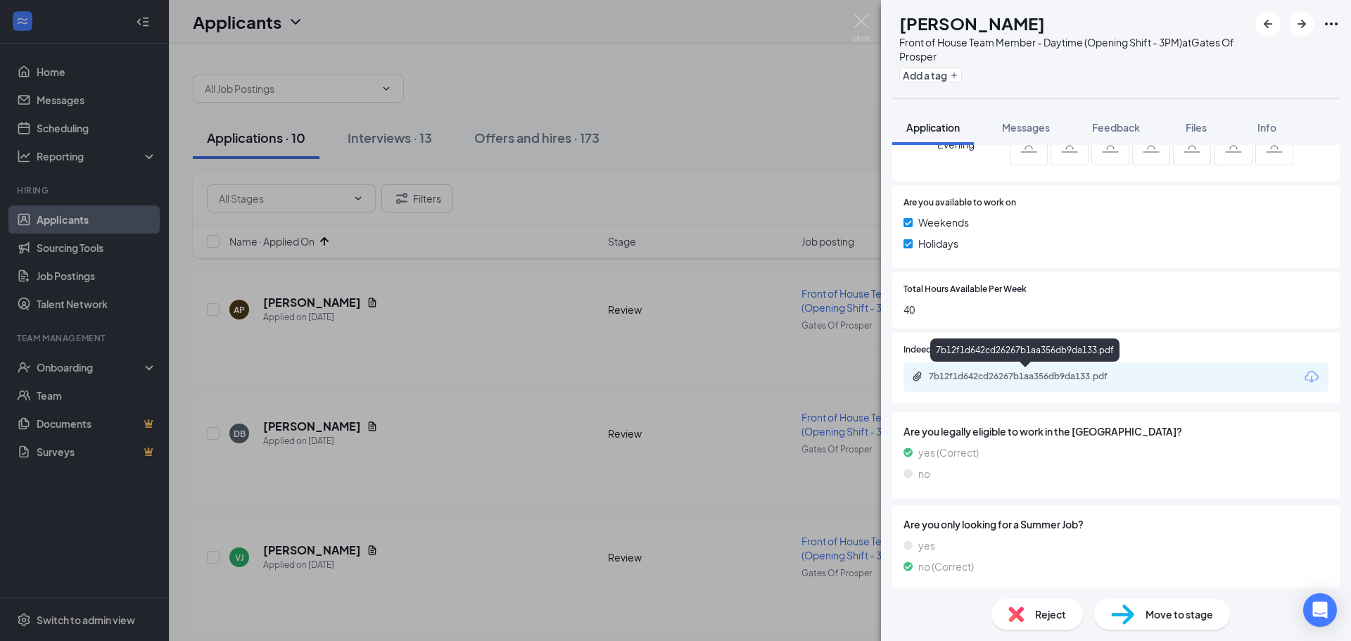
click at [1038, 375] on div "7b12f1d642cd26267b1aa356db9da133.pdf" at bounding box center [1027, 376] width 197 height 11
click at [1046, 622] on div "Reject" at bounding box center [1037, 614] width 91 height 31
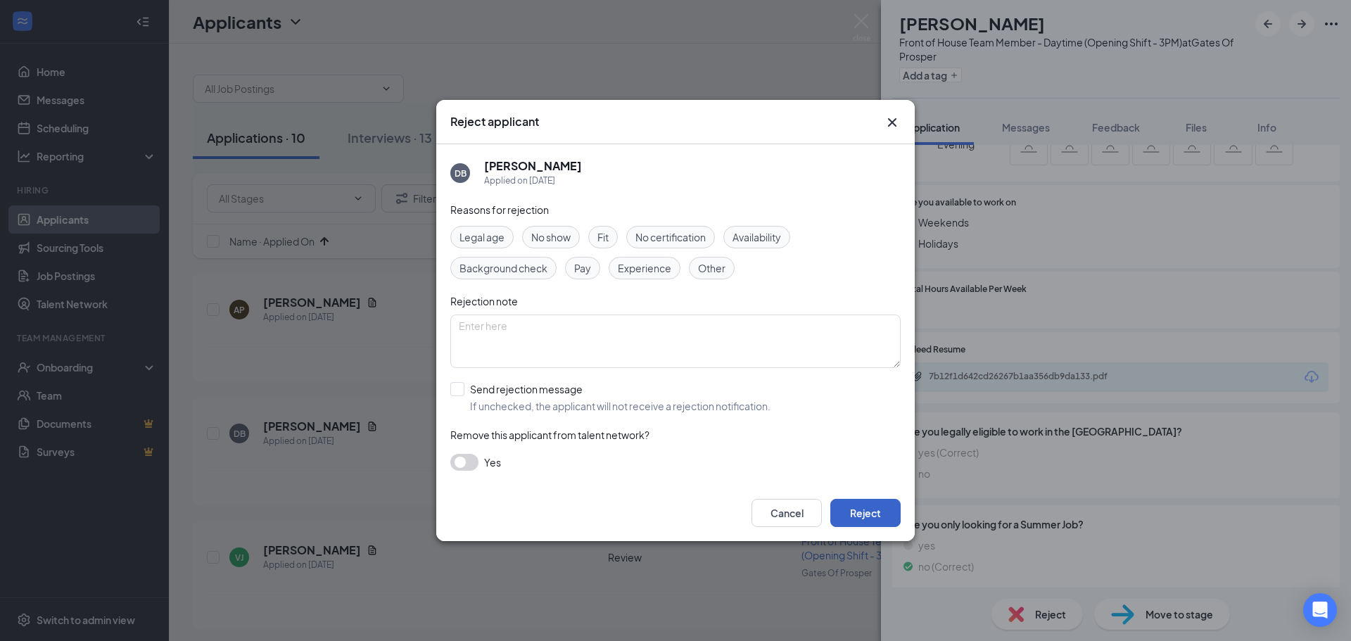
click at [871, 514] on button "Reject" at bounding box center [865, 513] width 70 height 28
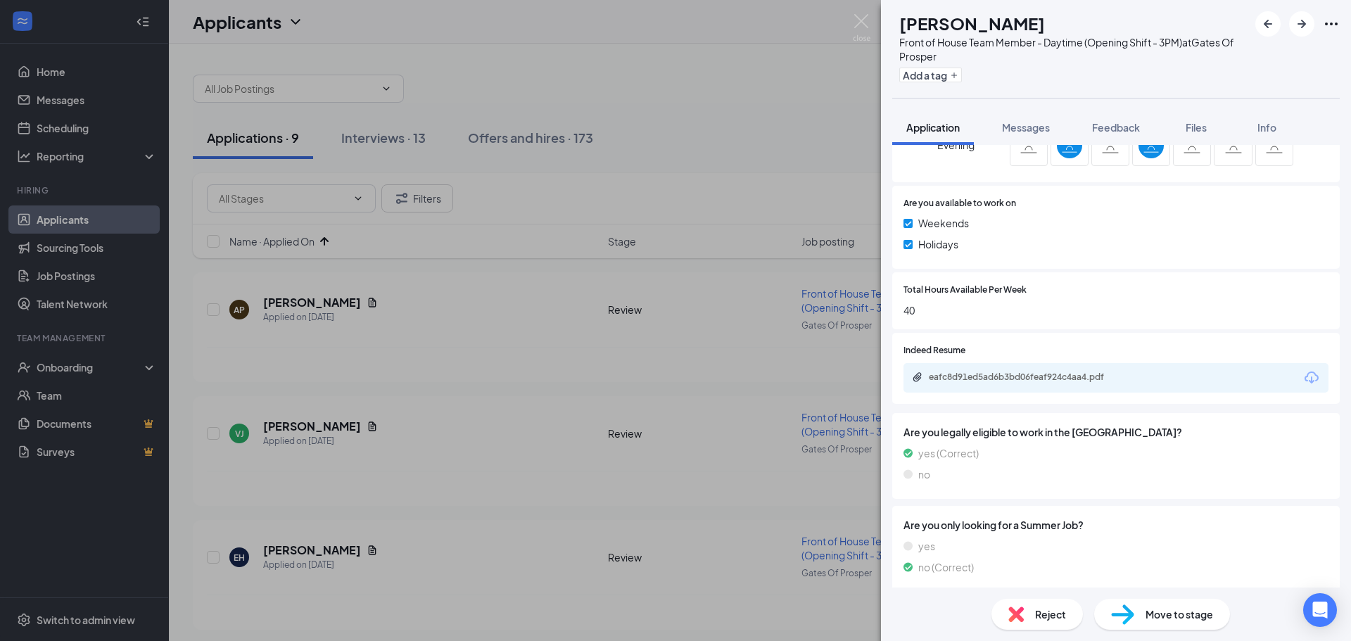
scroll to position [633, 0]
click at [1047, 380] on div "eafc8d91ed5ad6b3bd06feaf924c4aa4.pdf" at bounding box center [1027, 376] width 197 height 11
click at [1176, 619] on span "Move to stage" at bounding box center [1180, 614] width 68 height 15
type input "Onsite Interview (next stage)"
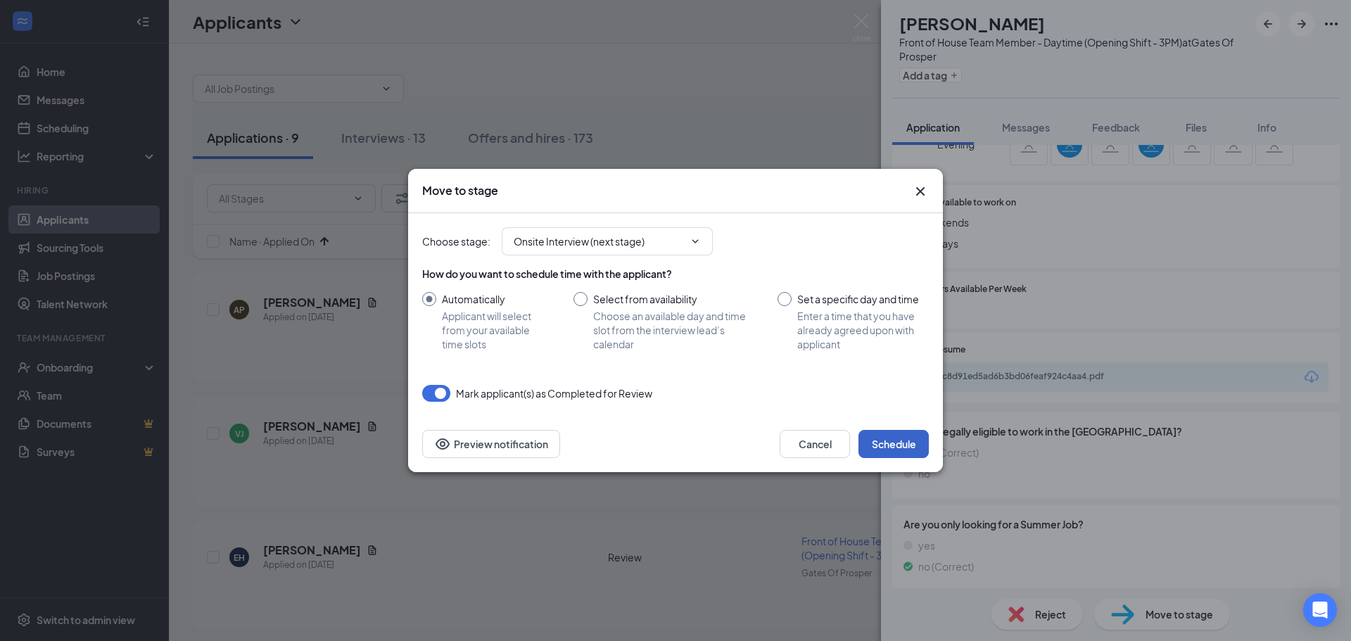
click at [908, 447] on button "Schedule" at bounding box center [894, 444] width 70 height 28
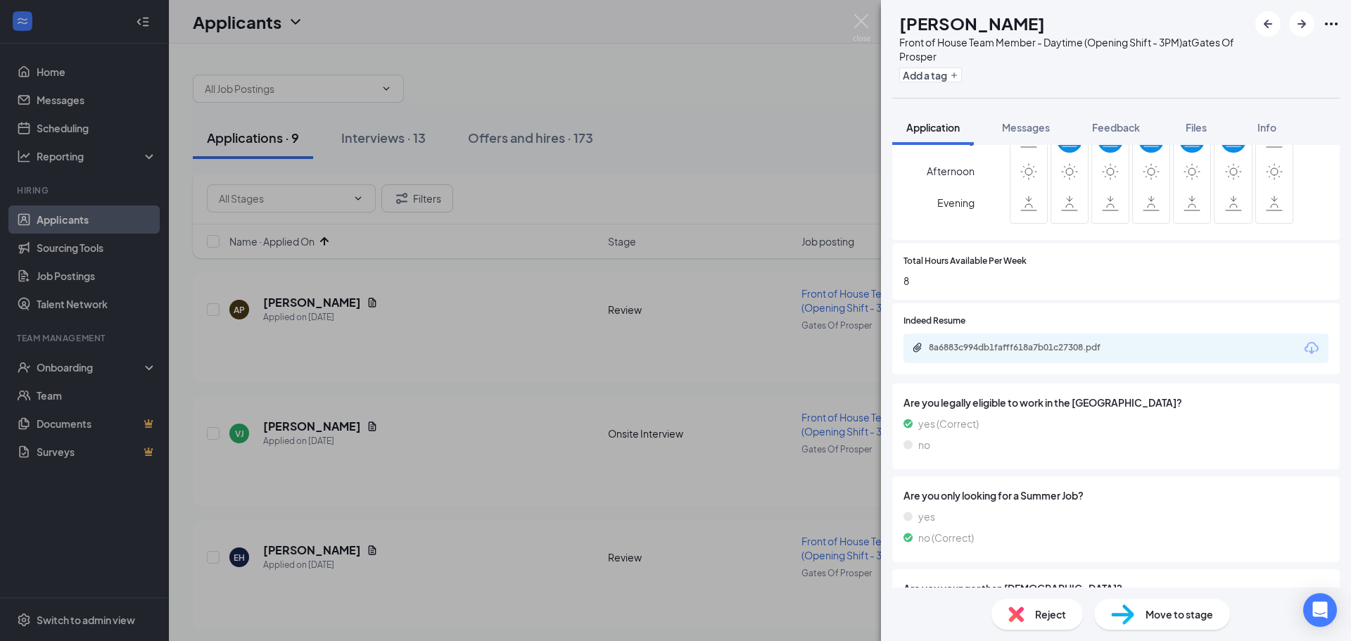
scroll to position [576, 0]
click at [1061, 348] on div "8a6883c994db1fafff618a7b01c27308.pdf" at bounding box center [1027, 346] width 197 height 11
click at [1163, 615] on span "Move to stage" at bounding box center [1180, 614] width 68 height 15
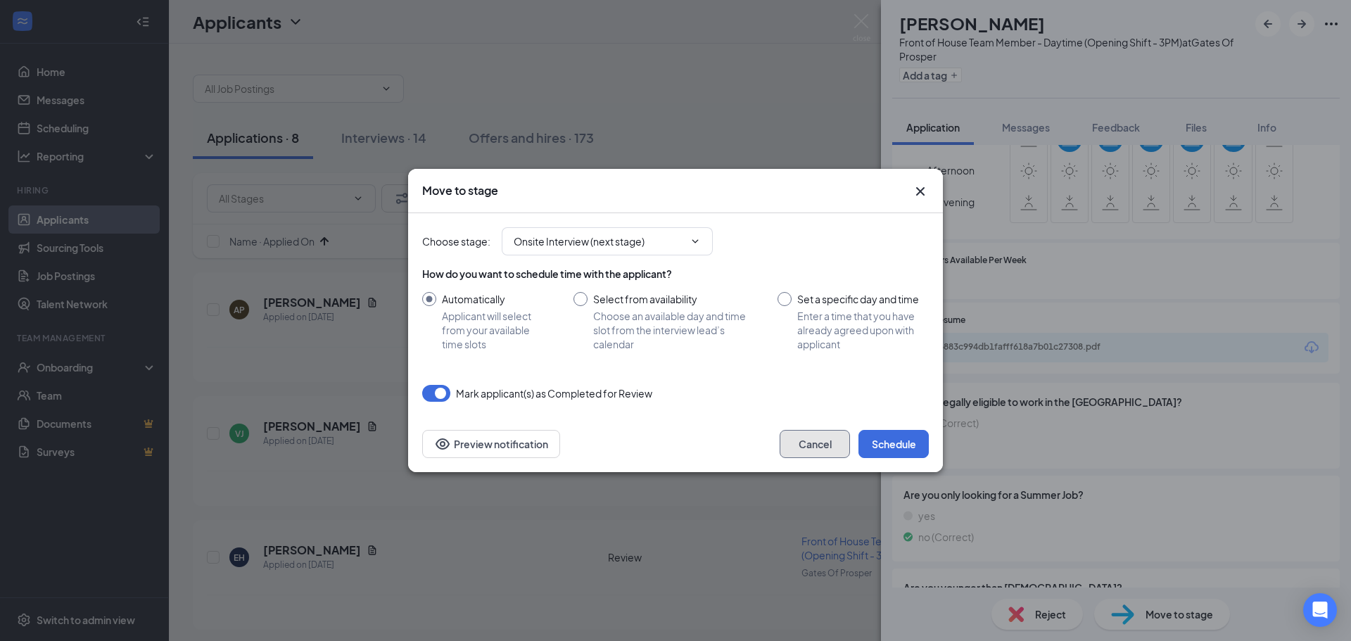
click at [802, 446] on button "Cancel" at bounding box center [815, 444] width 70 height 28
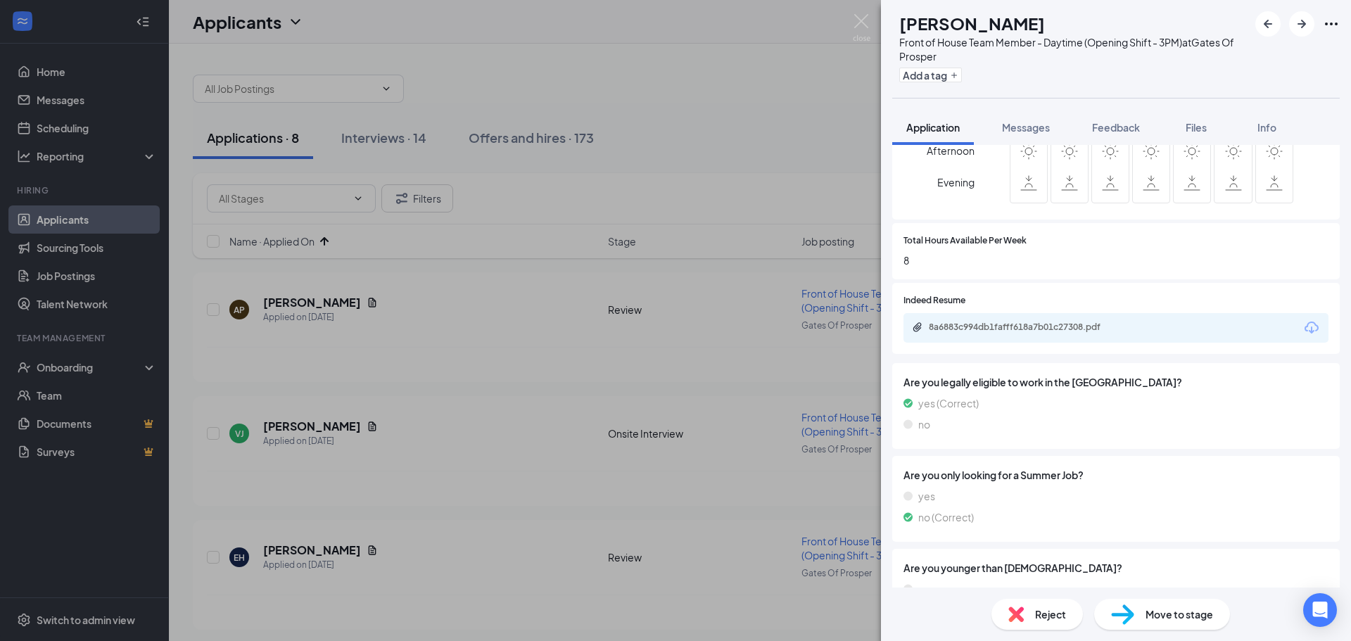
scroll to position [646, 0]
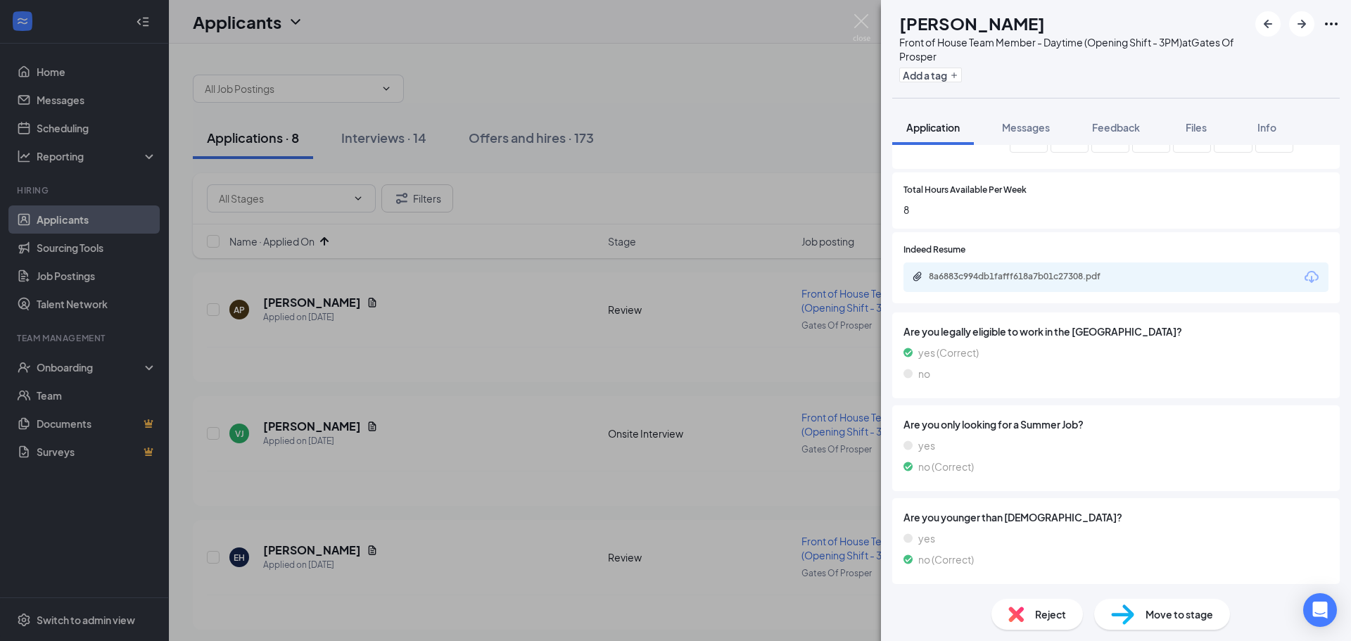
click at [1148, 612] on span "Move to stage" at bounding box center [1180, 614] width 68 height 15
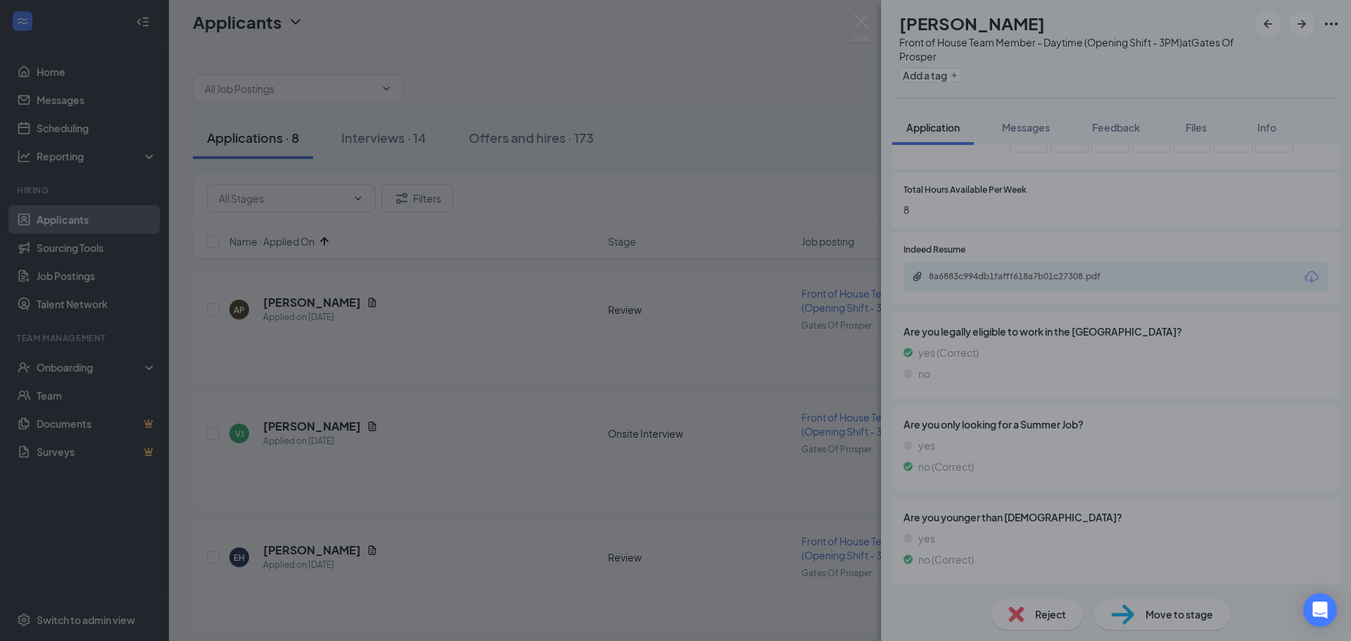
scroll to position [641, 0]
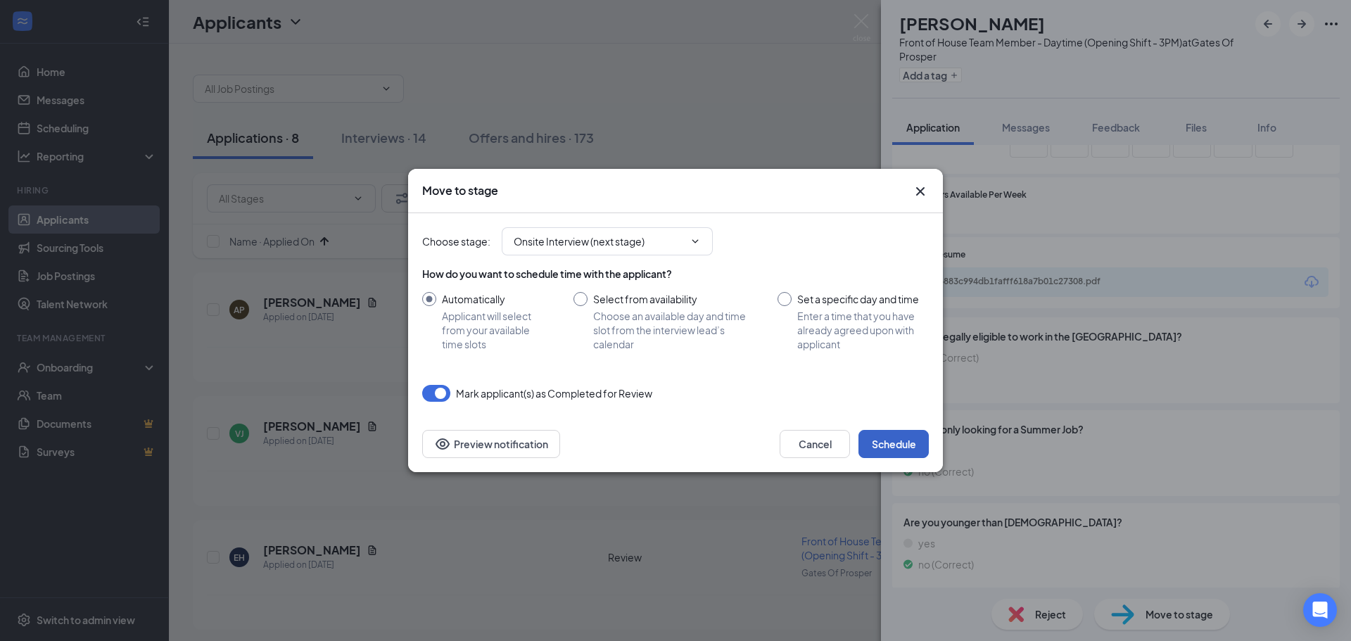
click at [899, 442] on button "Schedule" at bounding box center [894, 444] width 70 height 28
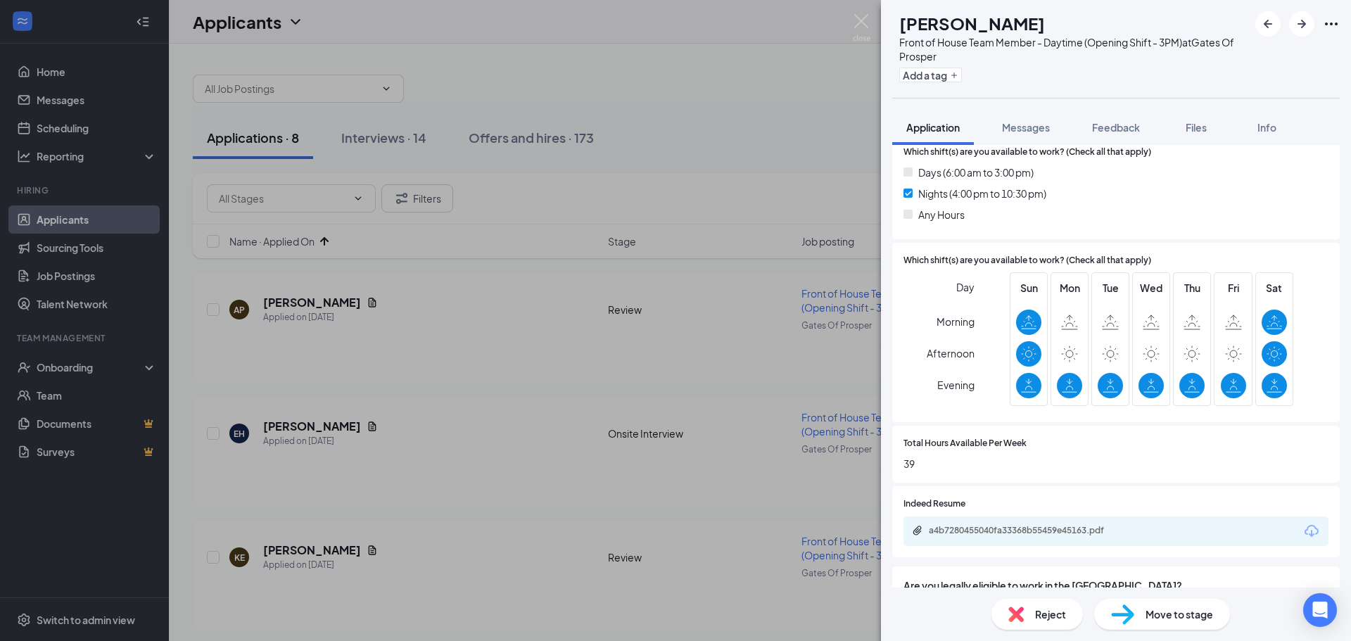
scroll to position [493, 0]
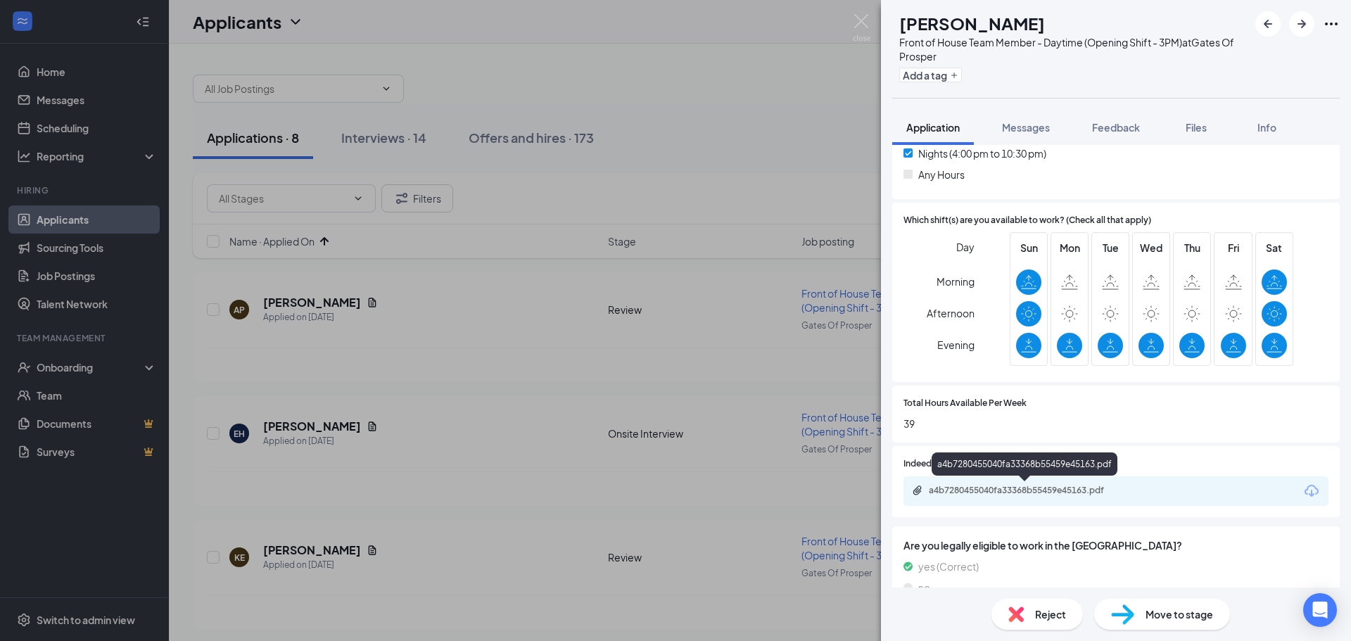
click at [1060, 489] on div "a4b7280455040fa33368b55459e45163.pdf" at bounding box center [1027, 490] width 197 height 11
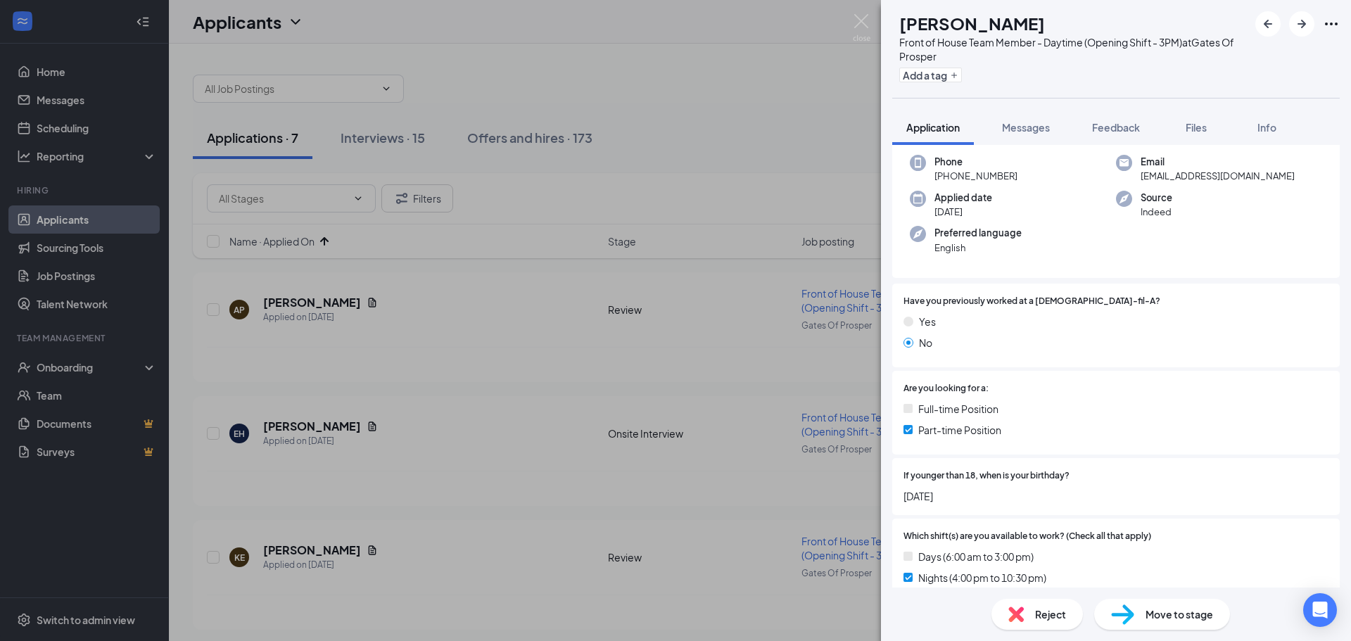
scroll to position [0, 0]
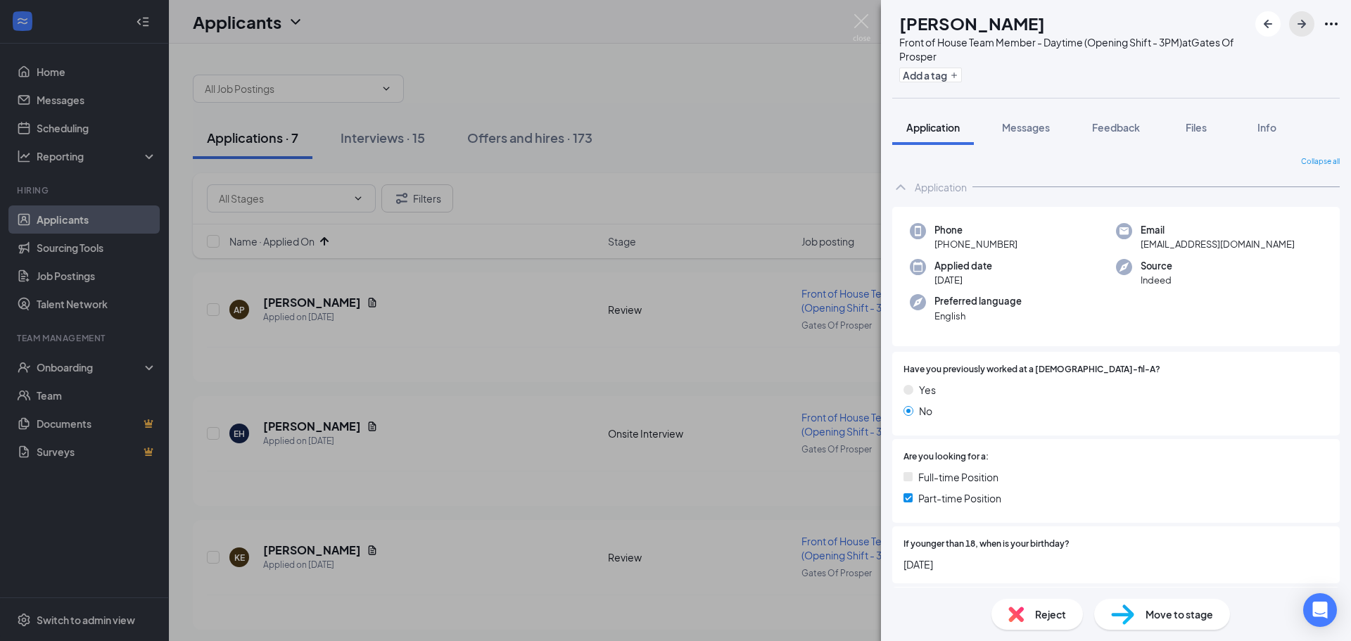
click at [1307, 25] on icon "ArrowRight" at bounding box center [1301, 23] width 17 height 17
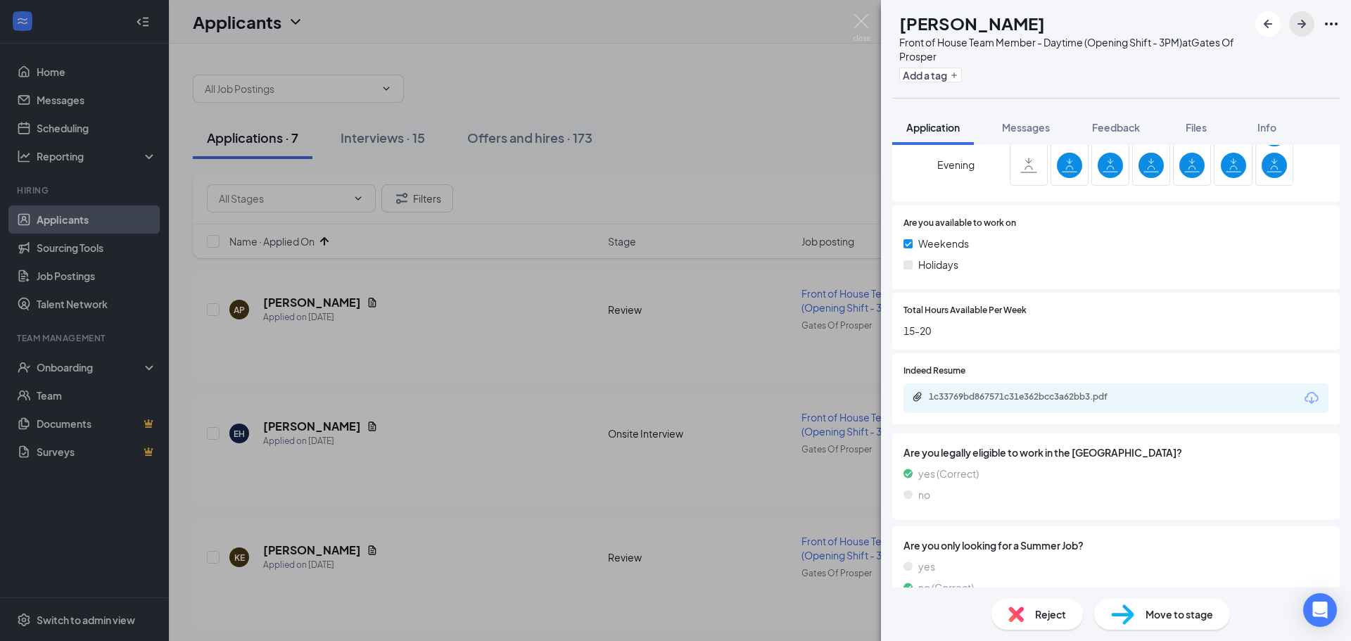
scroll to position [854, 0]
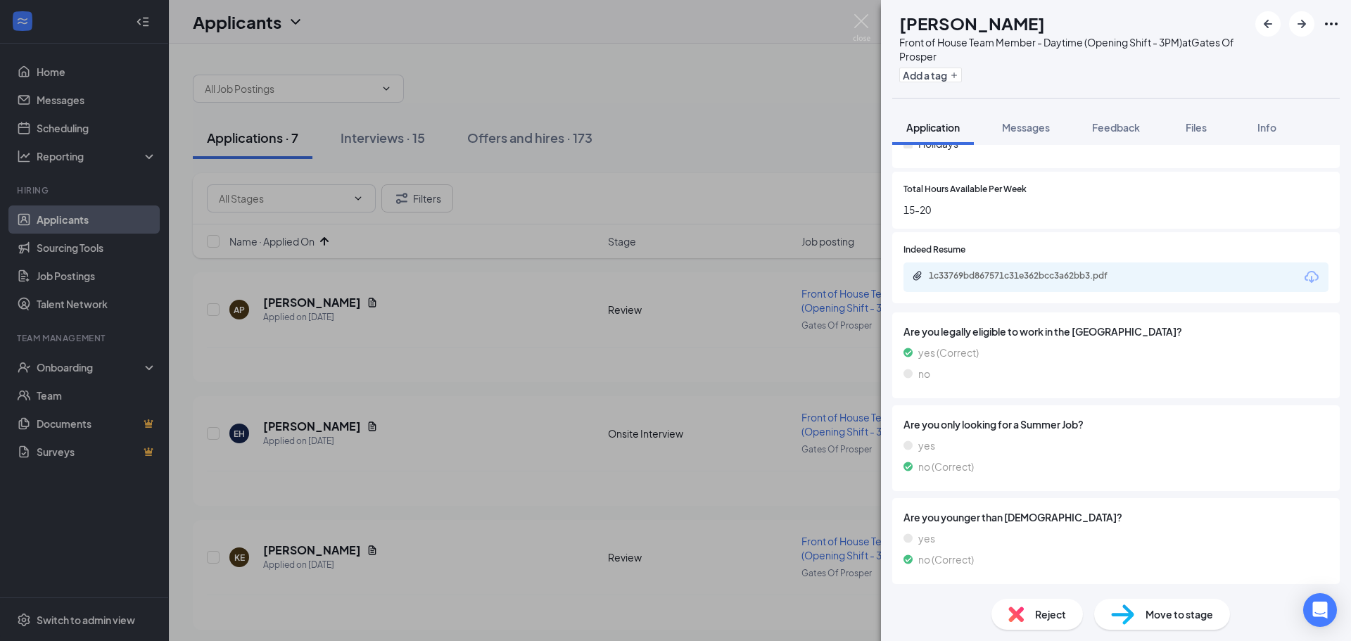
click at [1023, 273] on div "1c33769bd867571c31e362bcc3a62bb3.pdf" at bounding box center [1027, 275] width 197 height 11
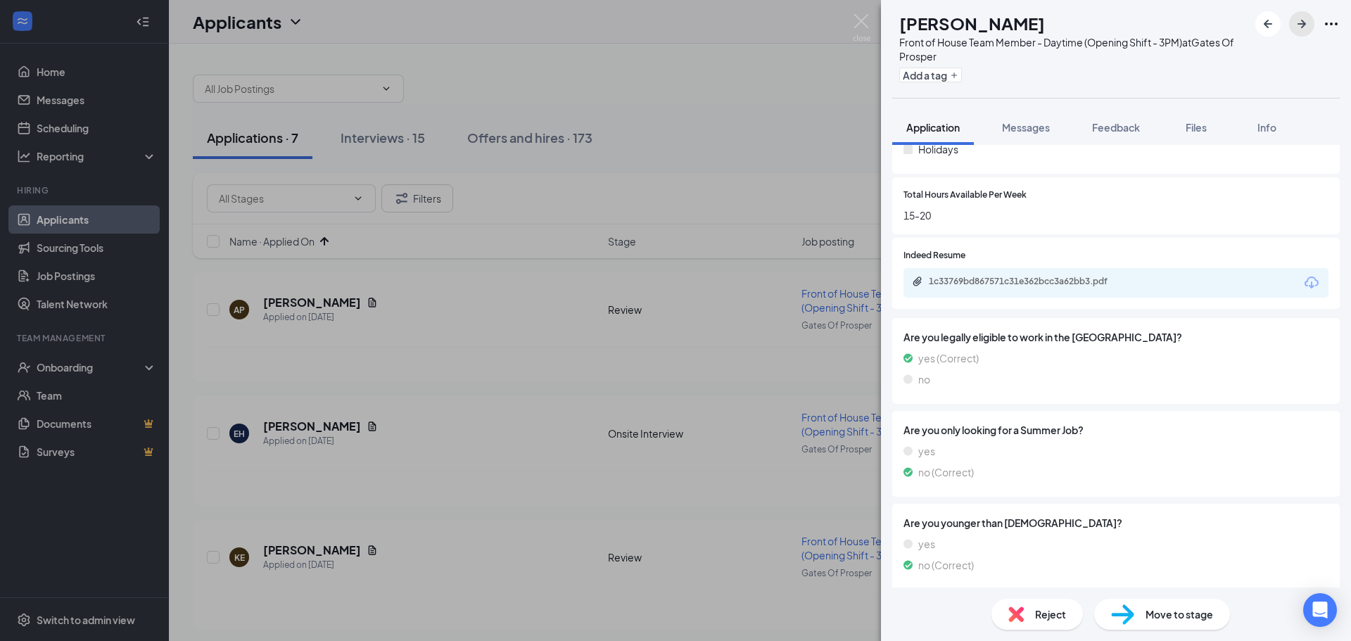
click at [1307, 25] on icon "ArrowRight" at bounding box center [1301, 23] width 17 height 17
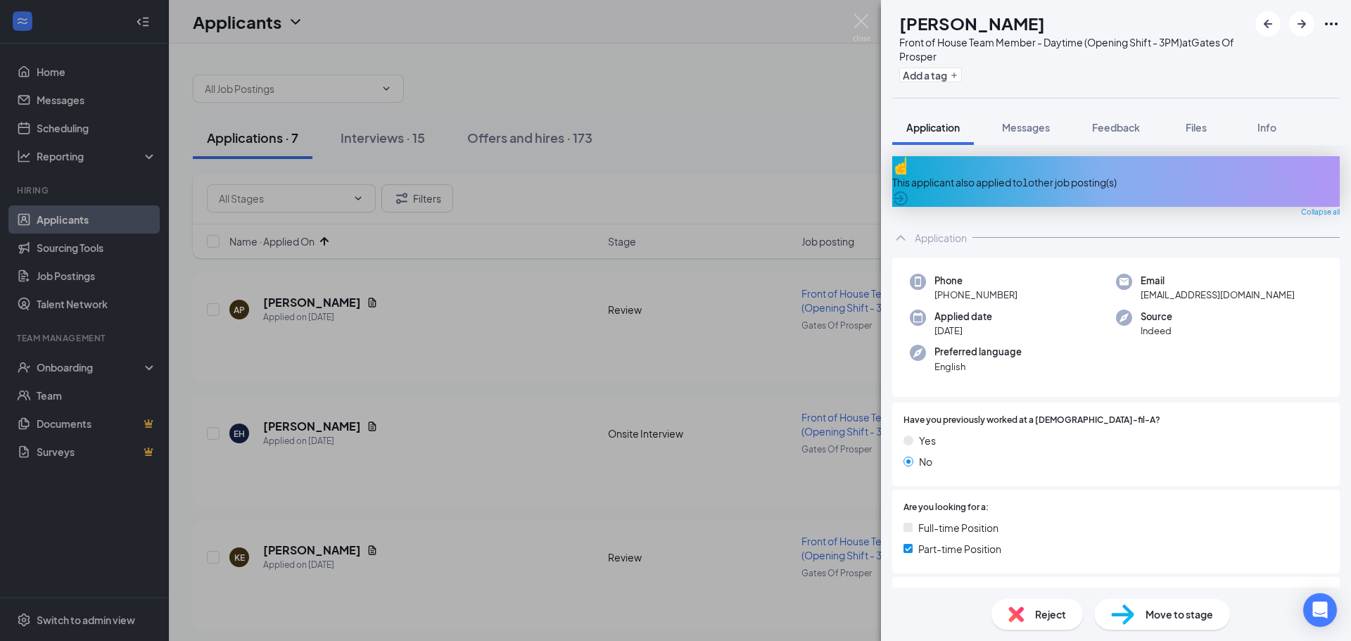
click at [1077, 180] on div "This applicant also applied to 1 other job posting(s)" at bounding box center [1116, 181] width 448 height 51
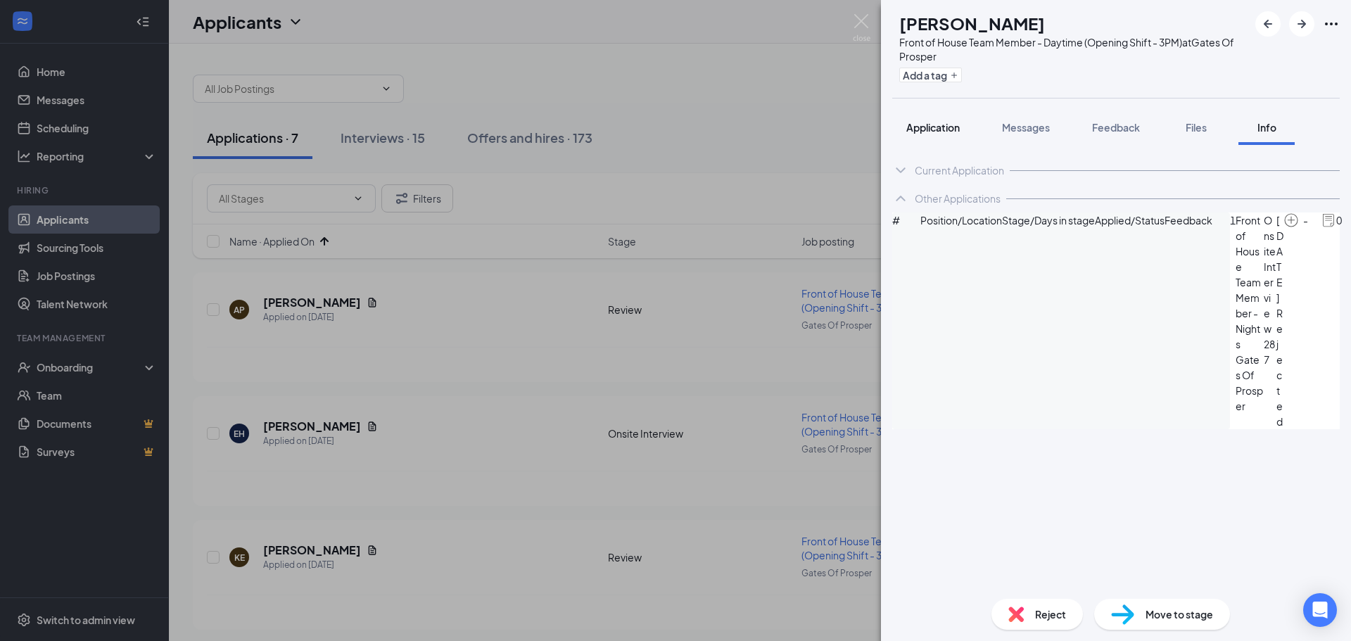
click at [929, 133] on span "Application" at bounding box center [932, 127] width 53 height 13
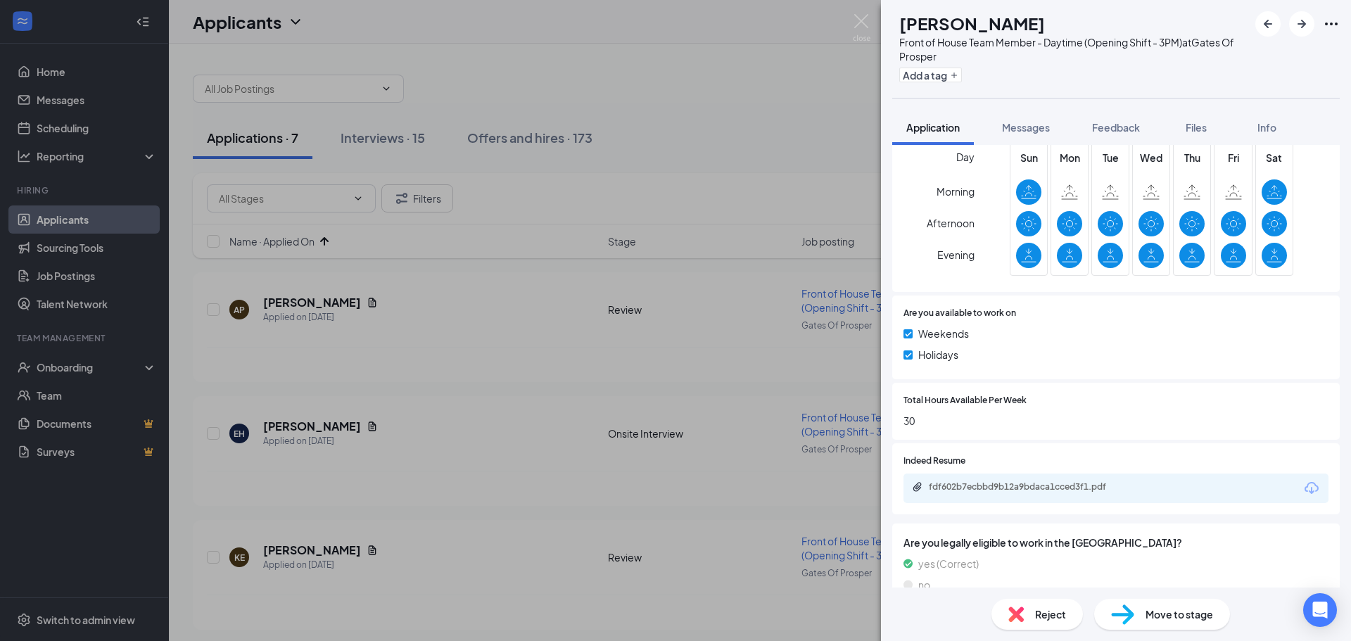
scroll to position [833, 0]
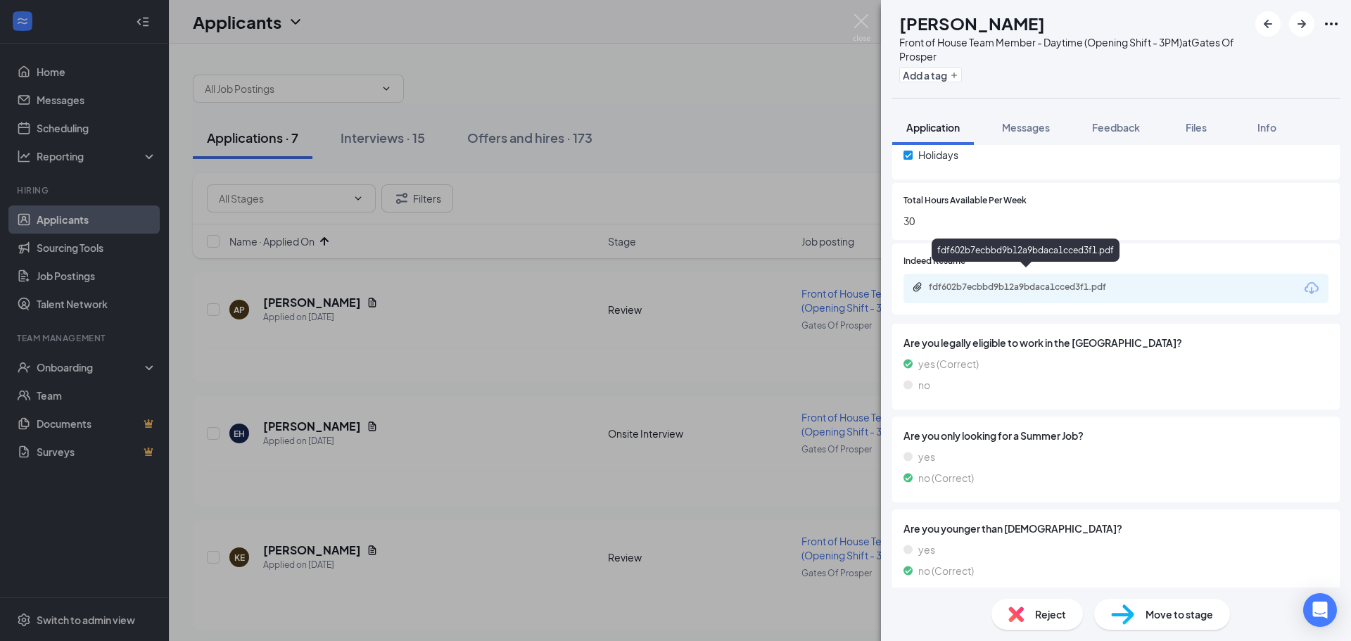
click at [1009, 281] on div "fdf602b7ecbbd9b12a9bdaca1cced3f1.pdf" at bounding box center [1027, 286] width 197 height 11
click at [1156, 609] on span "Move to stage" at bounding box center [1180, 614] width 68 height 15
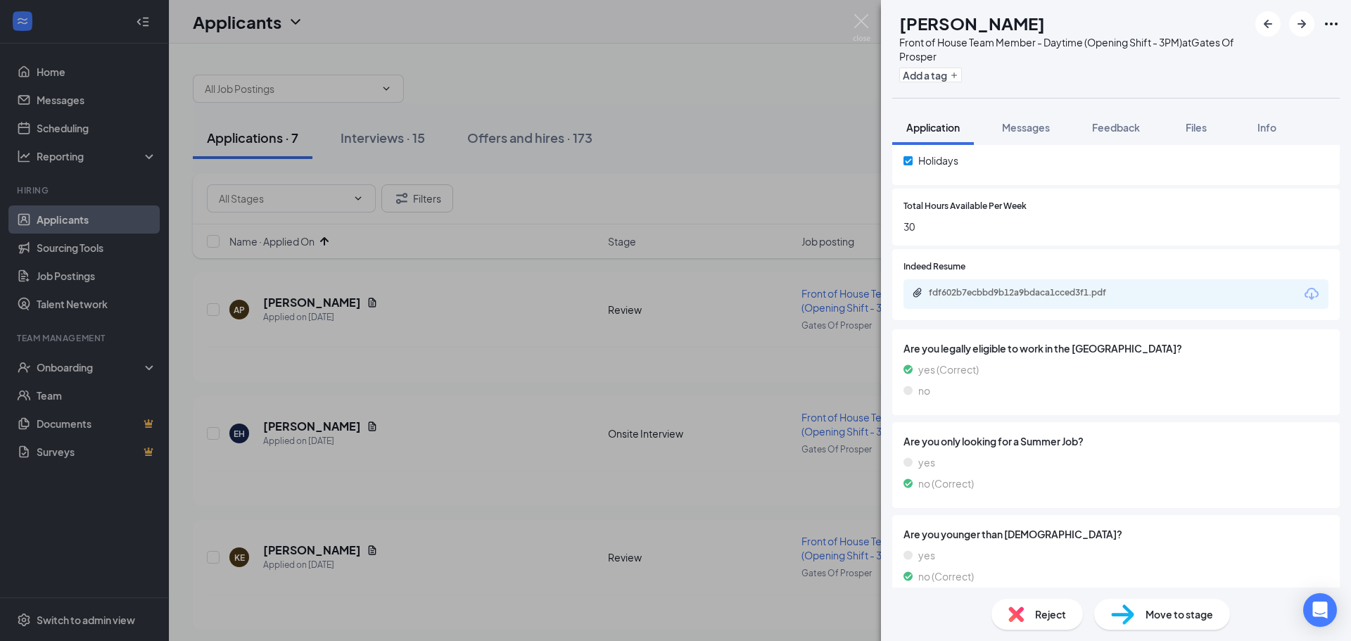
type input "Onsite Interview (next stage)"
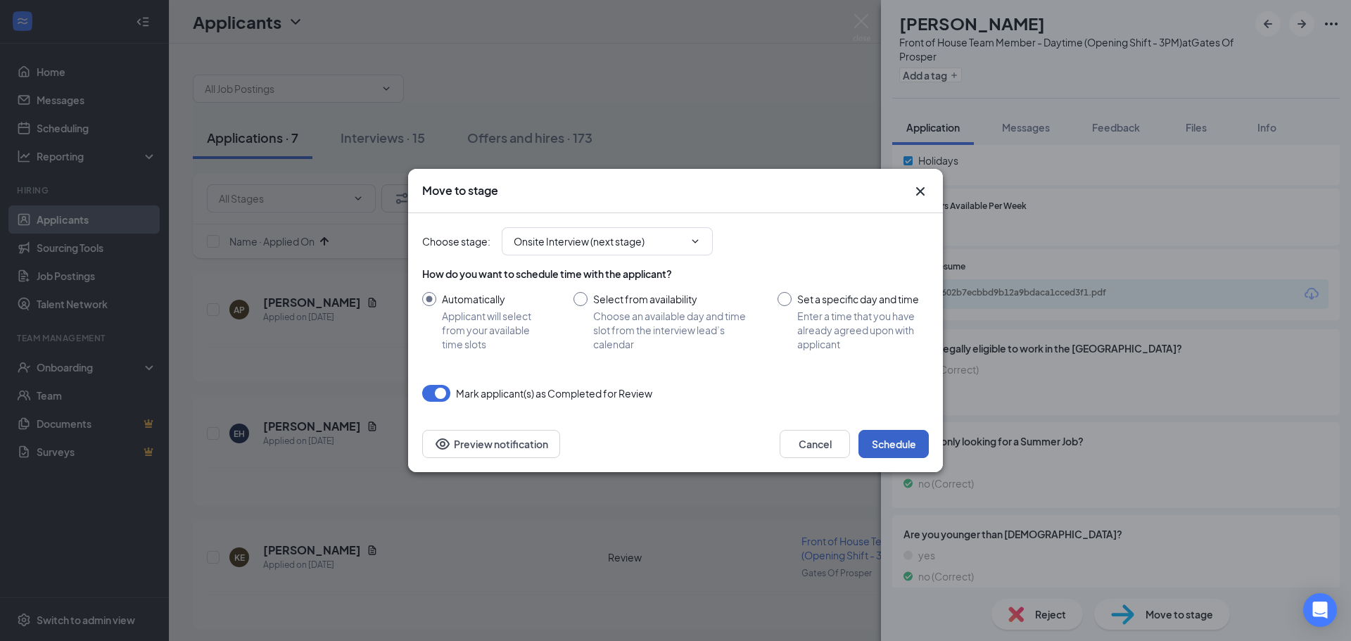
click at [925, 445] on button "Schedule" at bounding box center [894, 444] width 70 height 28
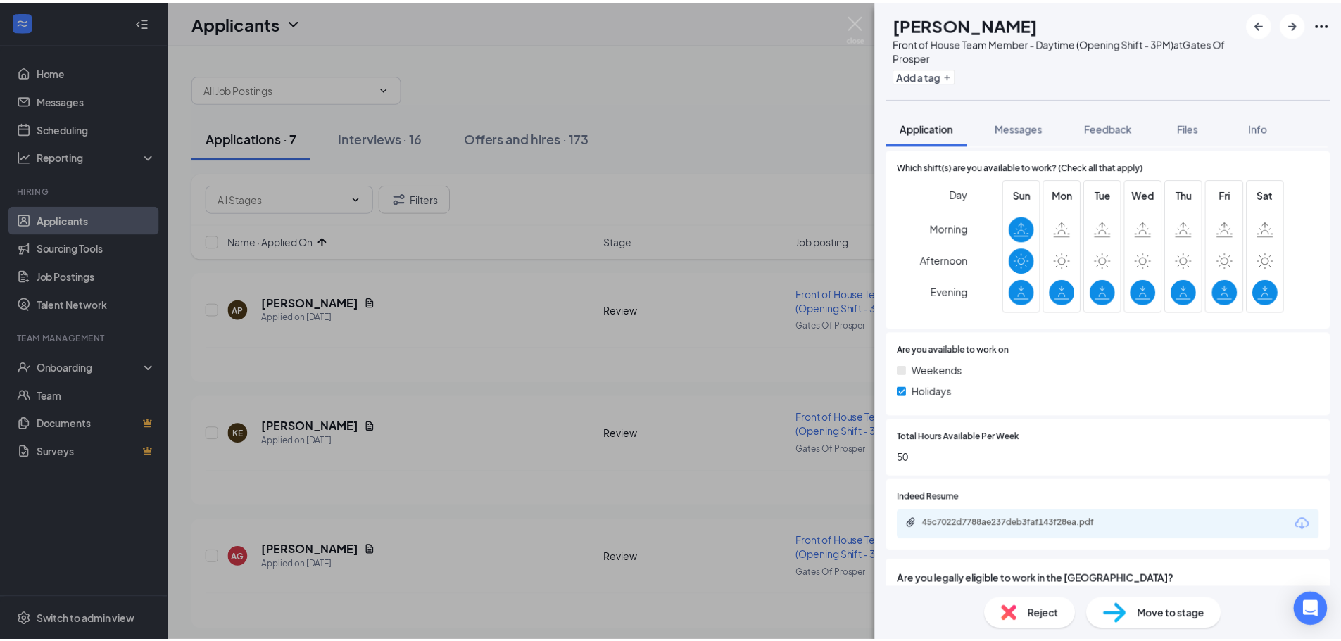
scroll to position [563, 0]
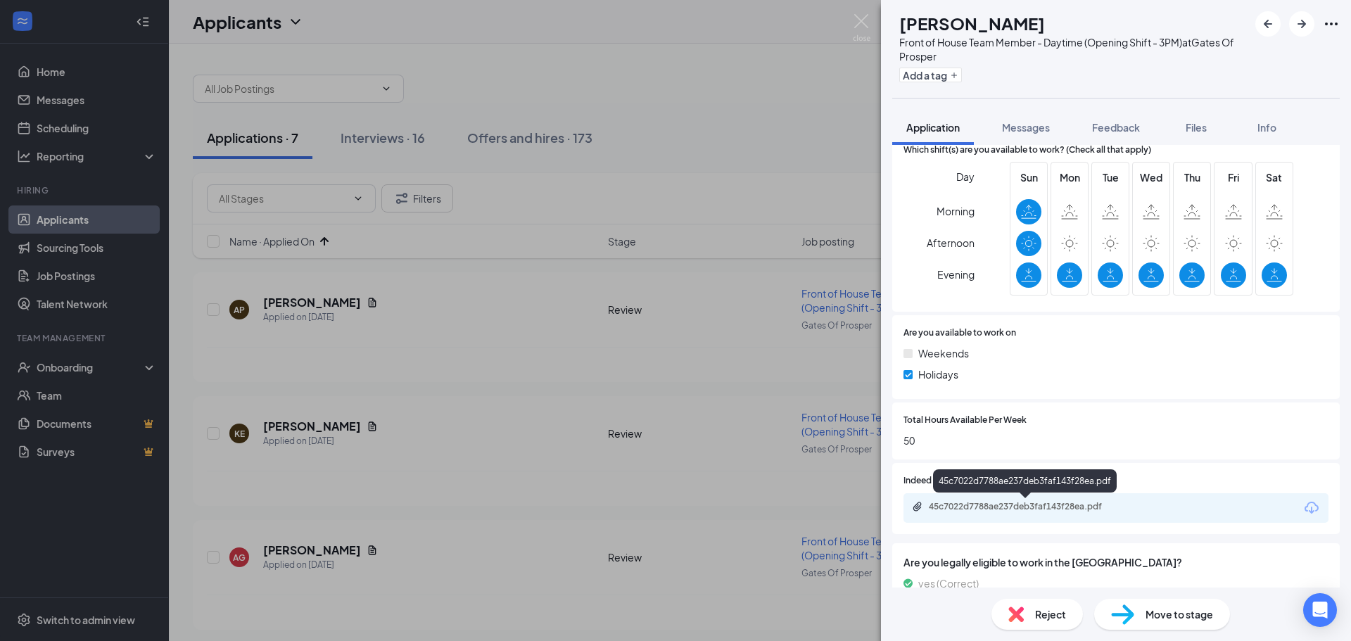
click at [1069, 506] on div "45c7022d7788ae237deb3faf143f28ea.pdf" at bounding box center [1027, 506] width 197 height 11
click at [857, 21] on img at bounding box center [862, 27] width 18 height 27
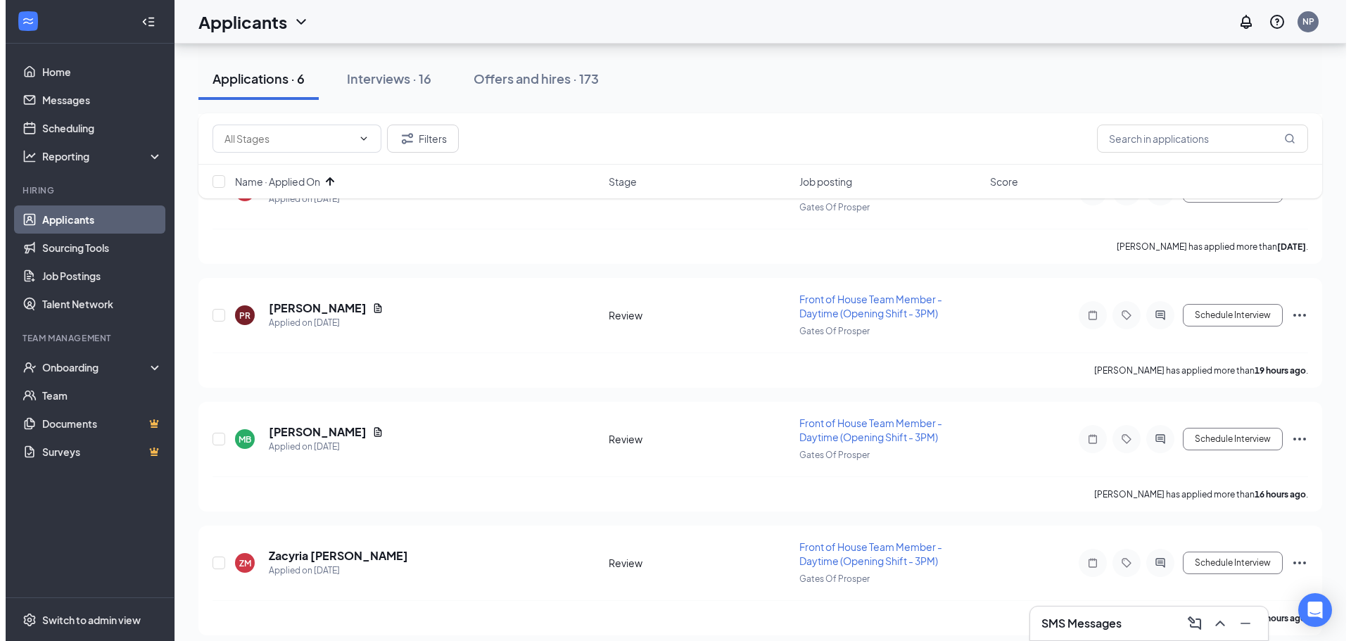
scroll to position [377, 0]
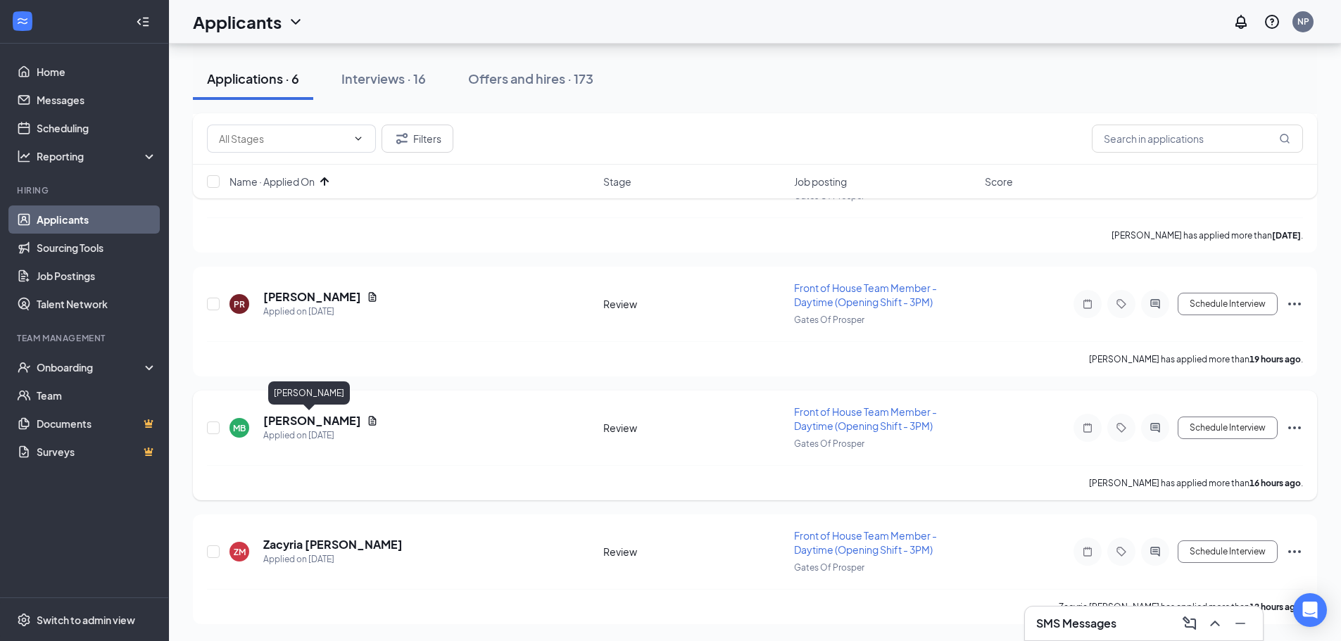
click at [300, 427] on h5 "[PERSON_NAME]" at bounding box center [312, 420] width 98 height 15
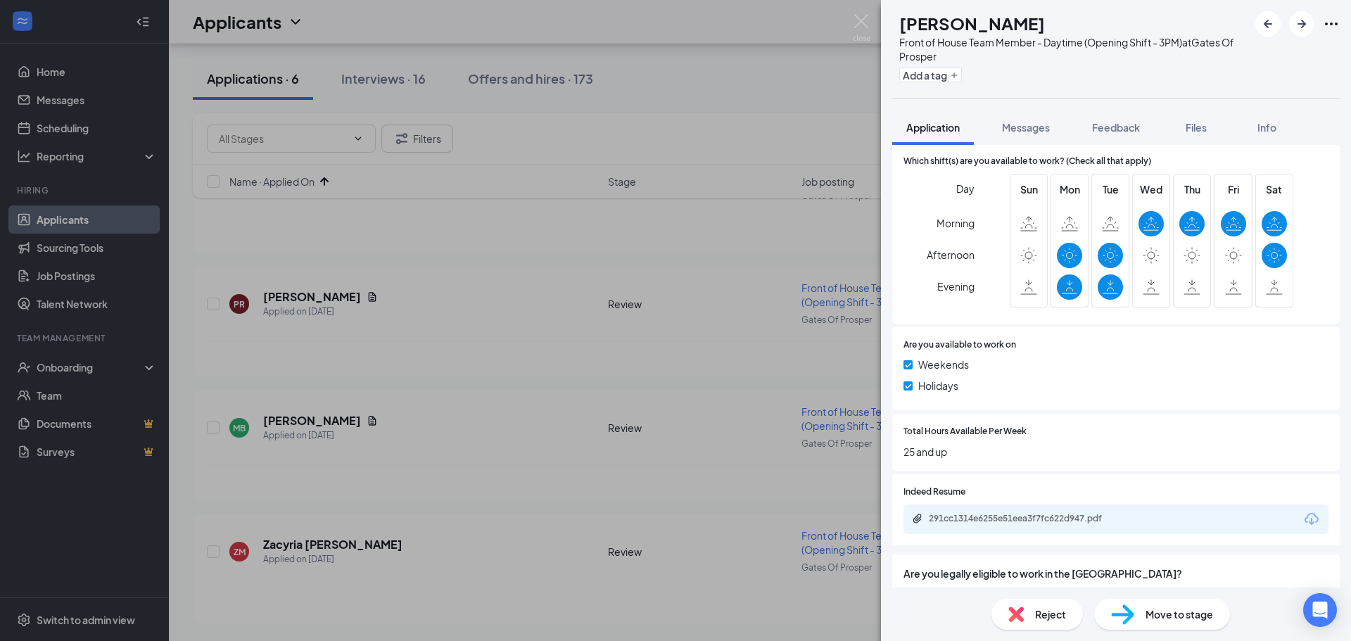
scroll to position [493, 0]
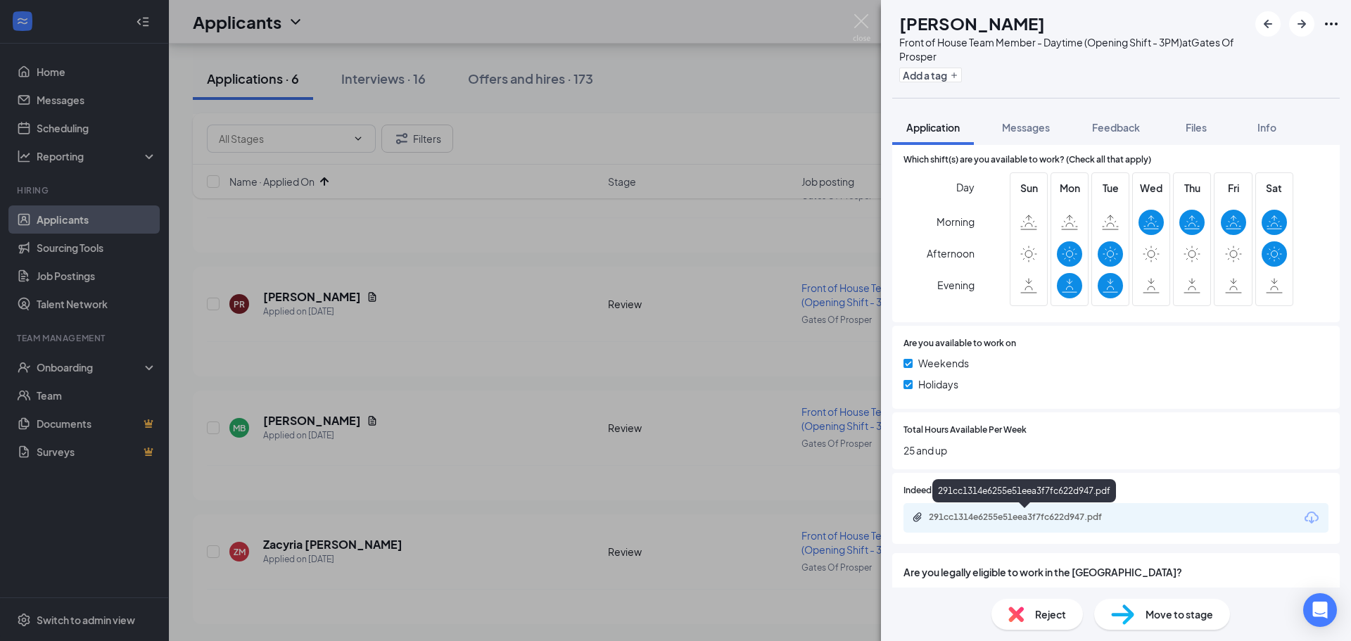
click at [1017, 521] on div "291cc1314e6255e51eea3f7fc622d947.pdf" at bounding box center [1027, 517] width 197 height 11
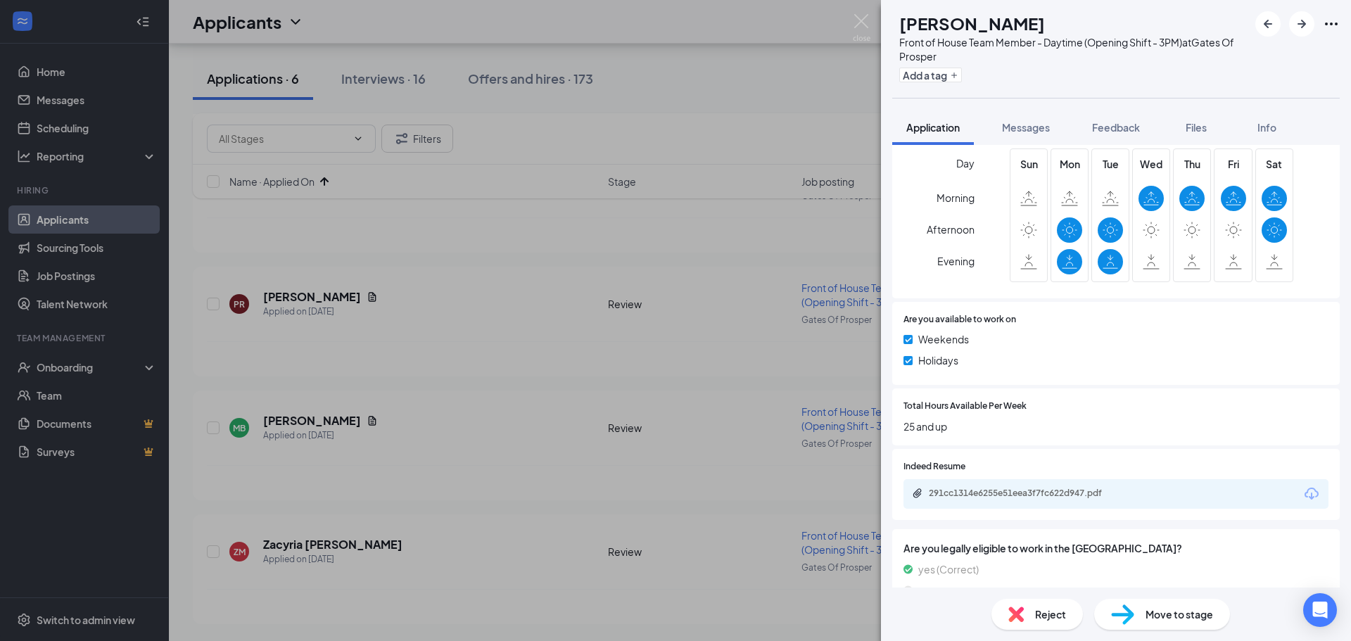
scroll to position [94, 0]
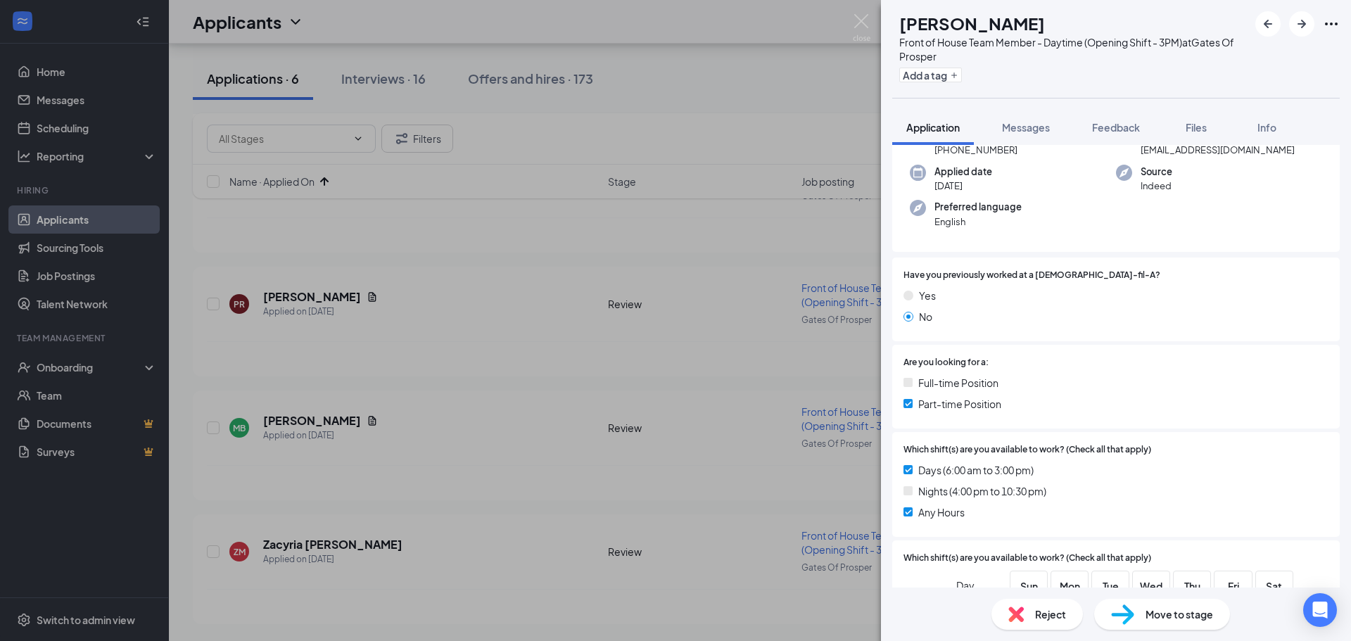
click at [1050, 614] on span "Reject" at bounding box center [1050, 614] width 31 height 15
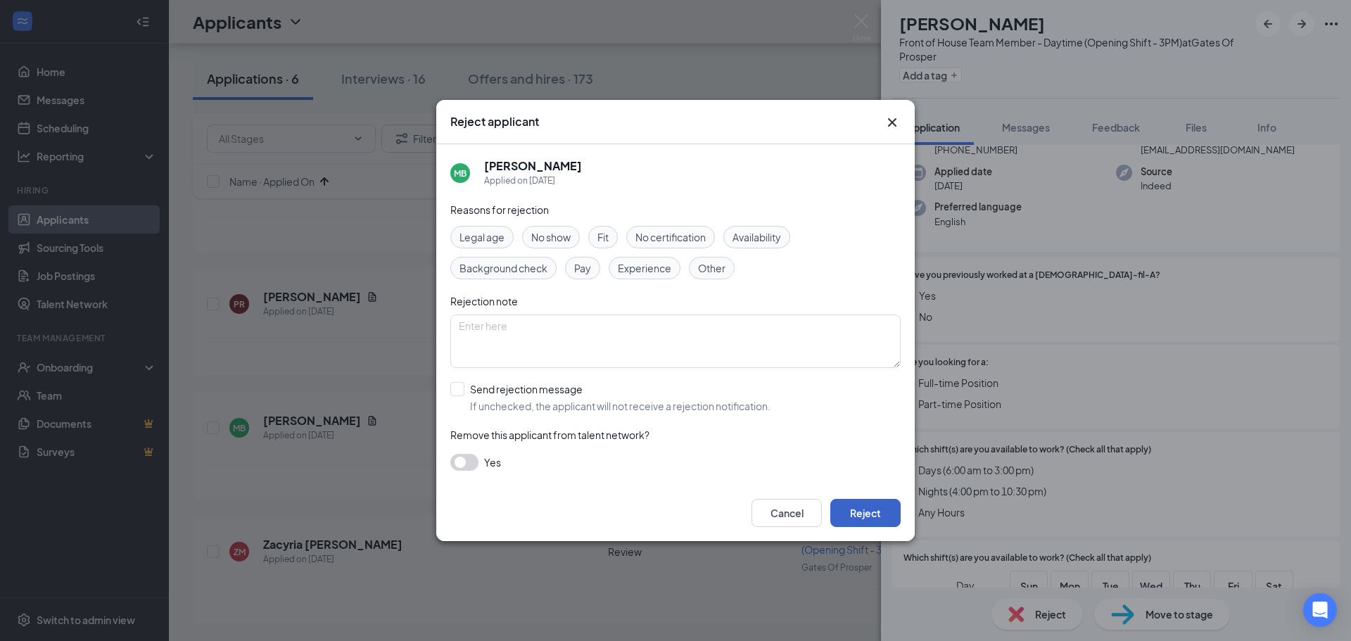
click at [865, 524] on button "Reject" at bounding box center [865, 513] width 70 height 28
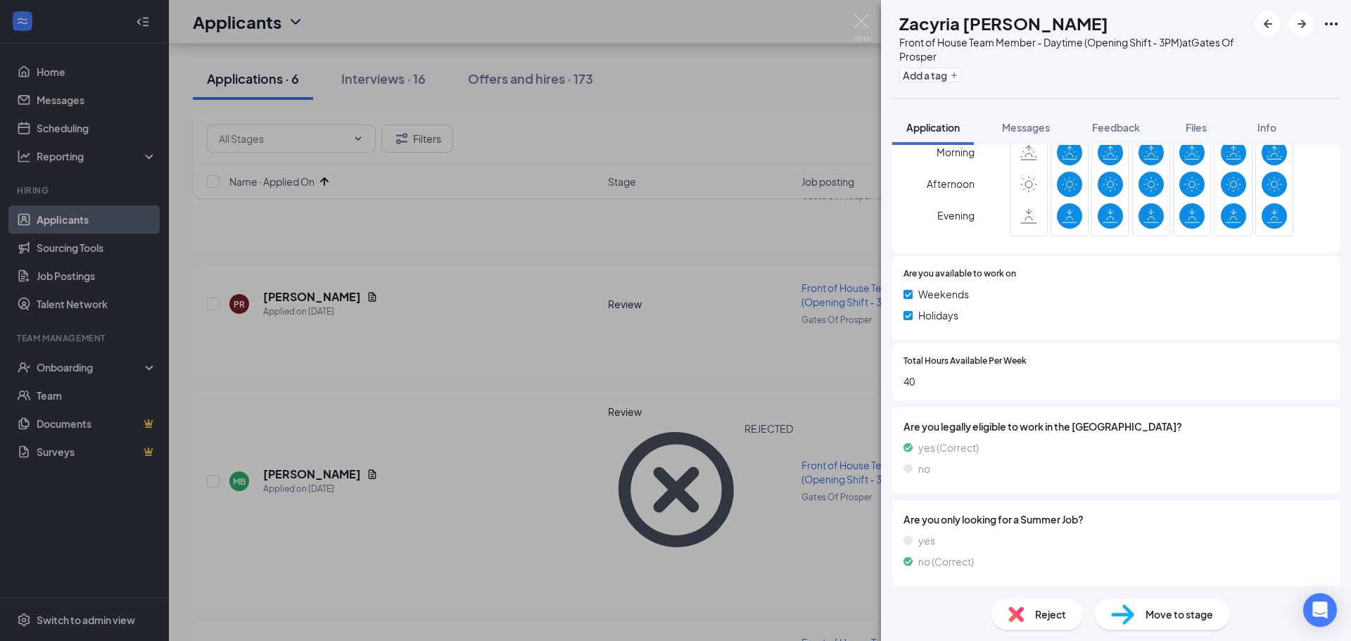
scroll to position [747, 0]
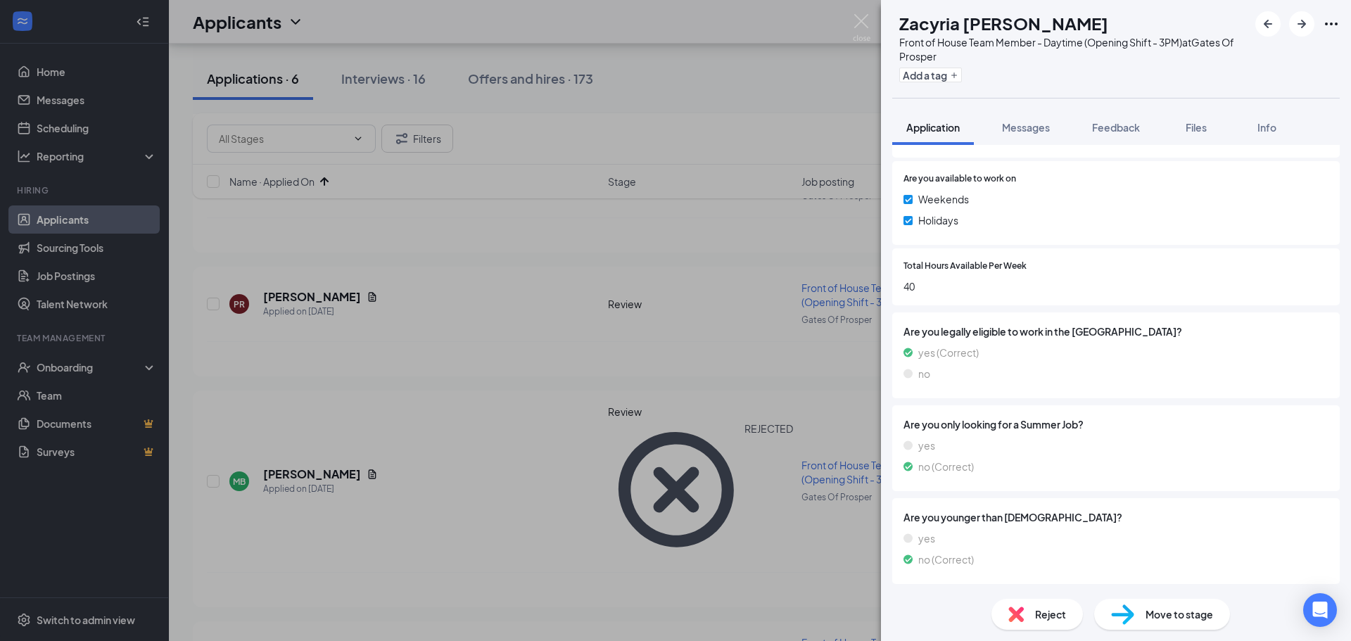
click at [1040, 612] on span "Reject" at bounding box center [1050, 614] width 31 height 15
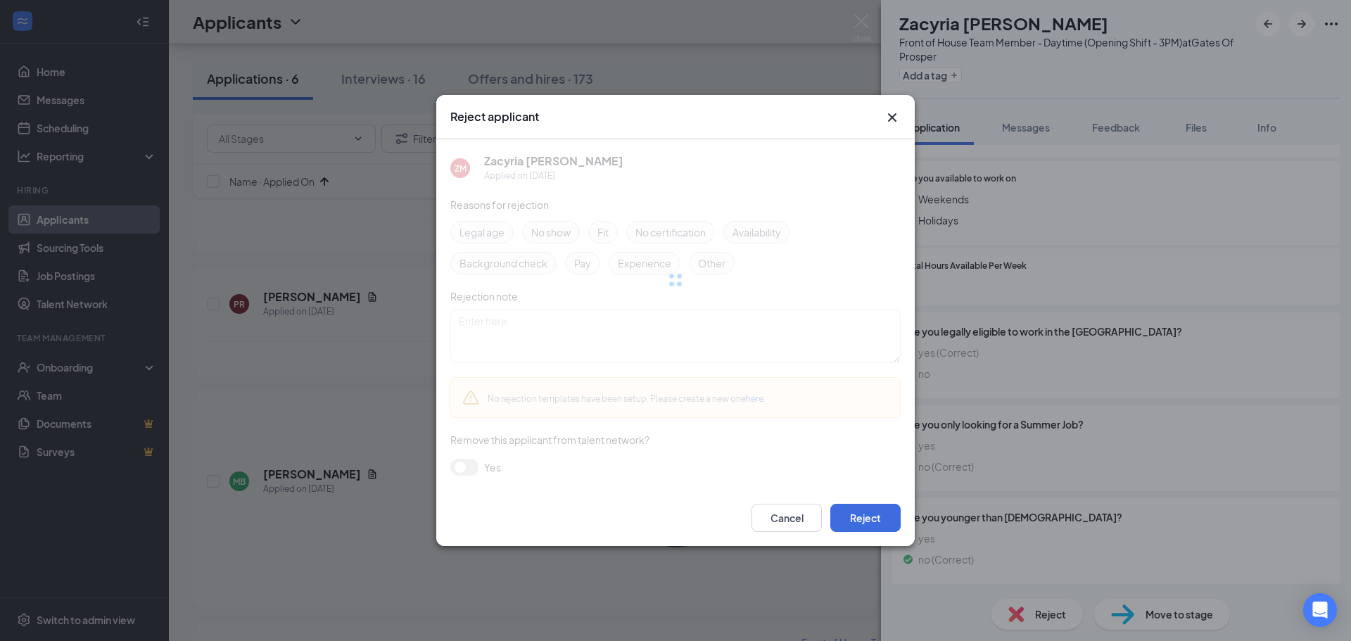
scroll to position [741, 0]
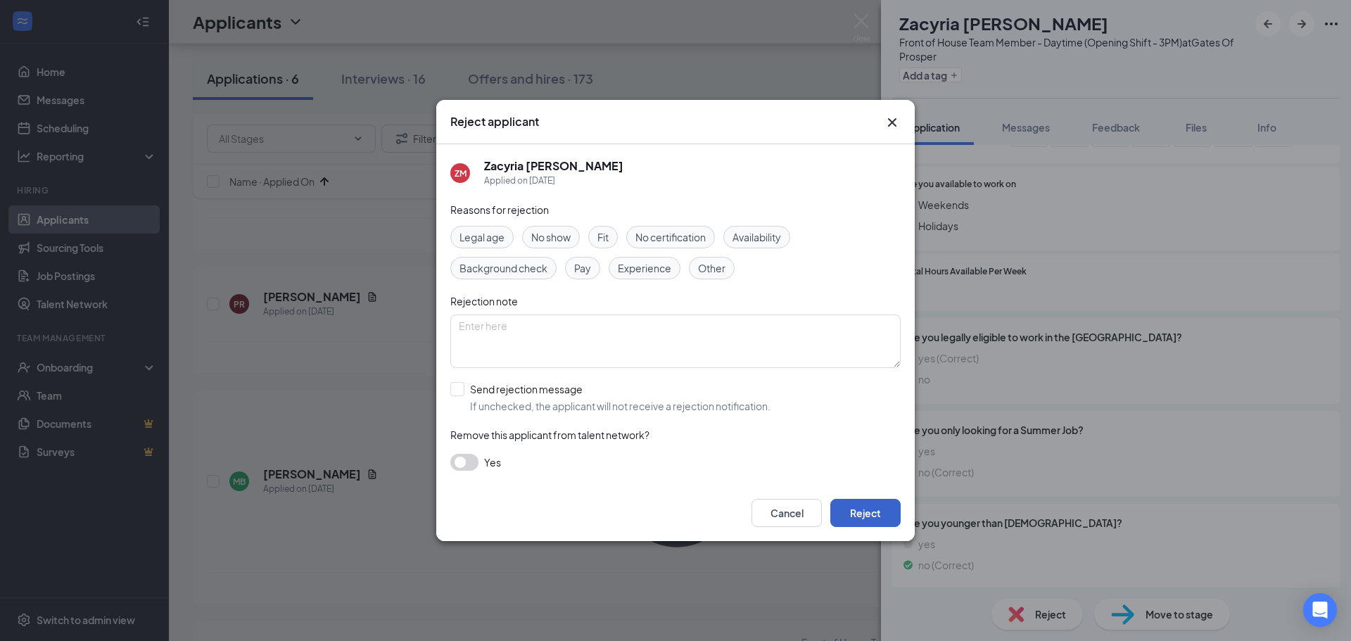
click at [861, 521] on button "Reject" at bounding box center [865, 513] width 70 height 28
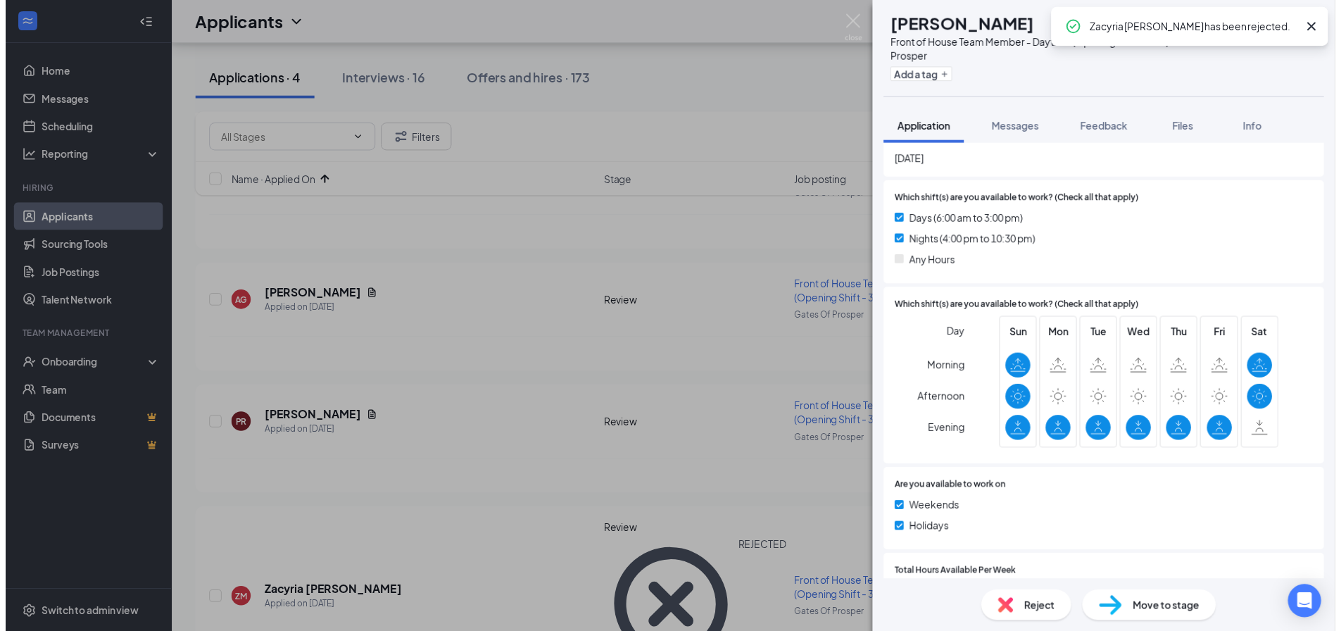
scroll to position [493, 0]
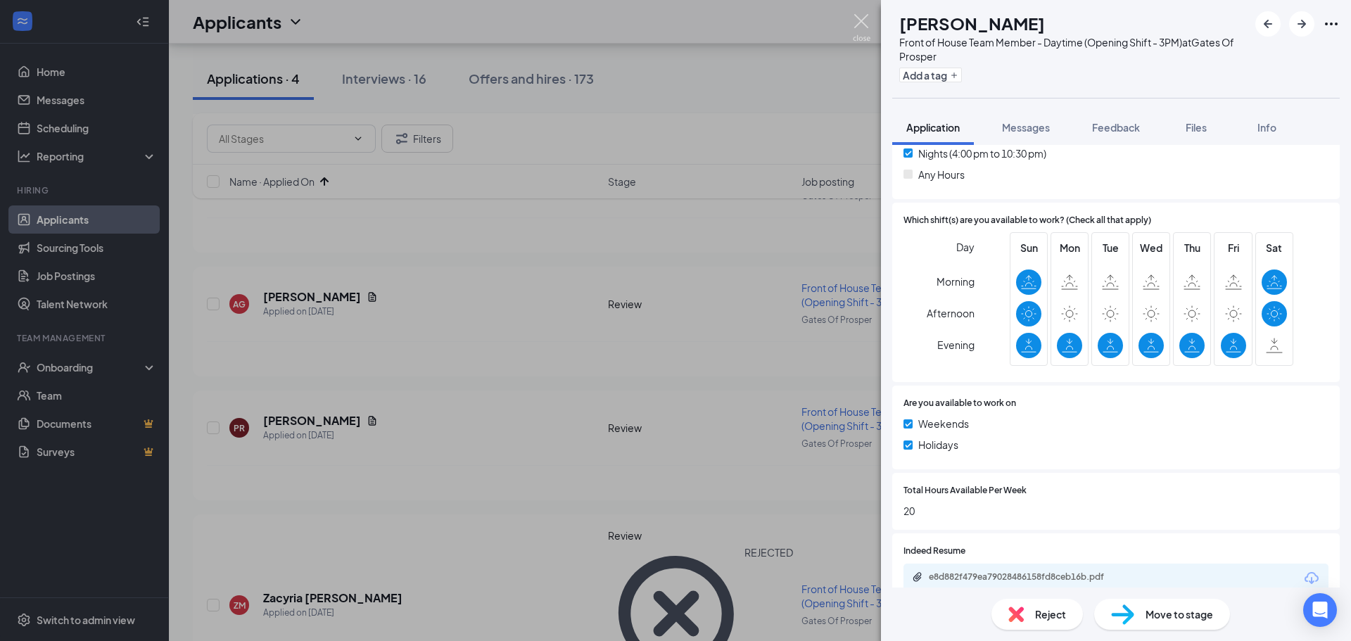
click at [859, 23] on img at bounding box center [862, 27] width 18 height 27
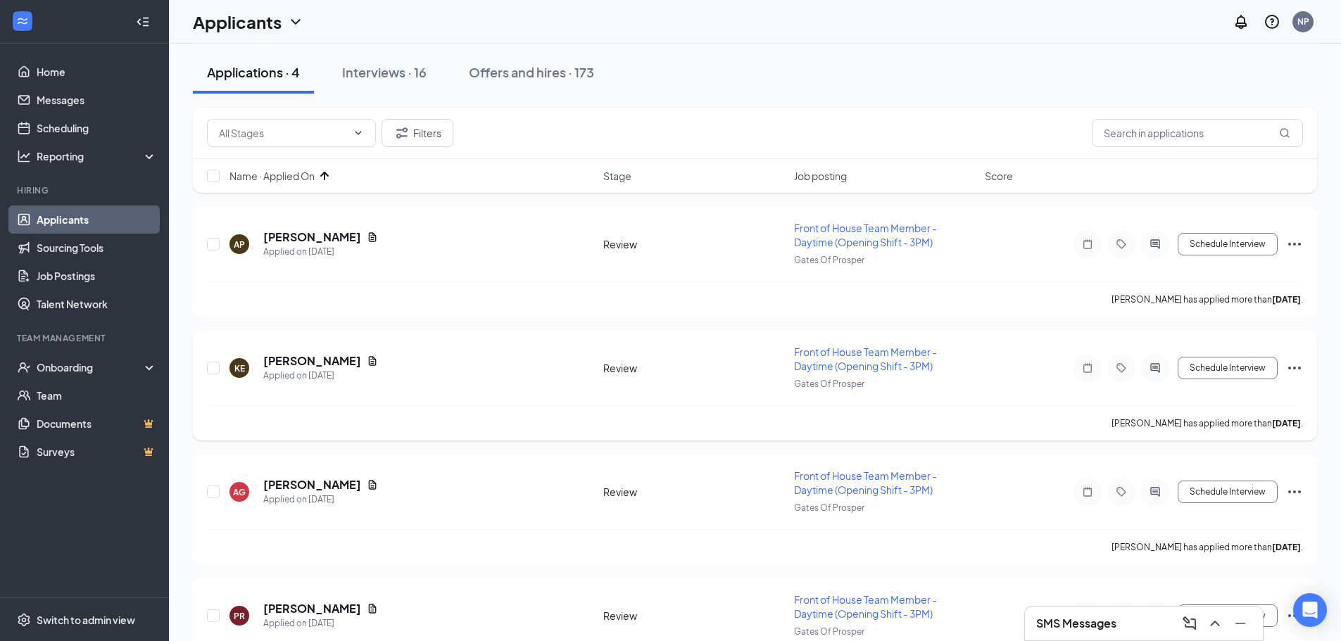
scroll to position [129, 0]
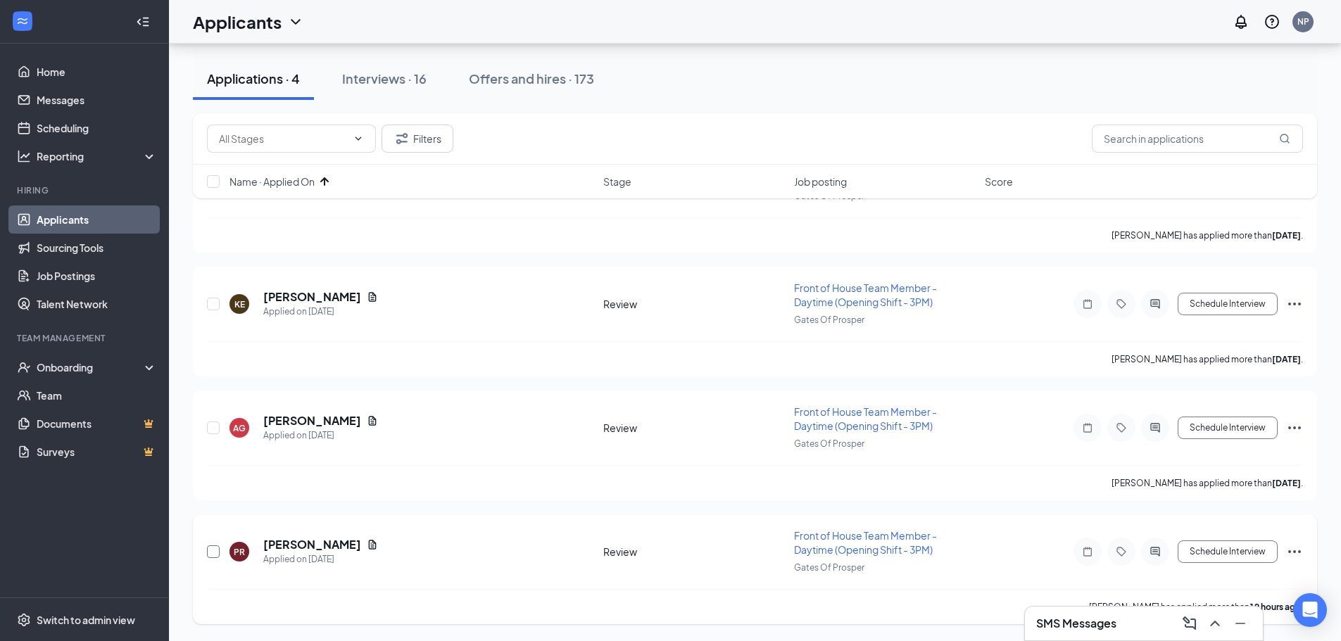
click at [213, 546] on input "checkbox" at bounding box center [213, 551] width 13 height 13
checkbox input "true"
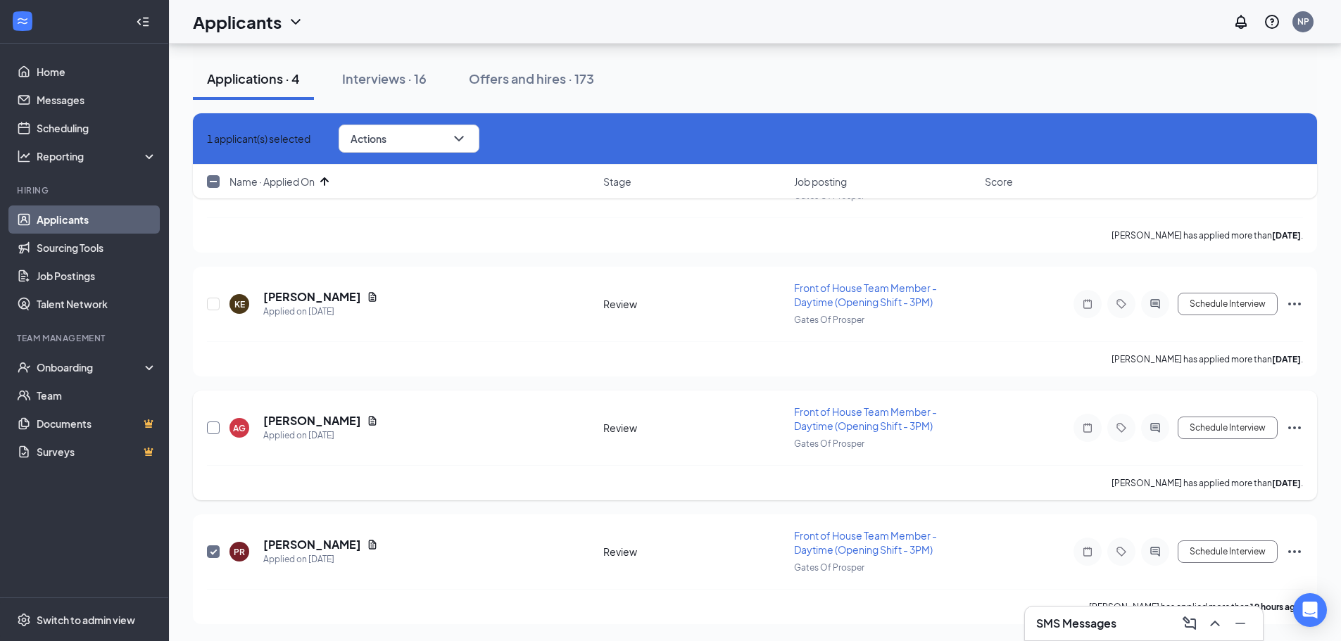
click at [210, 426] on input "checkbox" at bounding box center [213, 428] width 13 height 13
checkbox input "true"
click at [211, 307] on input "checkbox" at bounding box center [213, 304] width 13 height 13
checkbox input "true"
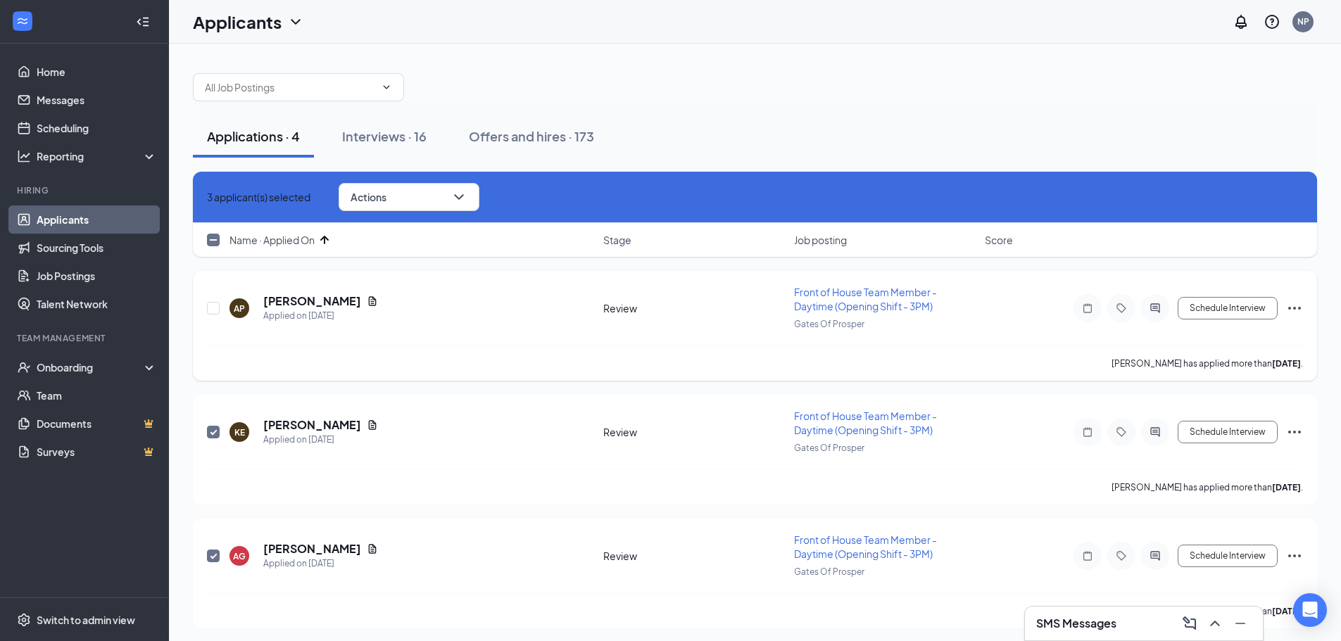
scroll to position [0, 0]
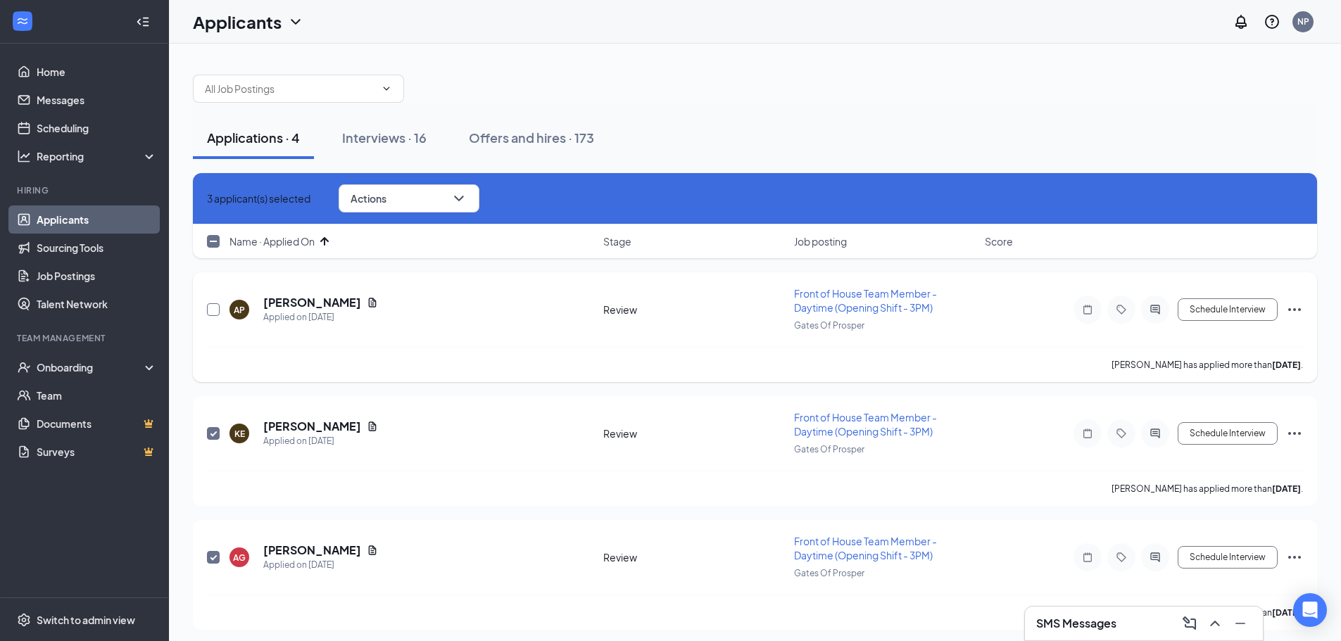
click at [216, 308] on input "checkbox" at bounding box center [213, 309] width 13 height 13
checkbox input "true"
click at [460, 189] on button "Actions" at bounding box center [408, 198] width 141 height 28
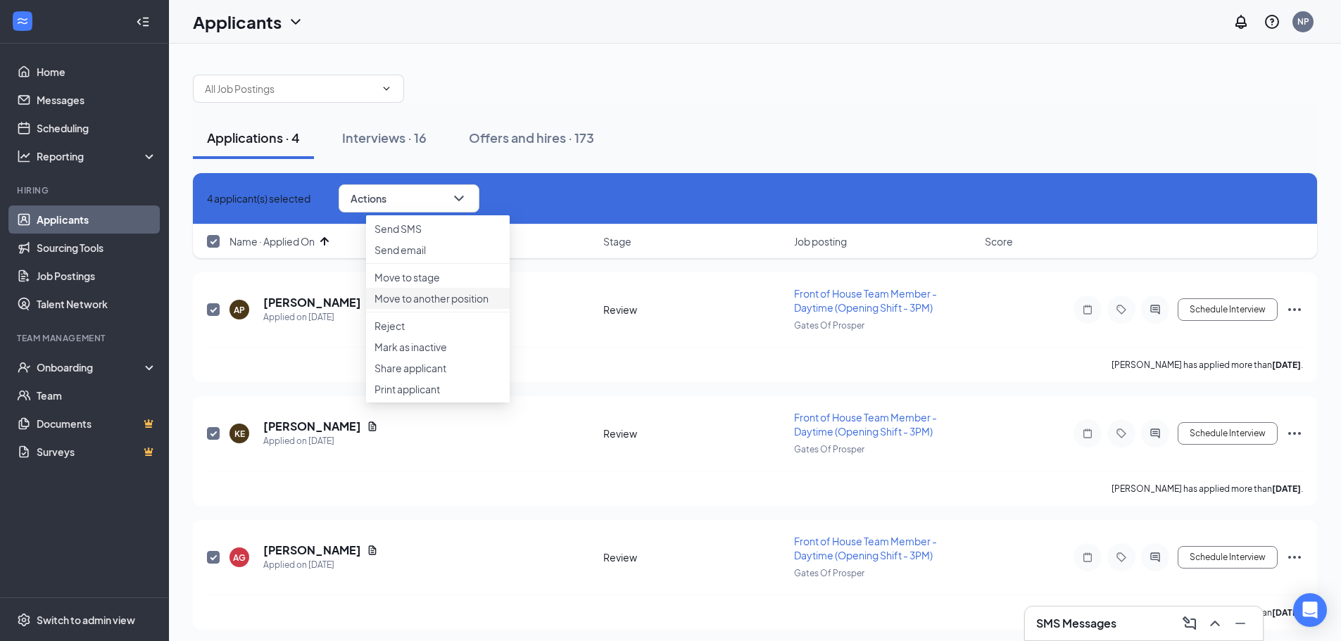
click at [448, 305] on p "Move to another position" at bounding box center [437, 298] width 127 height 14
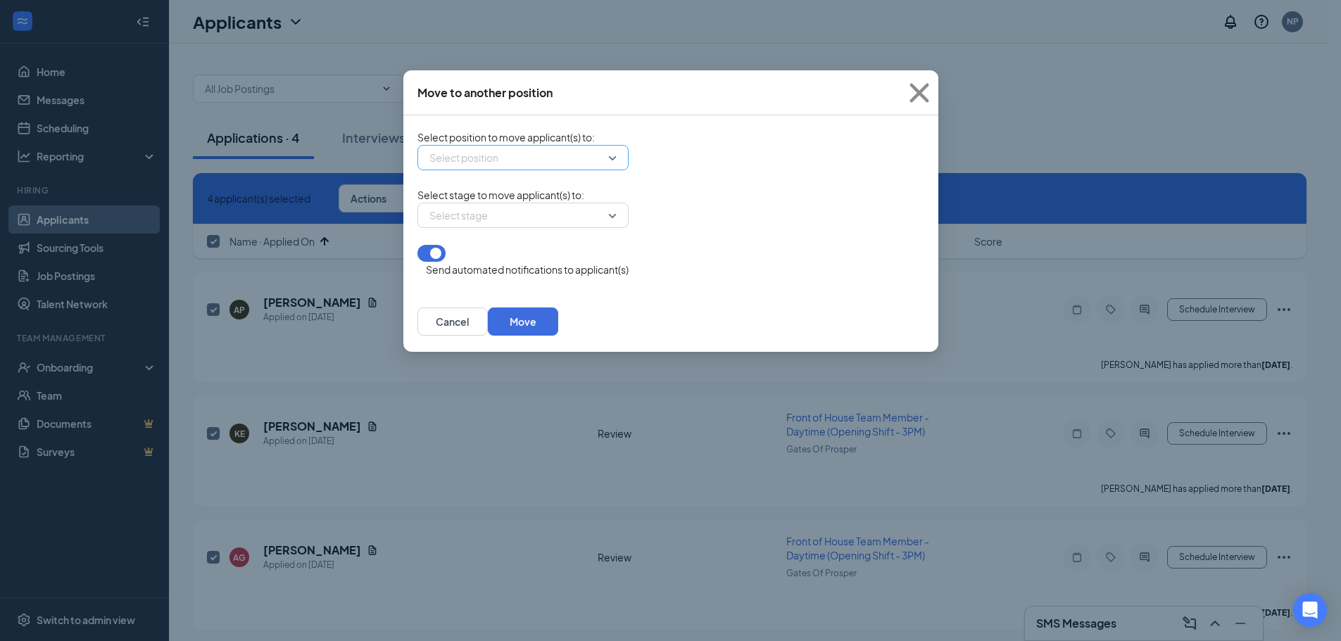
click at [583, 170] on input "search" at bounding box center [518, 158] width 184 height 24
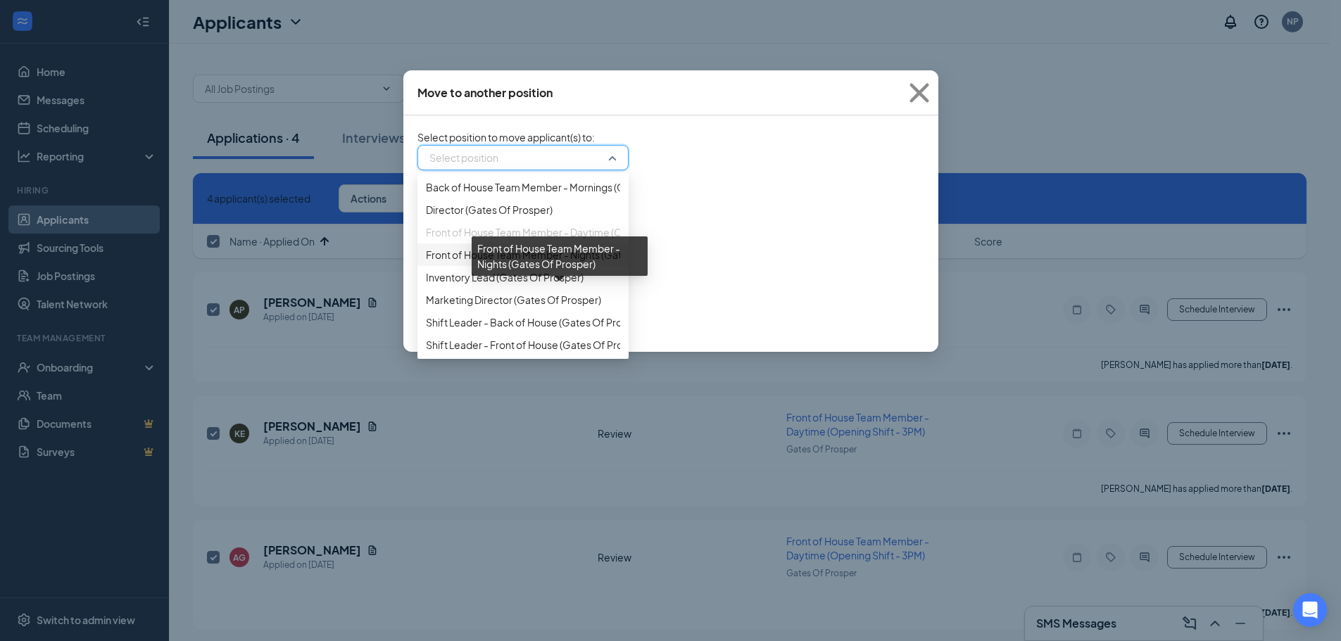
click at [537, 262] on span "Front of House Team Member - Nights (Gates Of Prosper)" at bounding box center [557, 254] width 262 height 15
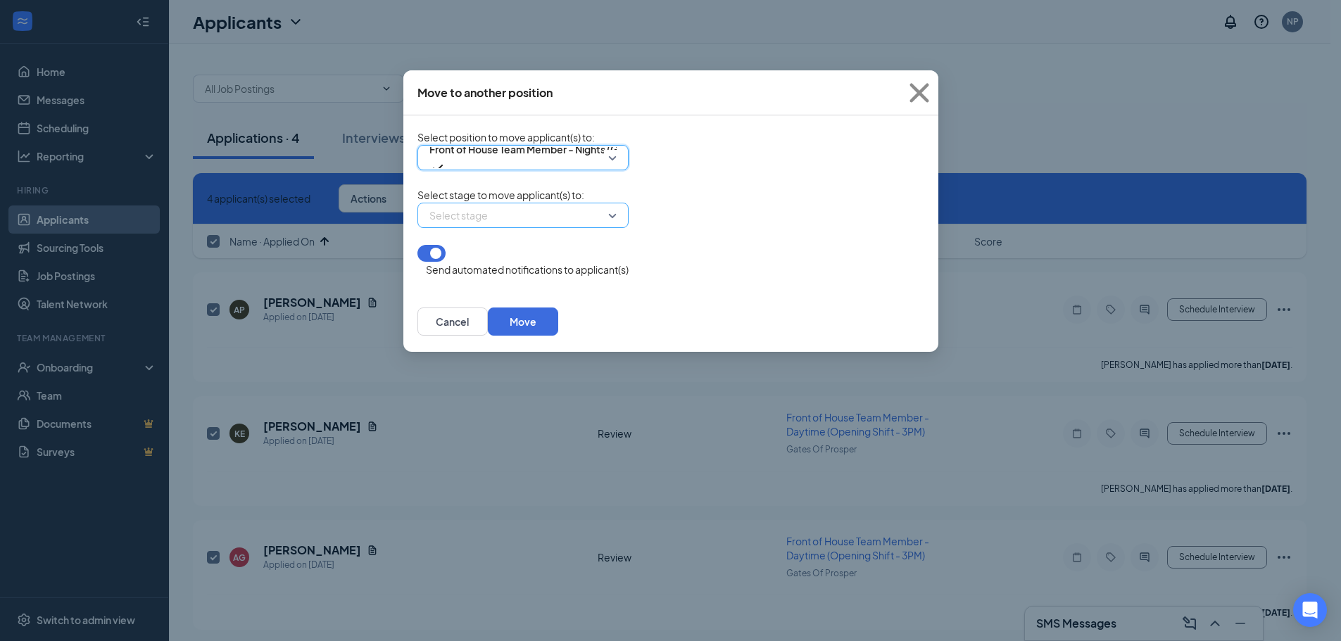
click at [567, 227] on input "search" at bounding box center [518, 215] width 184 height 24
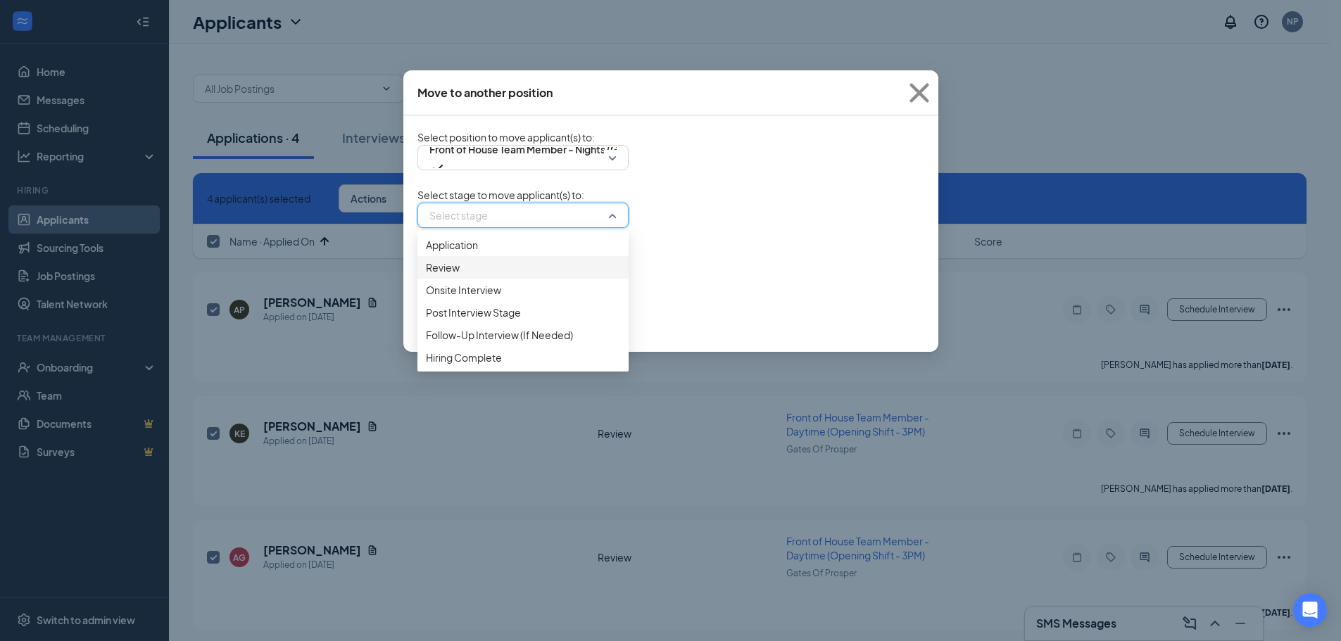
click at [490, 275] on span "Review" at bounding box center [523, 267] width 194 height 15
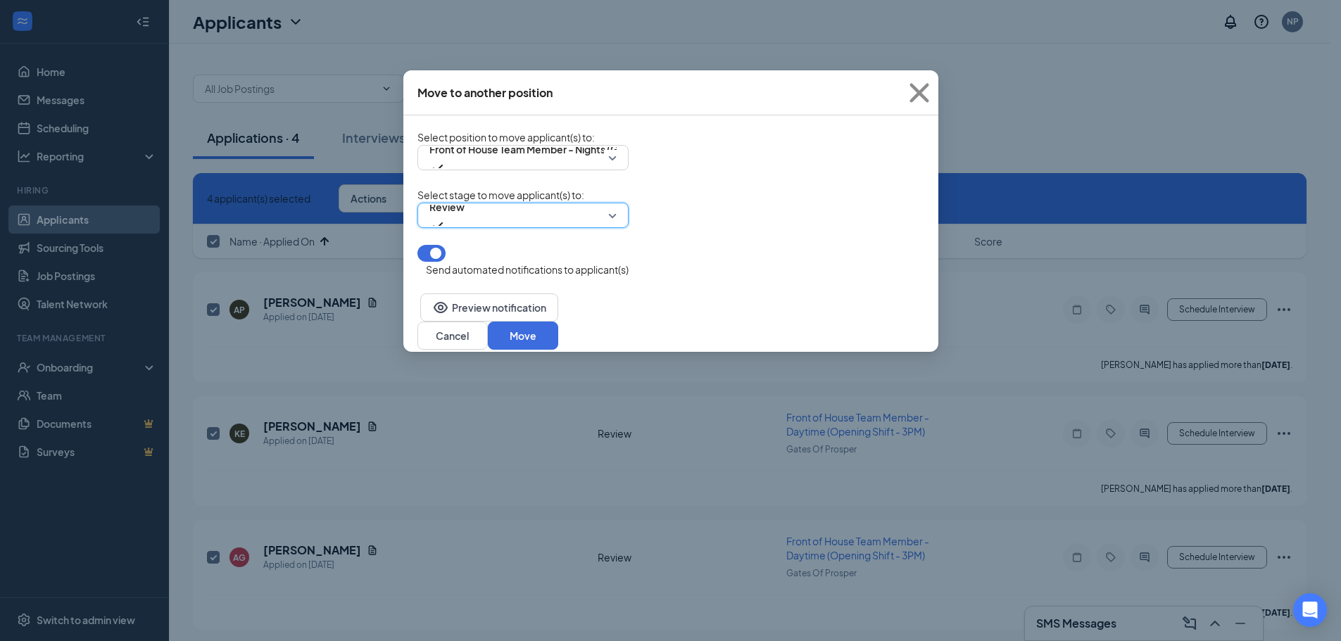
click at [434, 262] on button "button" at bounding box center [431, 253] width 28 height 17
click at [558, 322] on button "Move" at bounding box center [523, 336] width 70 height 28
